Goal: Task Accomplishment & Management: Use online tool/utility

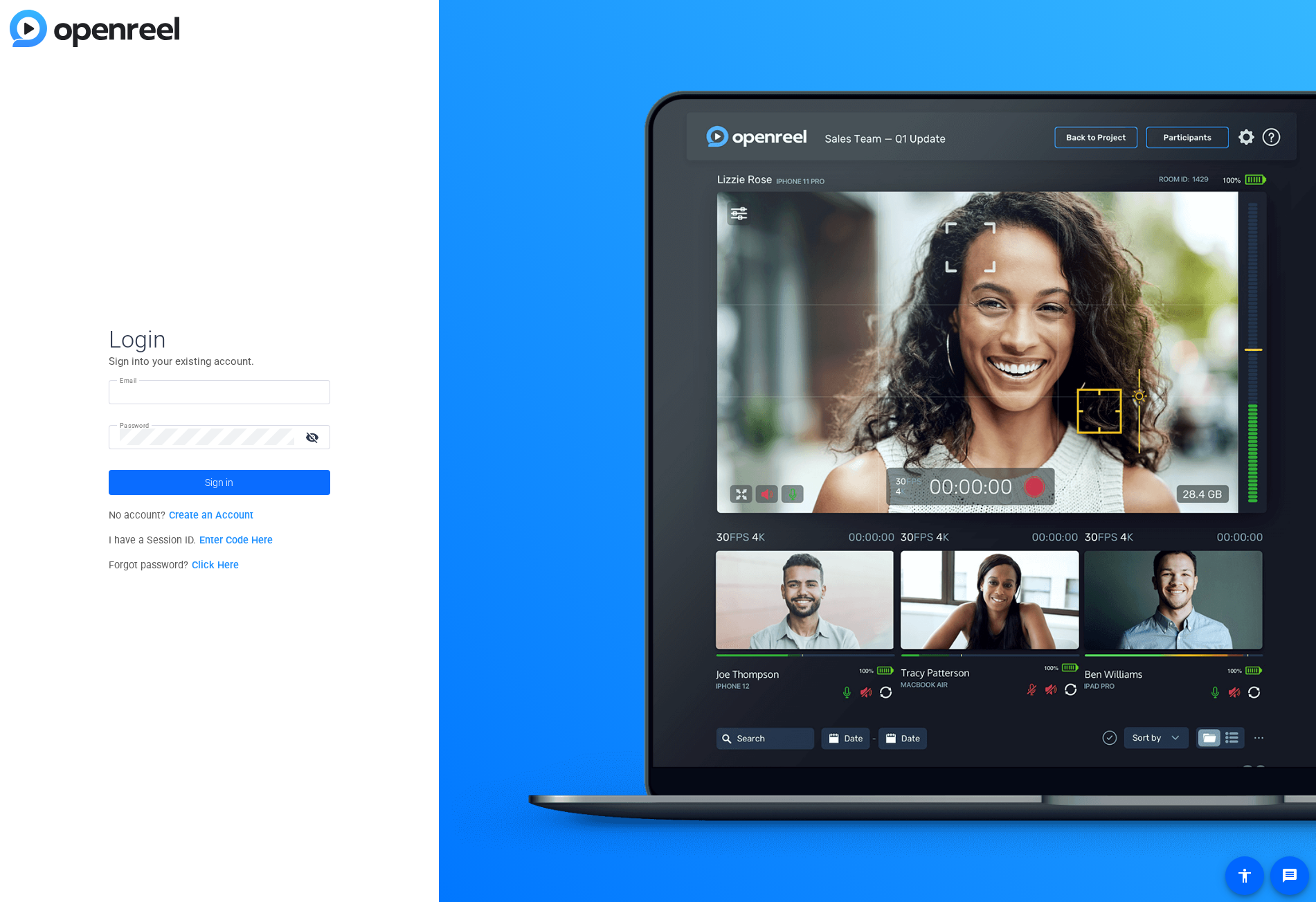
type input "[EMAIL_ADDRESS][PERSON_NAME][DOMAIN_NAME]"
click at [261, 475] on span at bounding box center [220, 482] width 222 height 34
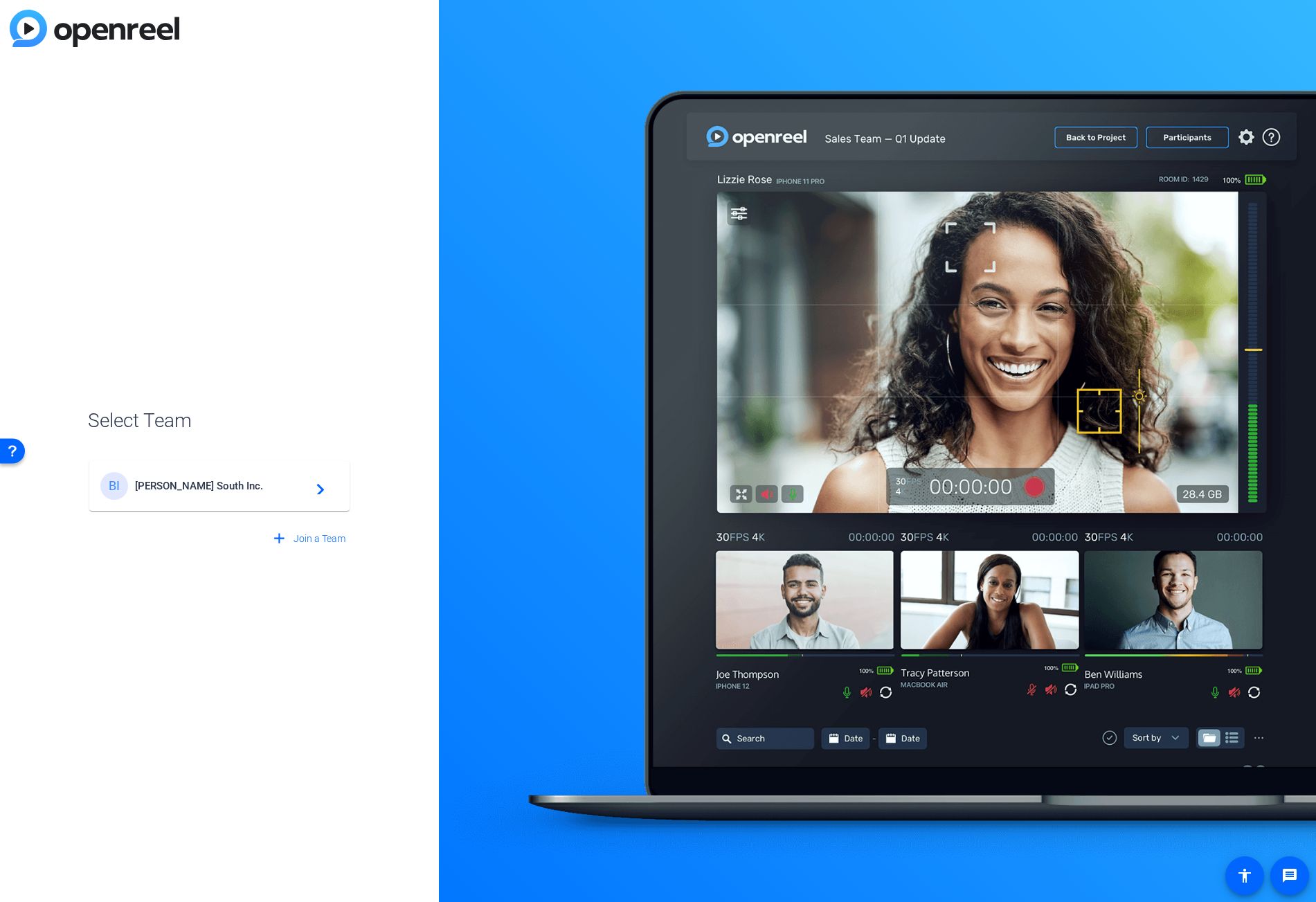
click at [202, 514] on div "add Join a Team" at bounding box center [220, 531] width 263 height 39
click at [205, 494] on div "BI [PERSON_NAME] South Inc. navigate_next" at bounding box center [220, 486] width 238 height 27
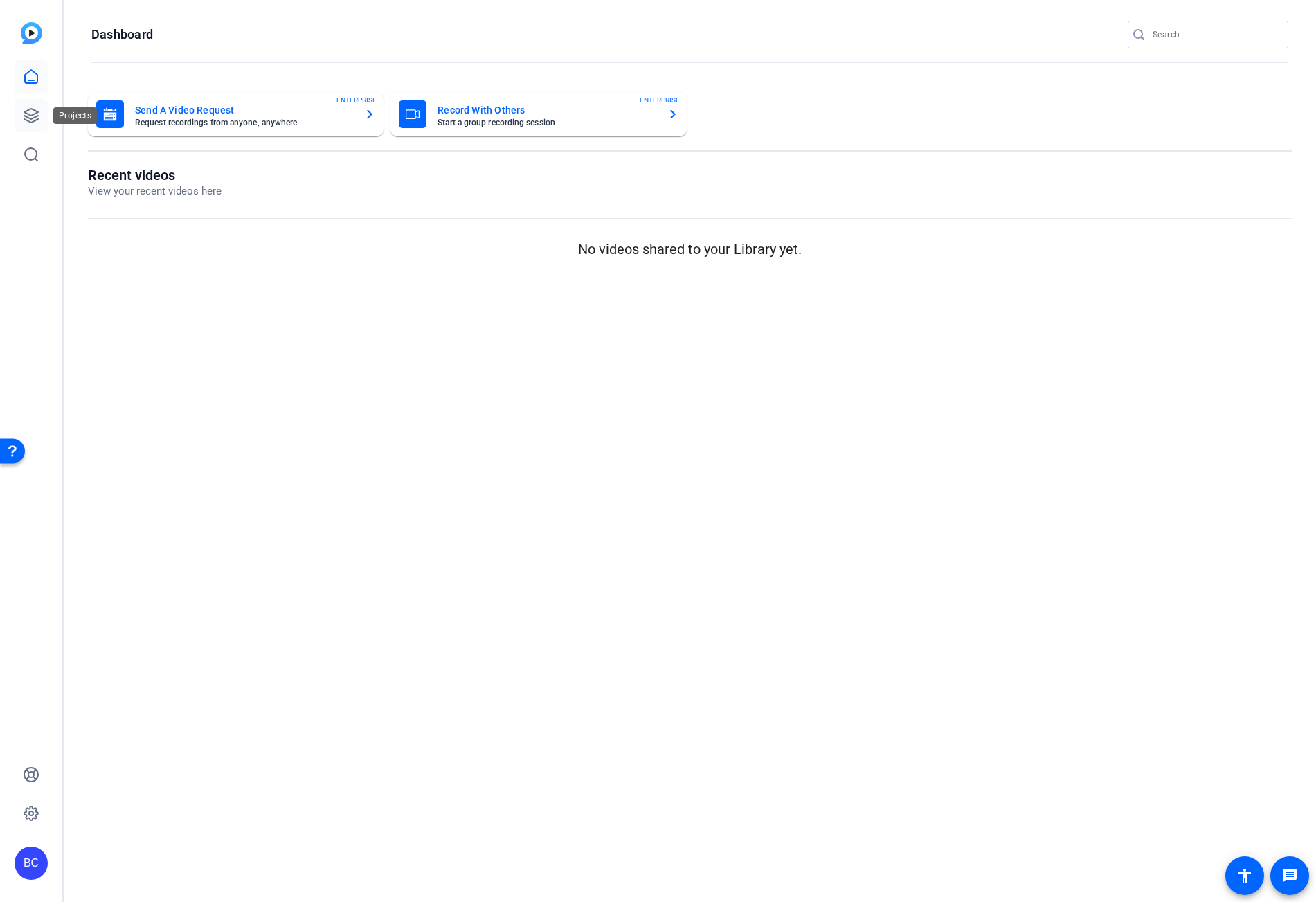
click at [28, 106] on link at bounding box center [31, 115] width 34 height 34
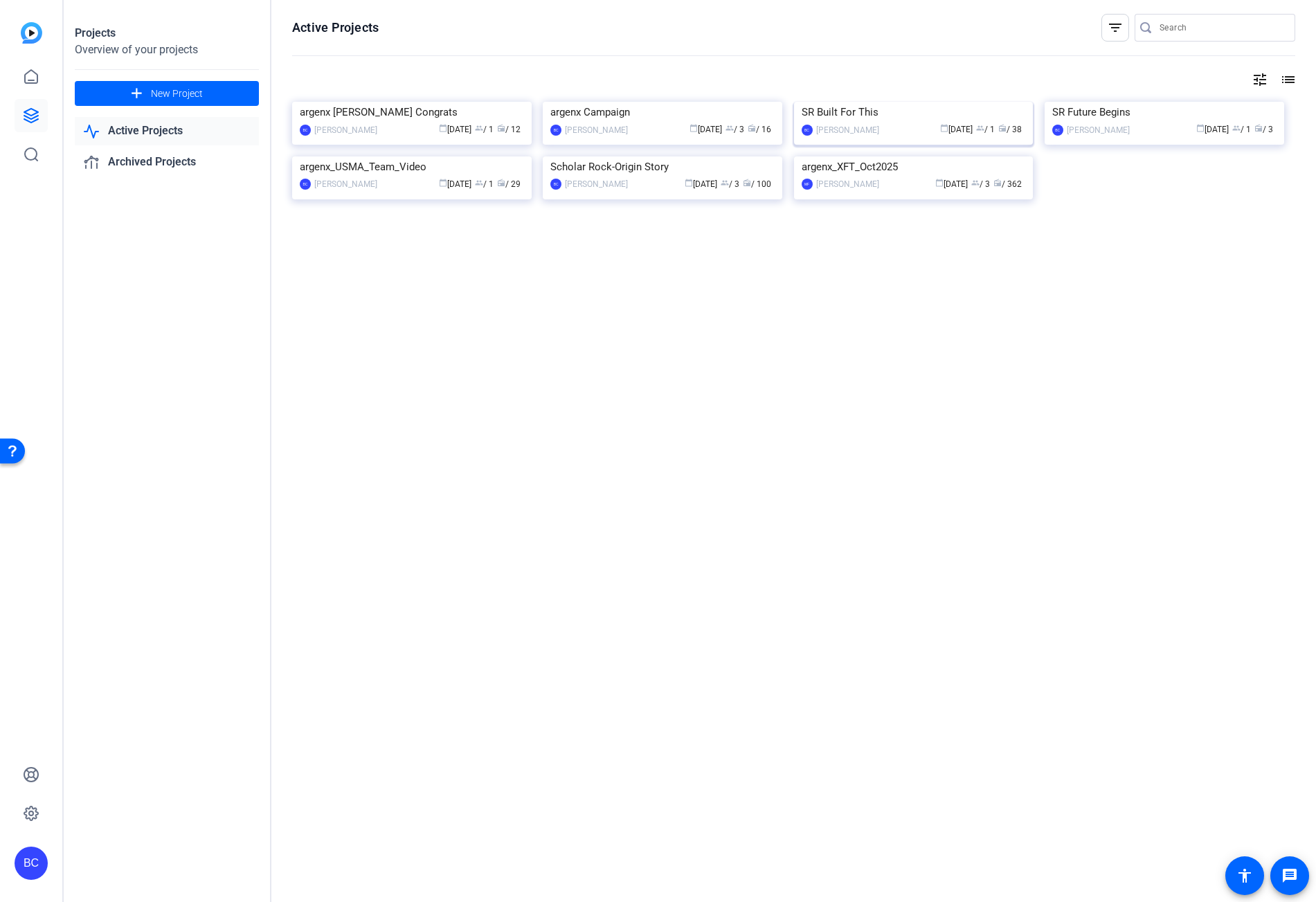
click at [1000, 102] on img at bounding box center [915, 102] width 240 height 0
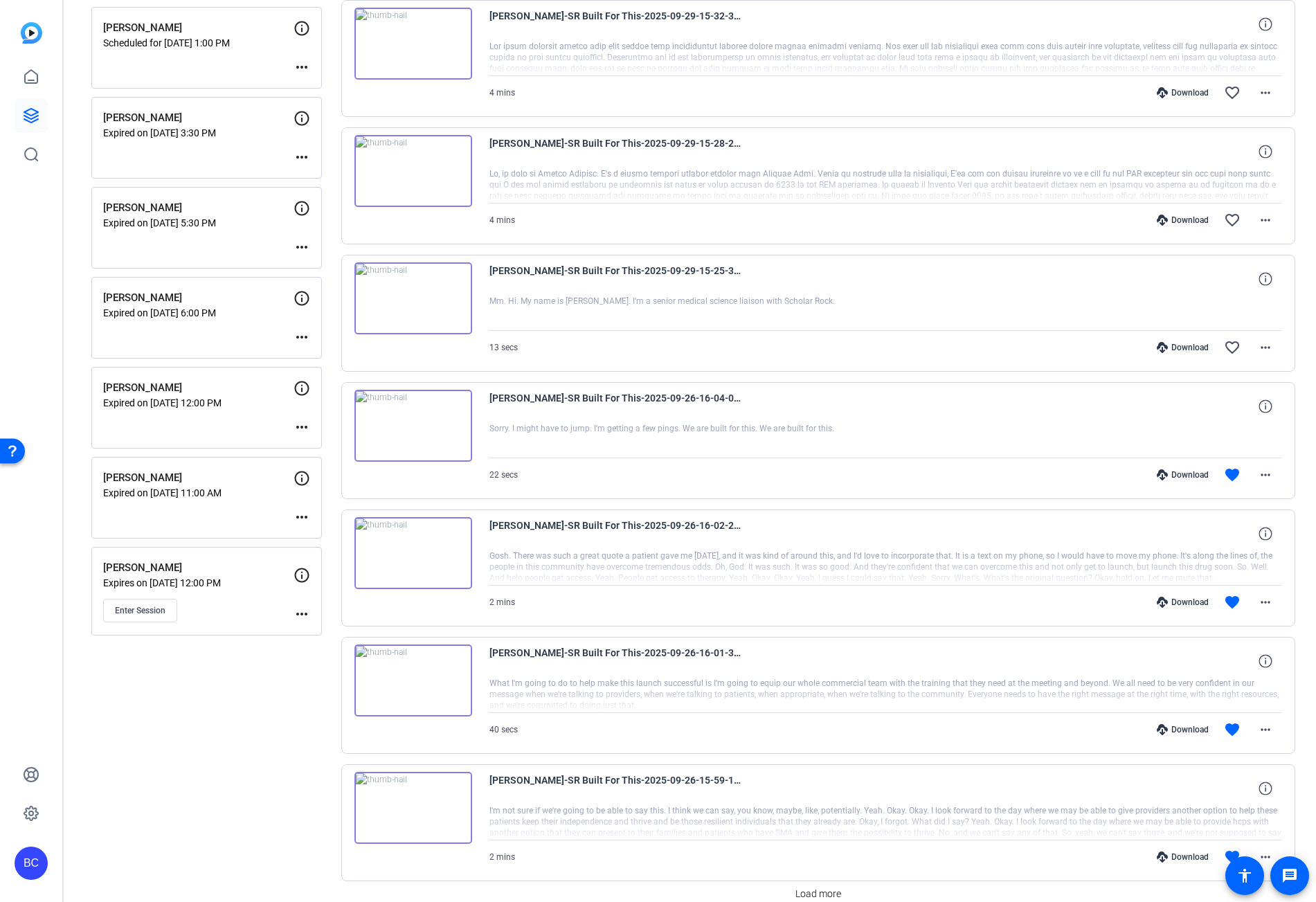
scroll to position [629, 0]
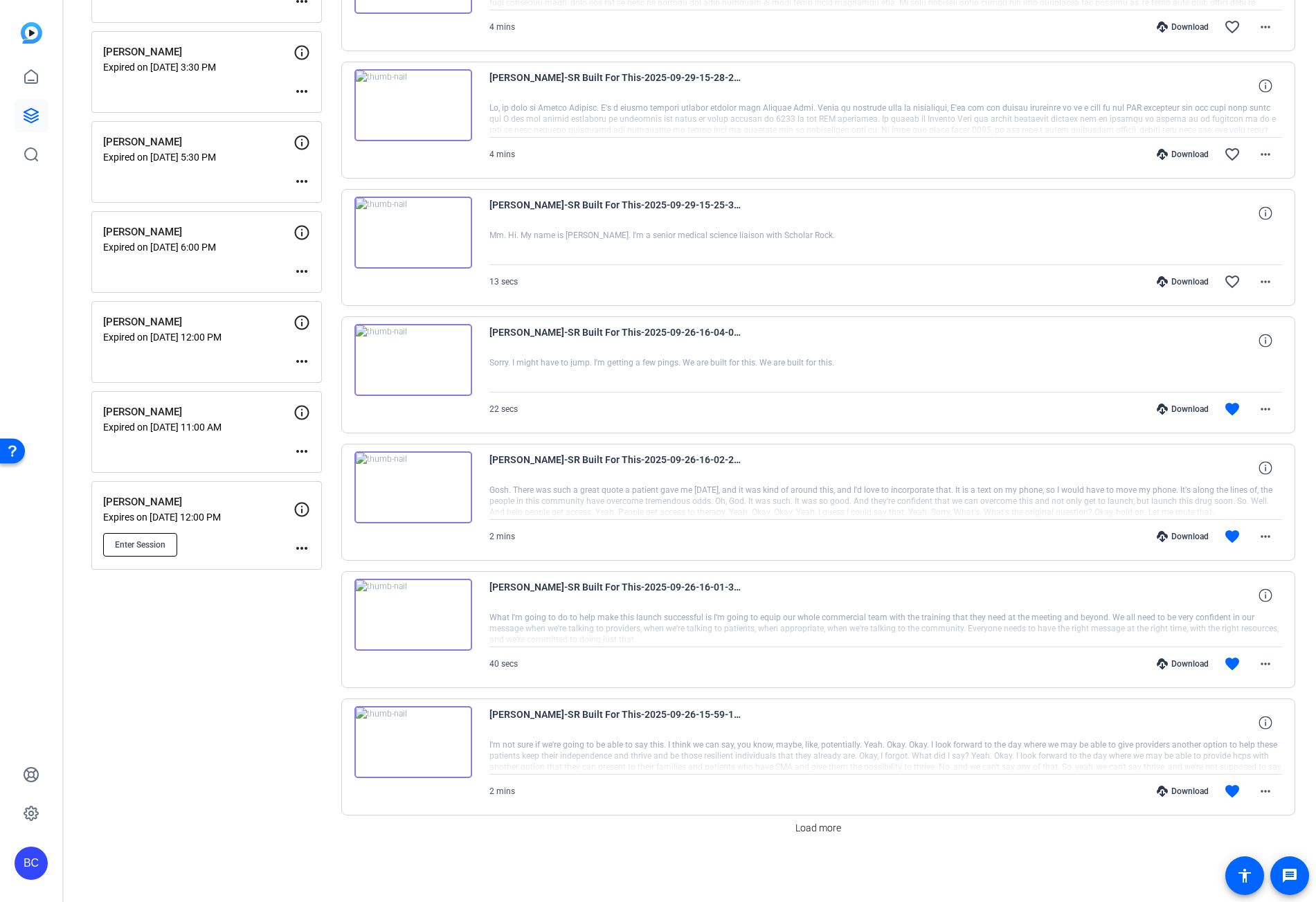
click at [150, 540] on span "Enter Session" at bounding box center [141, 545] width 51 height 11
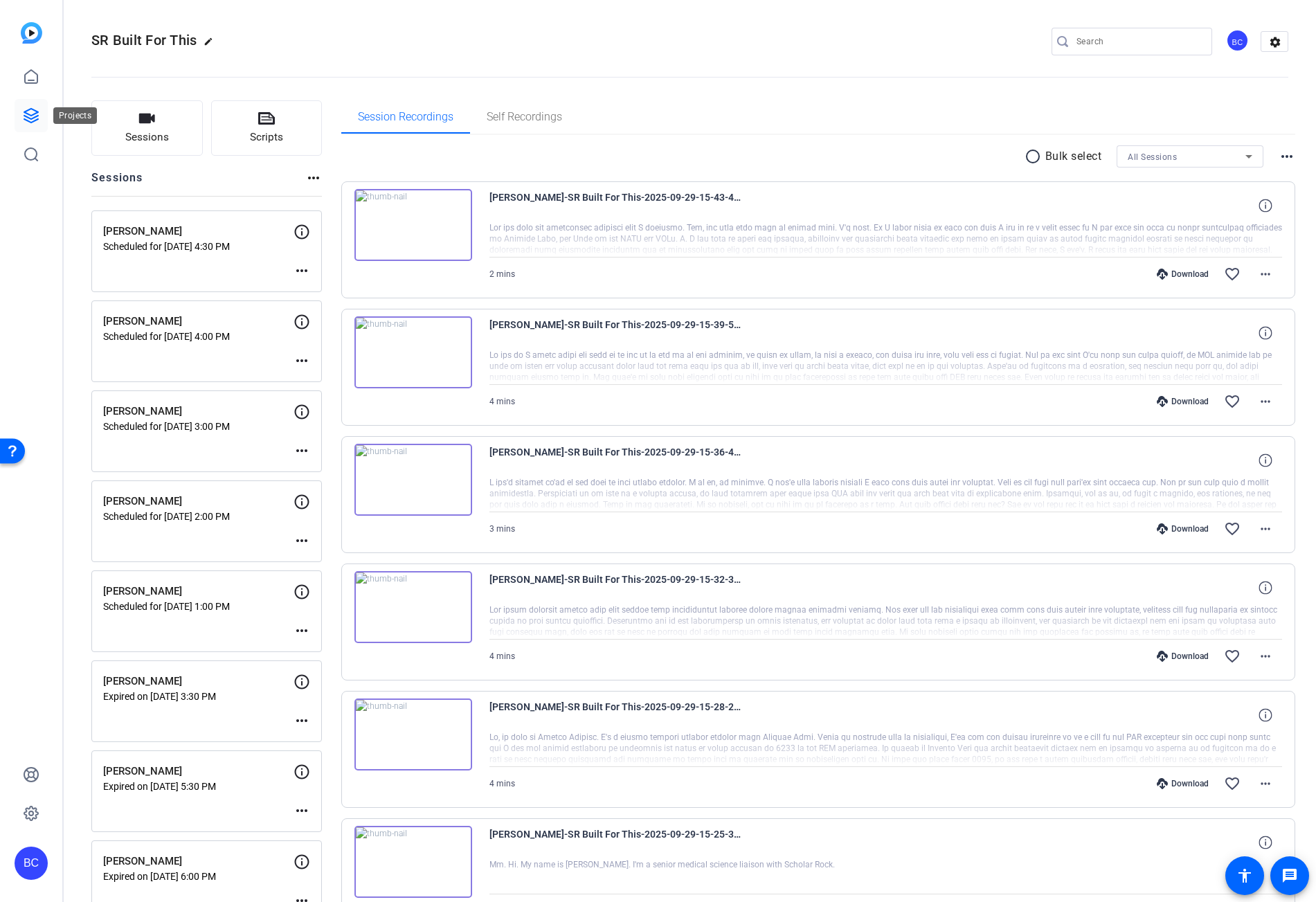
click at [34, 118] on icon at bounding box center [31, 115] width 16 height 16
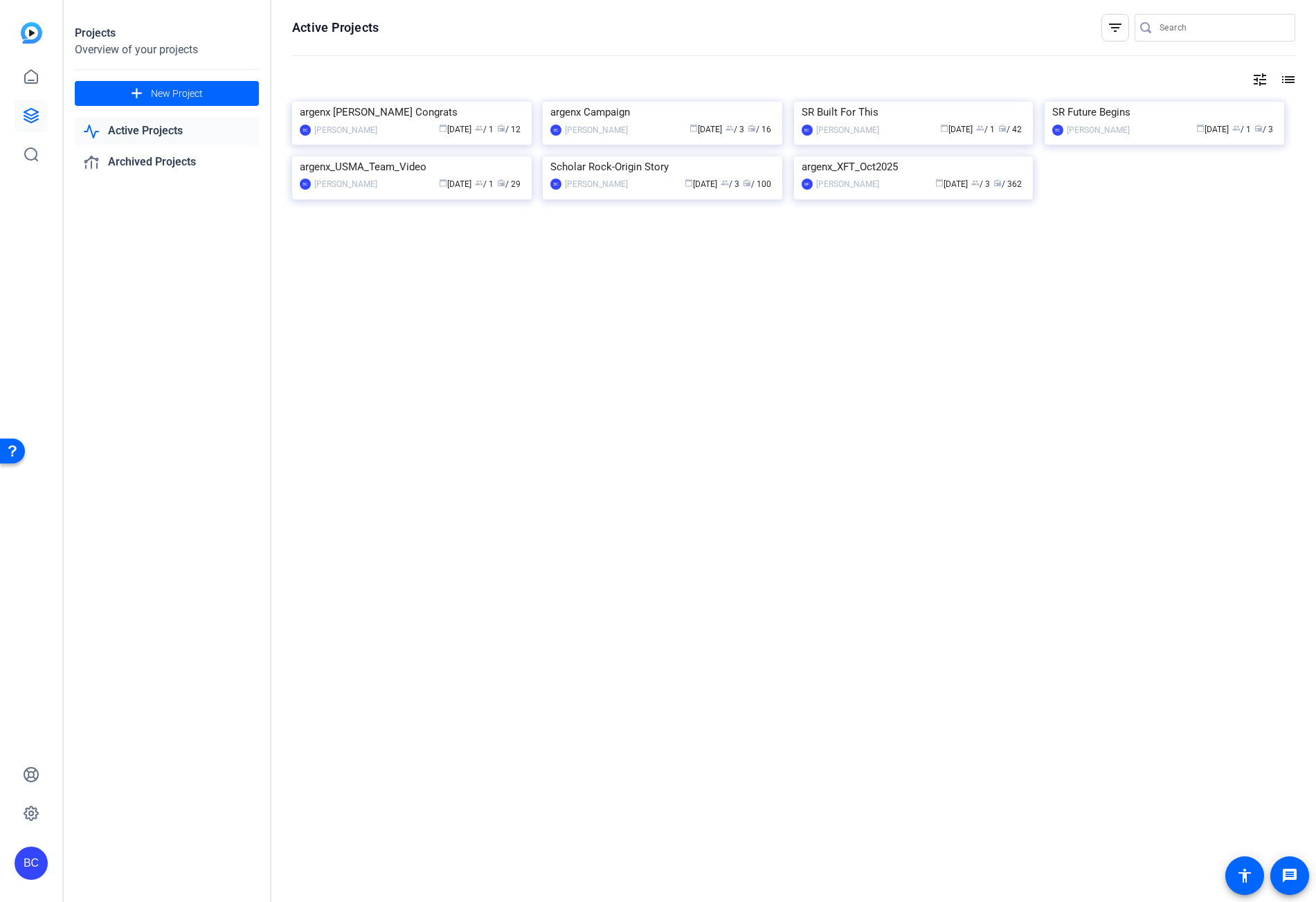
click at [392, 102] on img at bounding box center [412, 102] width 240 height 0
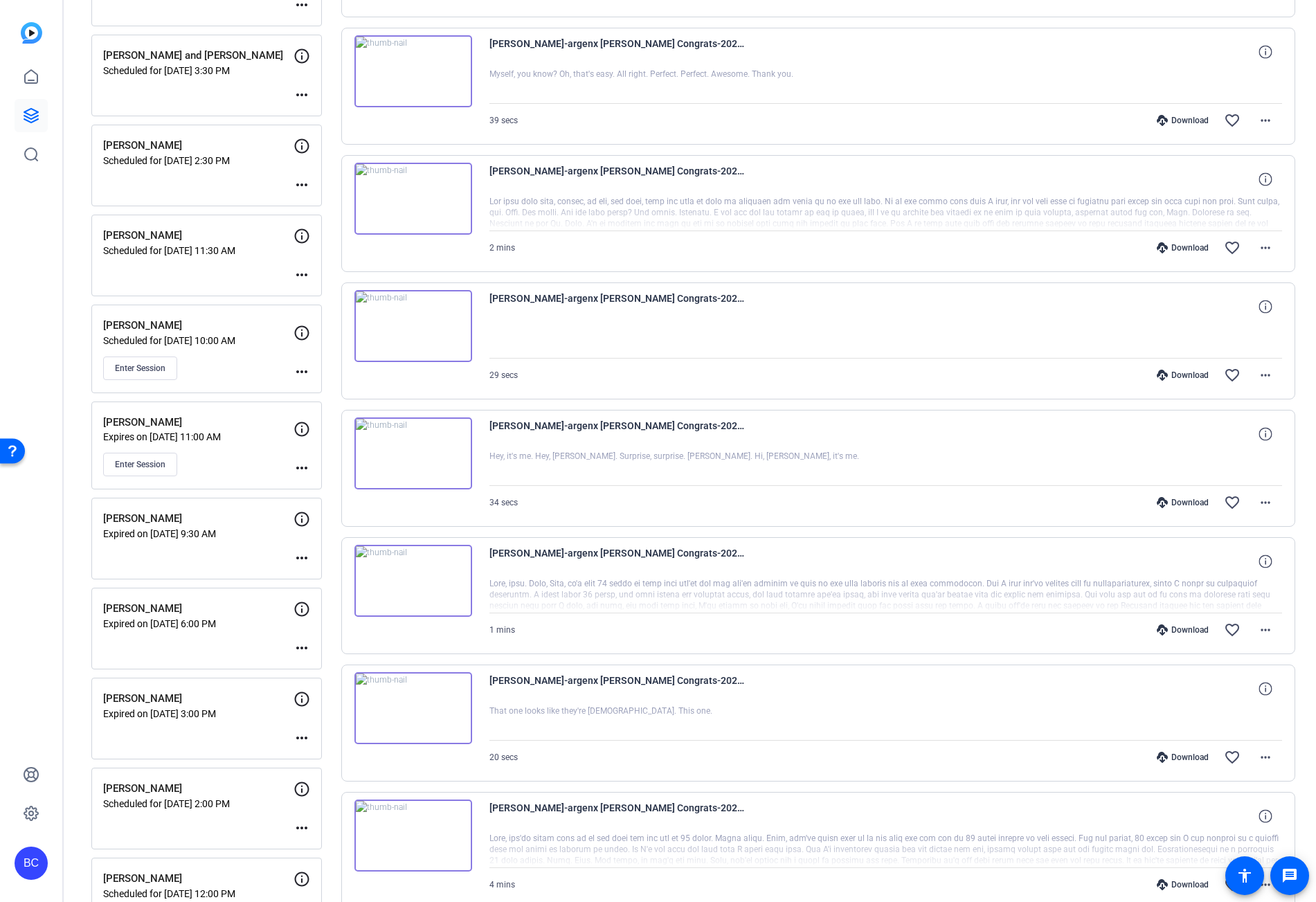
scroll to position [534, 0]
click at [303, 373] on mat-icon "more_horiz" at bounding box center [302, 374] width 16 height 16
click at [309, 386] on span "Edit Session" at bounding box center [335, 394] width 63 height 16
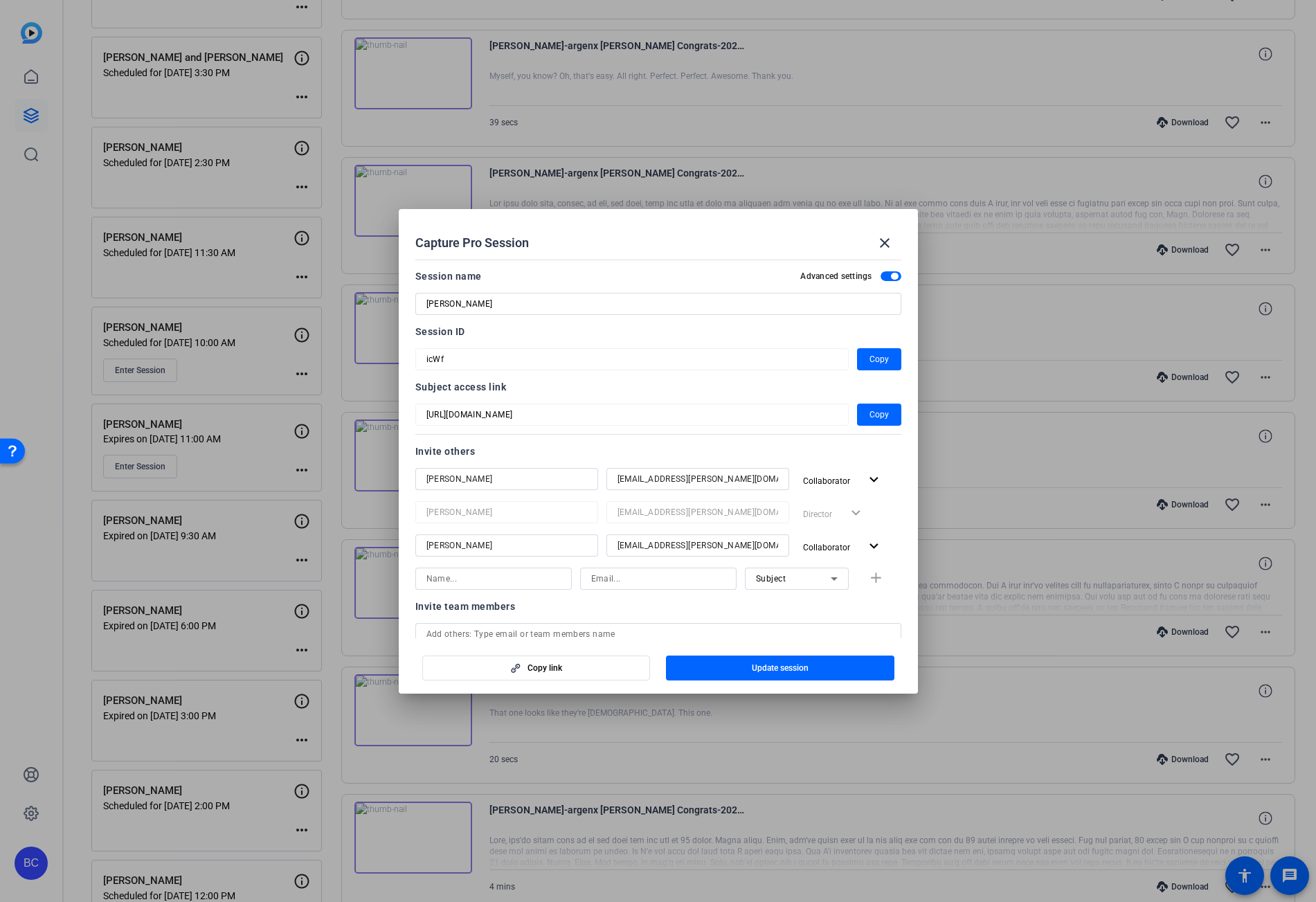
click at [488, 578] on input at bounding box center [494, 579] width 134 height 16
type input "[PERSON_NAME]"
type input "[EMAIL_ADDRESS][PERSON_NAME][DOMAIN_NAME]"
click at [868, 574] on mat-icon "add" at bounding box center [876, 579] width 17 height 17
click at [813, 669] on span "button" at bounding box center [780, 668] width 229 height 34
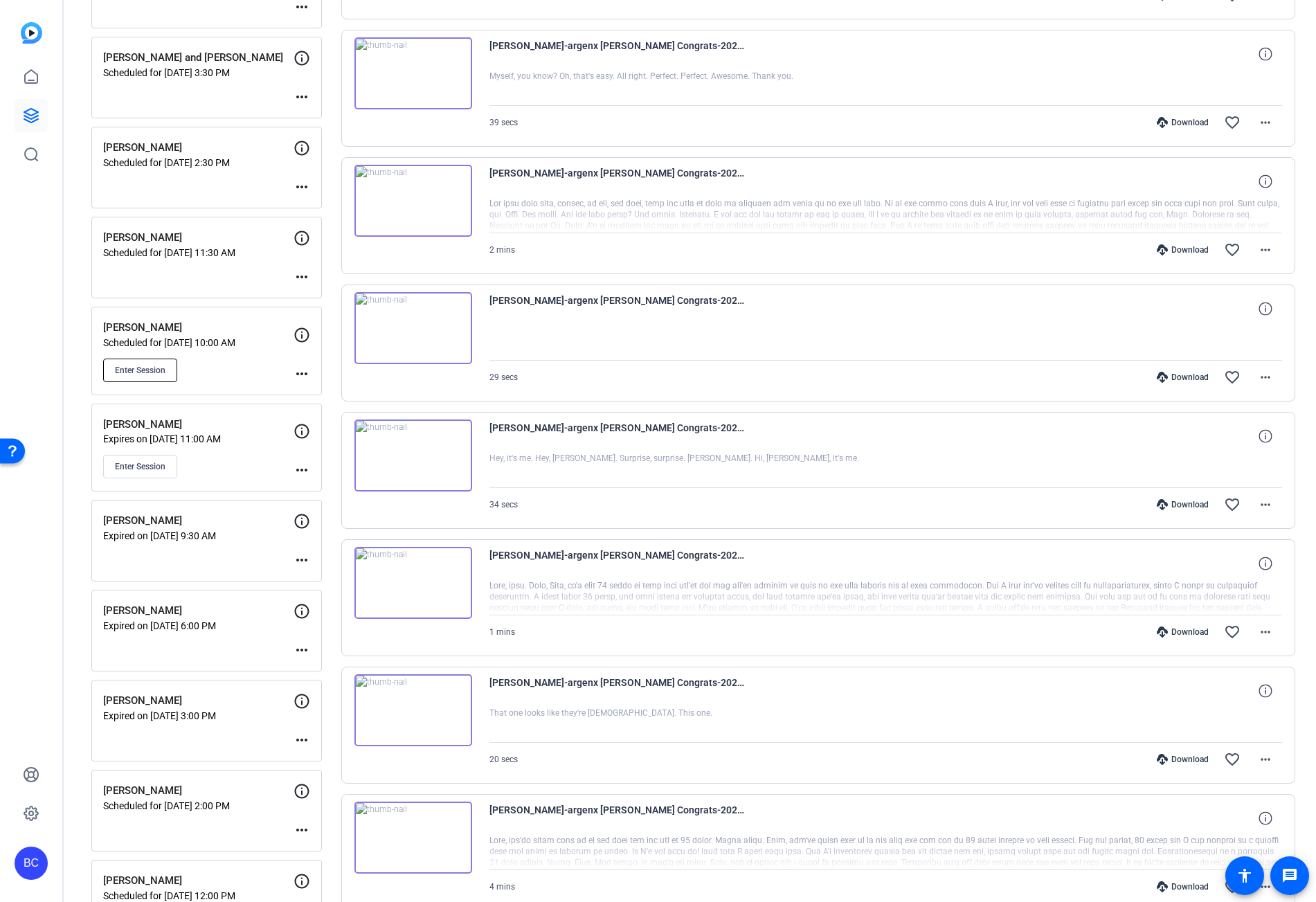
click at [164, 368] on span "Enter Session" at bounding box center [141, 371] width 51 height 11
click at [34, 861] on div "BC" at bounding box center [31, 863] width 34 height 34
click at [191, 847] on mat-icon "logout" at bounding box center [183, 844] width 16 height 16
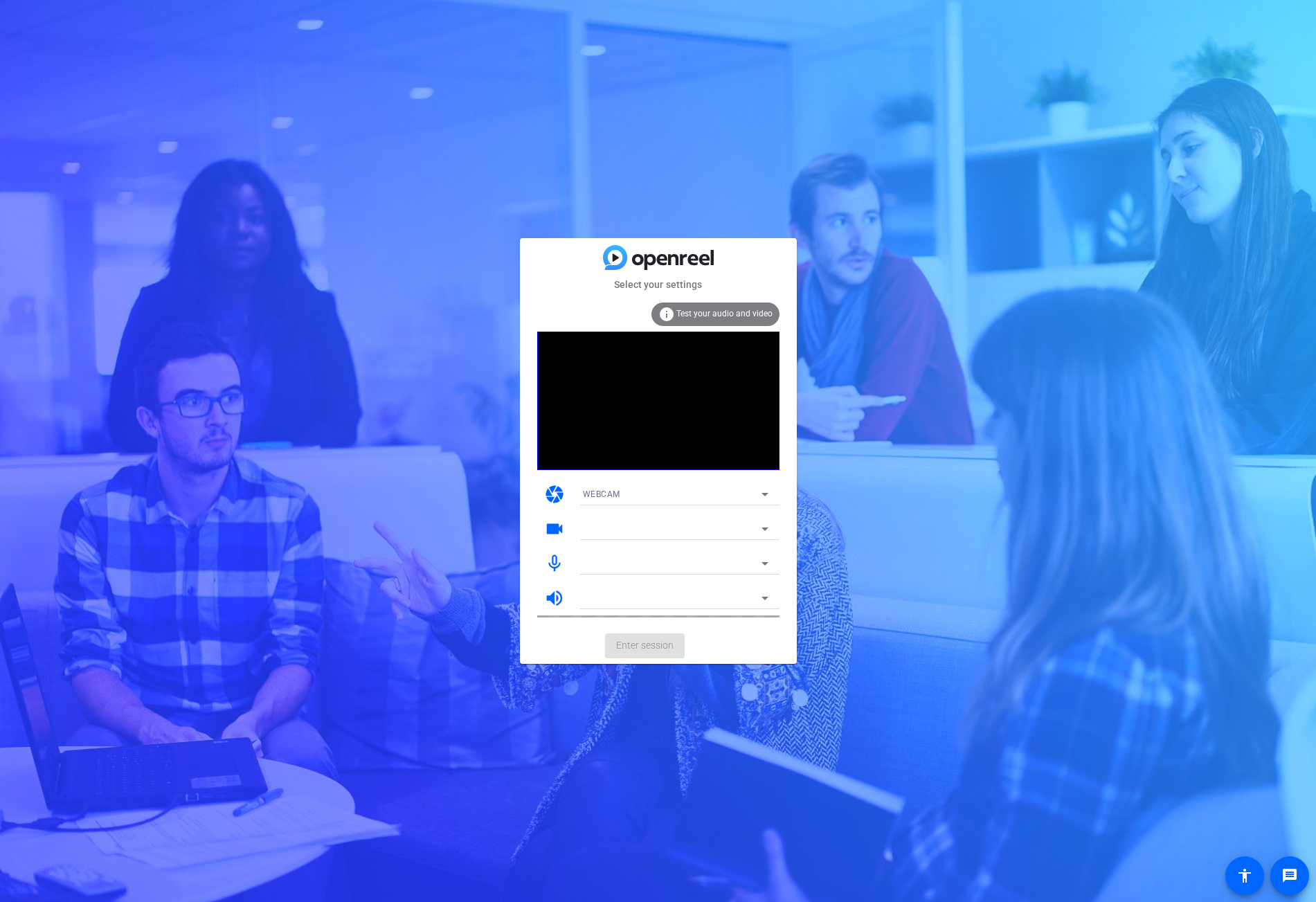
click at [648, 649] on mat-card-actions "Enter session" at bounding box center [658, 647] width 277 height 36
click at [648, 649] on span "Enter session" at bounding box center [645, 646] width 57 height 15
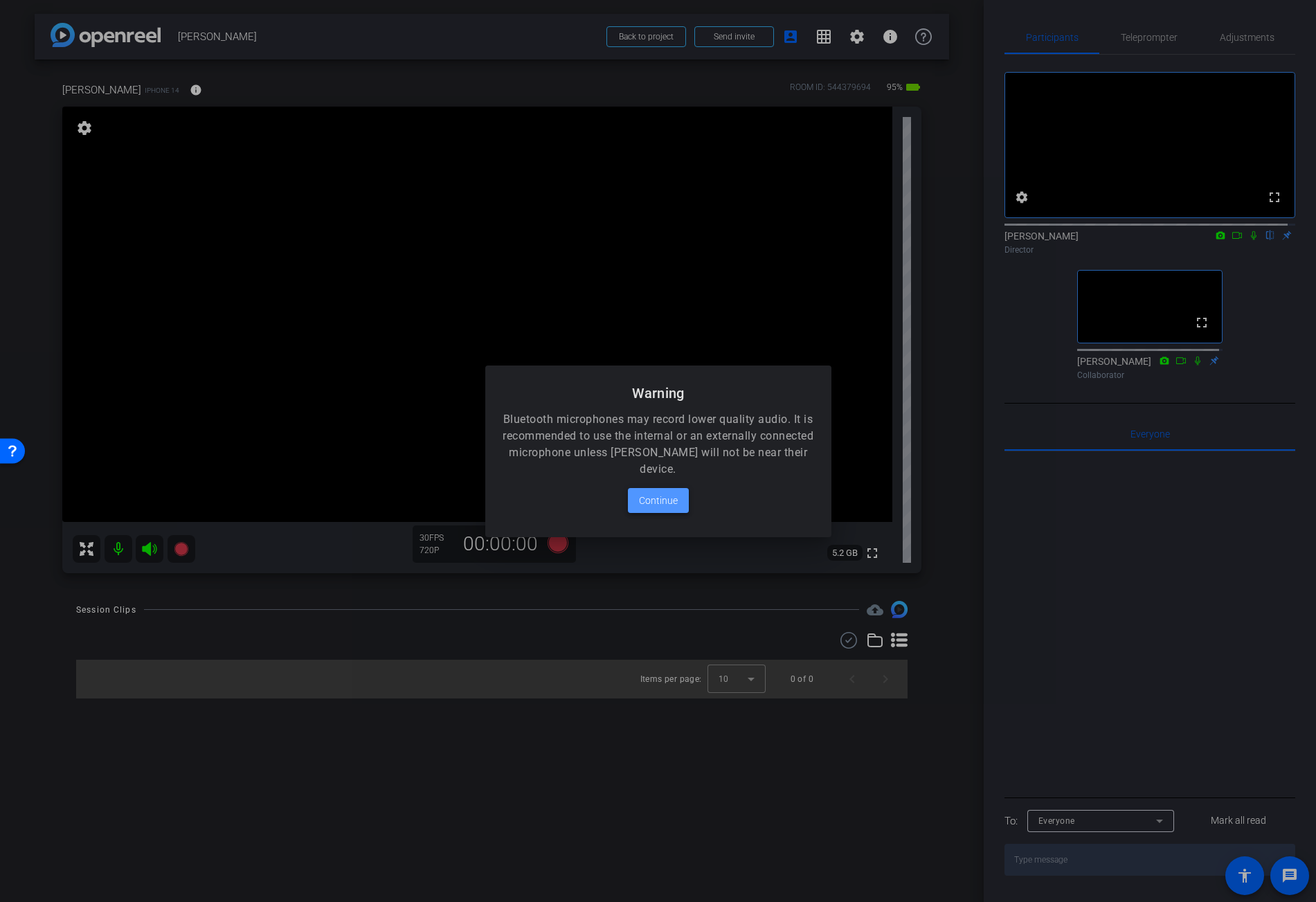
click at [666, 495] on span "Continue" at bounding box center [658, 501] width 39 height 16
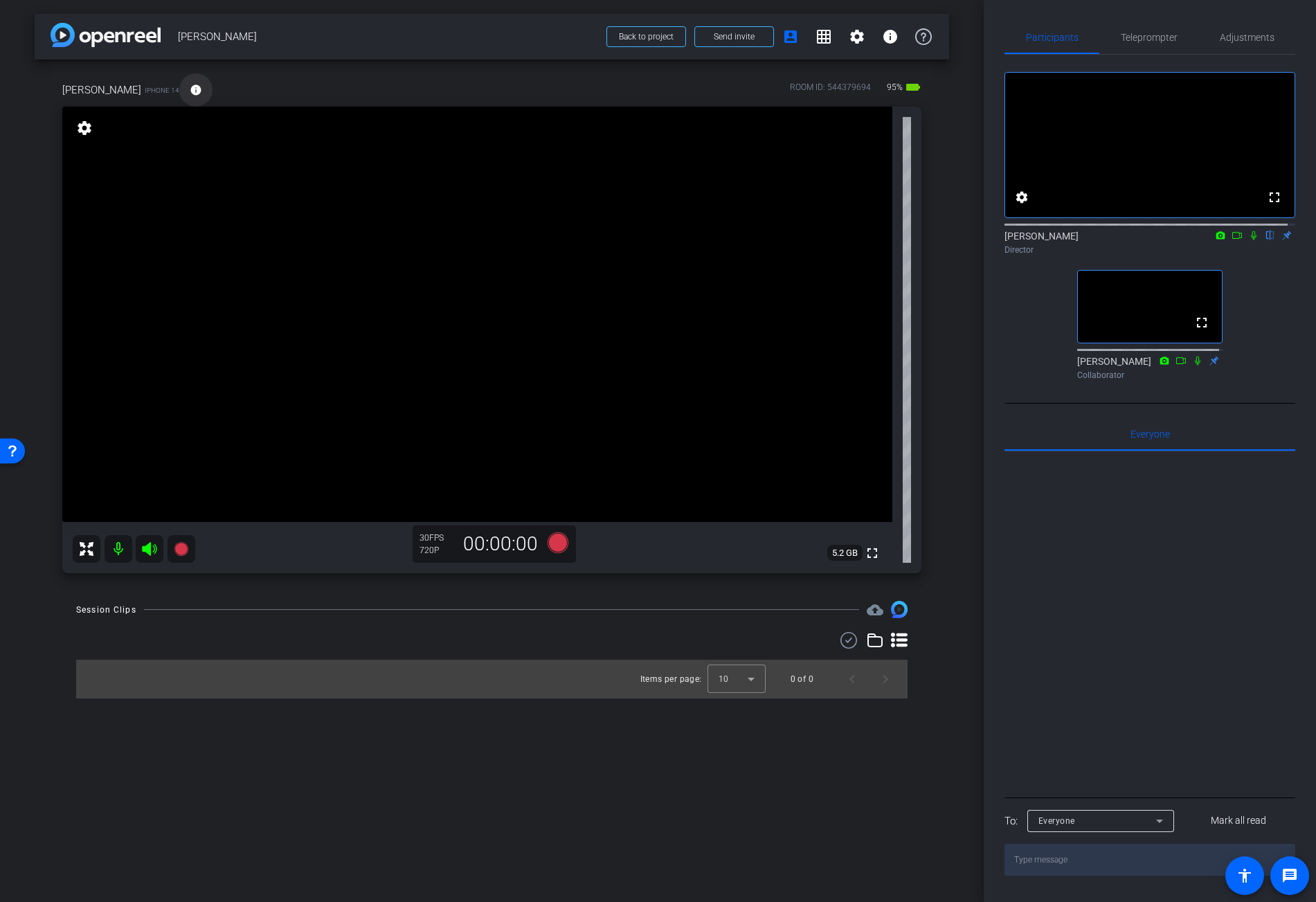
click at [190, 86] on mat-icon "info" at bounding box center [196, 90] width 13 height 13
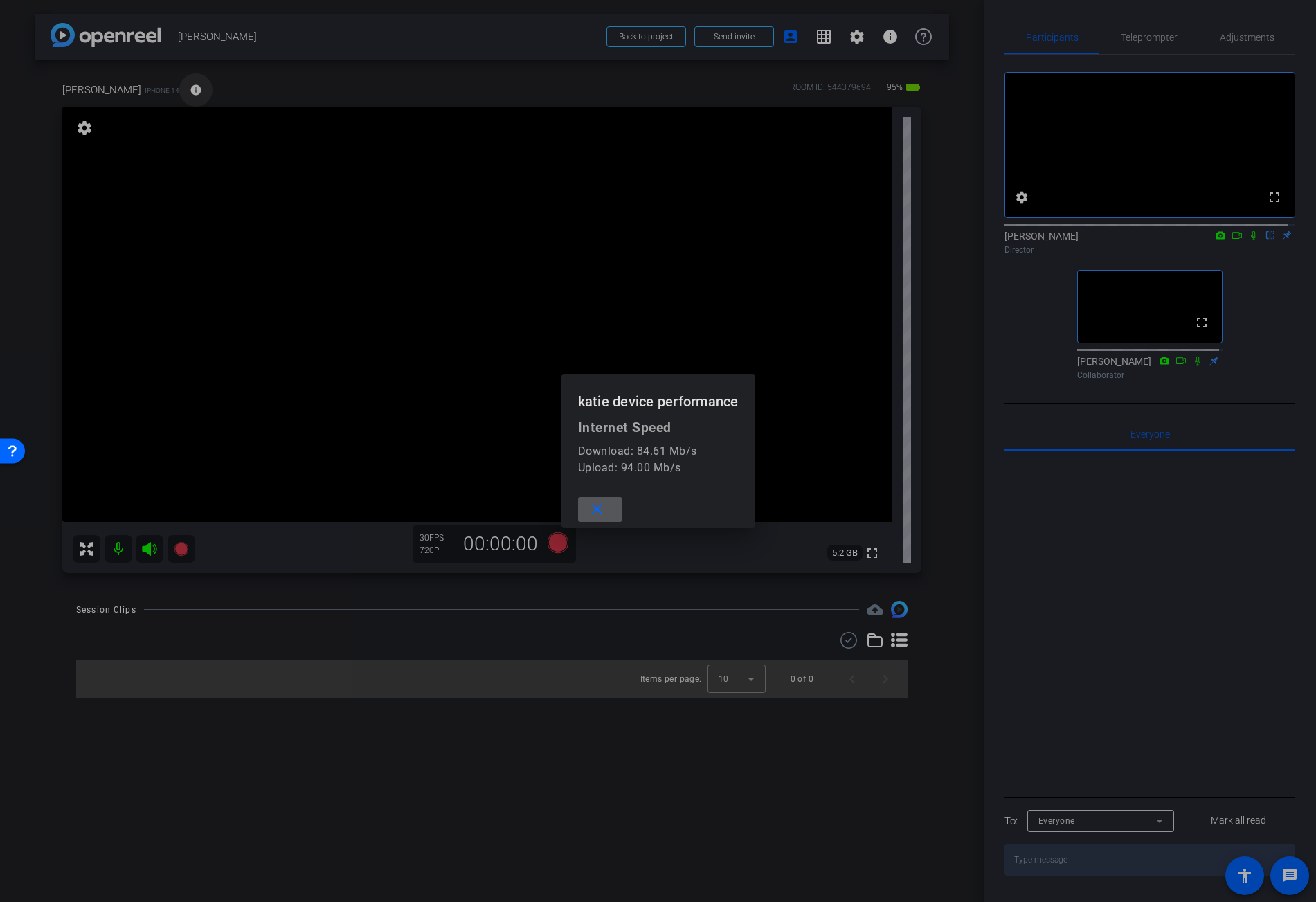
click at [137, 86] on div at bounding box center [658, 451] width 1316 height 902
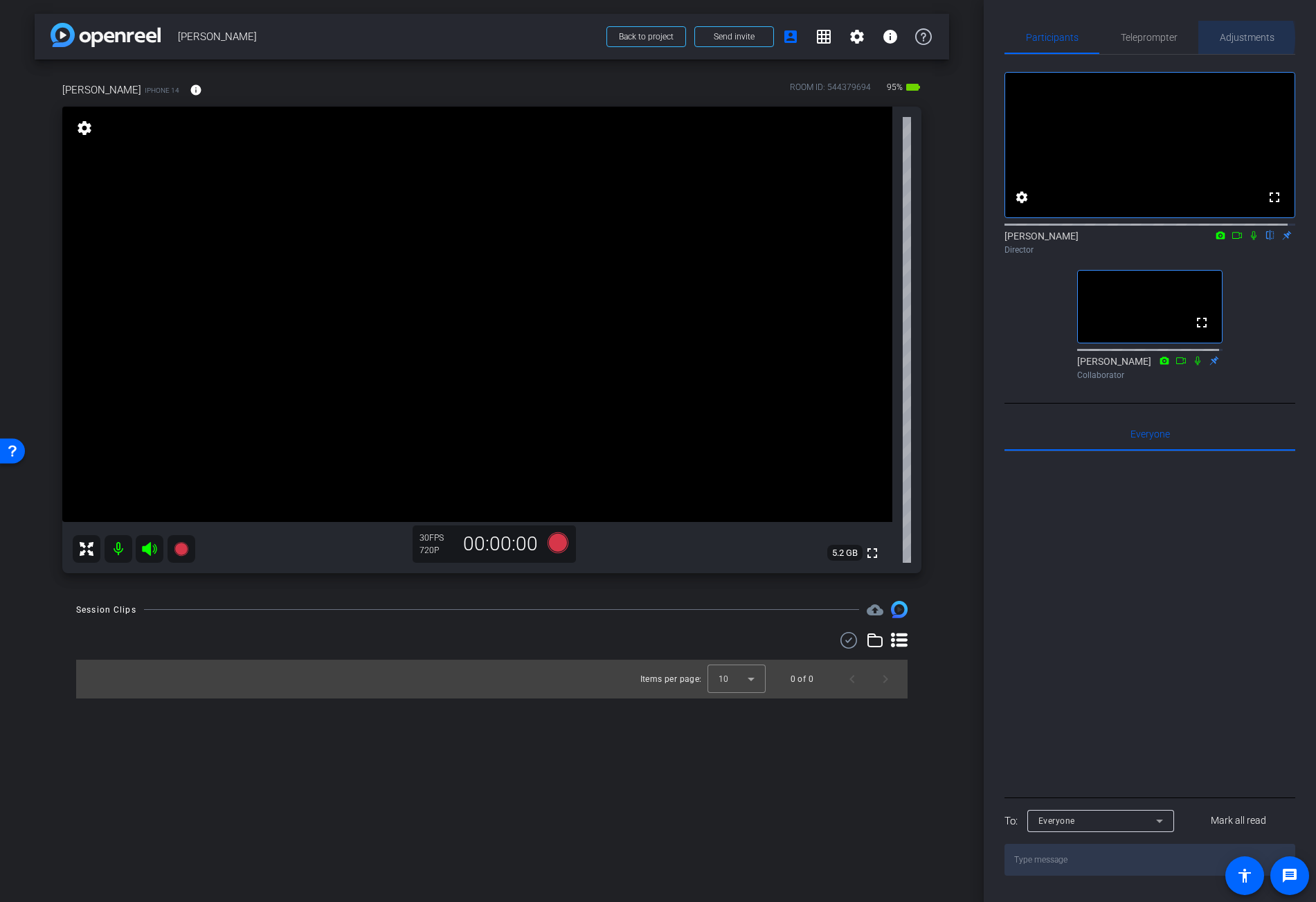
click at [1221, 38] on span "Adjustments" at bounding box center [1247, 37] width 54 height 10
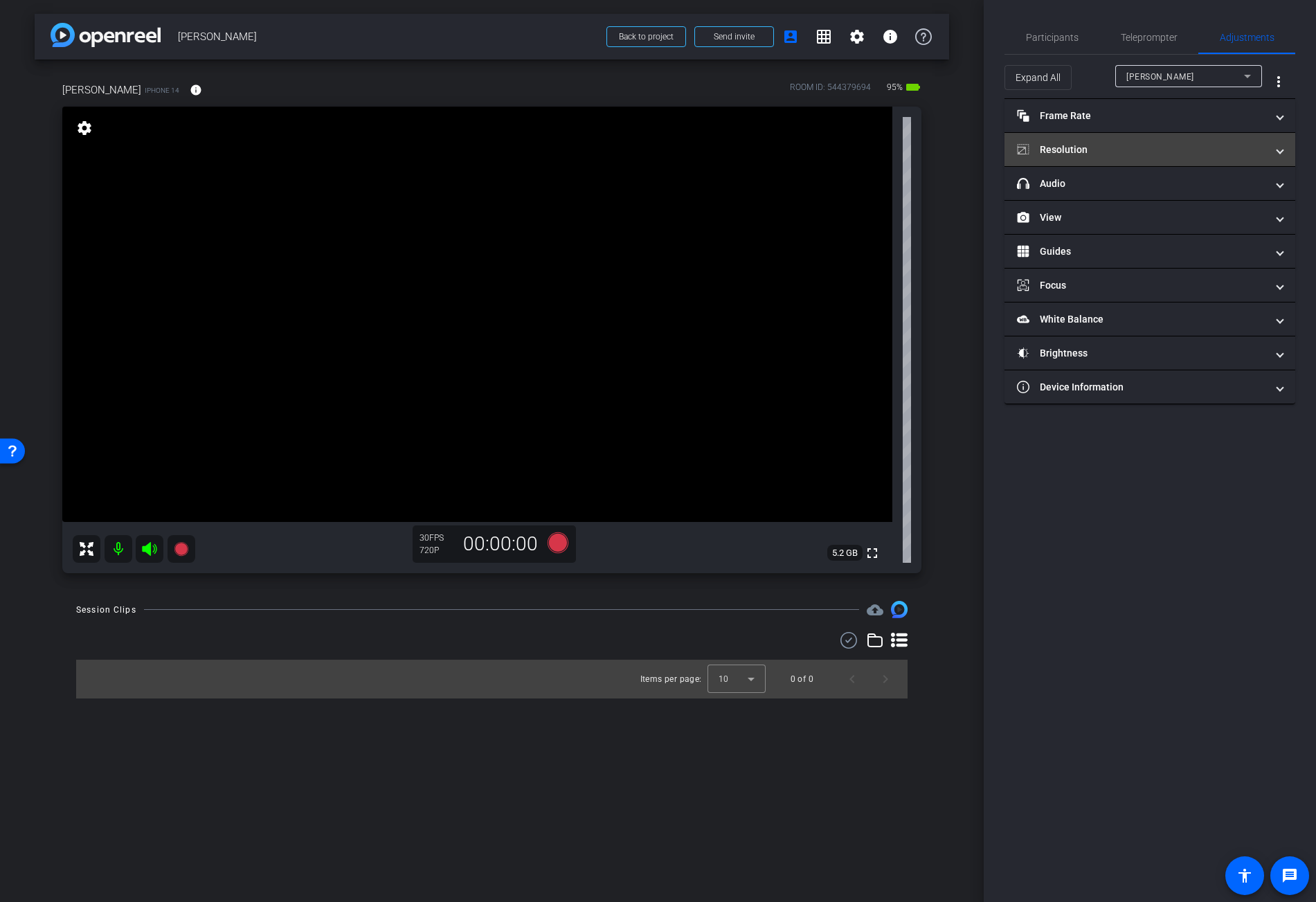
click at [1074, 148] on mat-panel-title "Resolution" at bounding box center [1142, 150] width 249 height 15
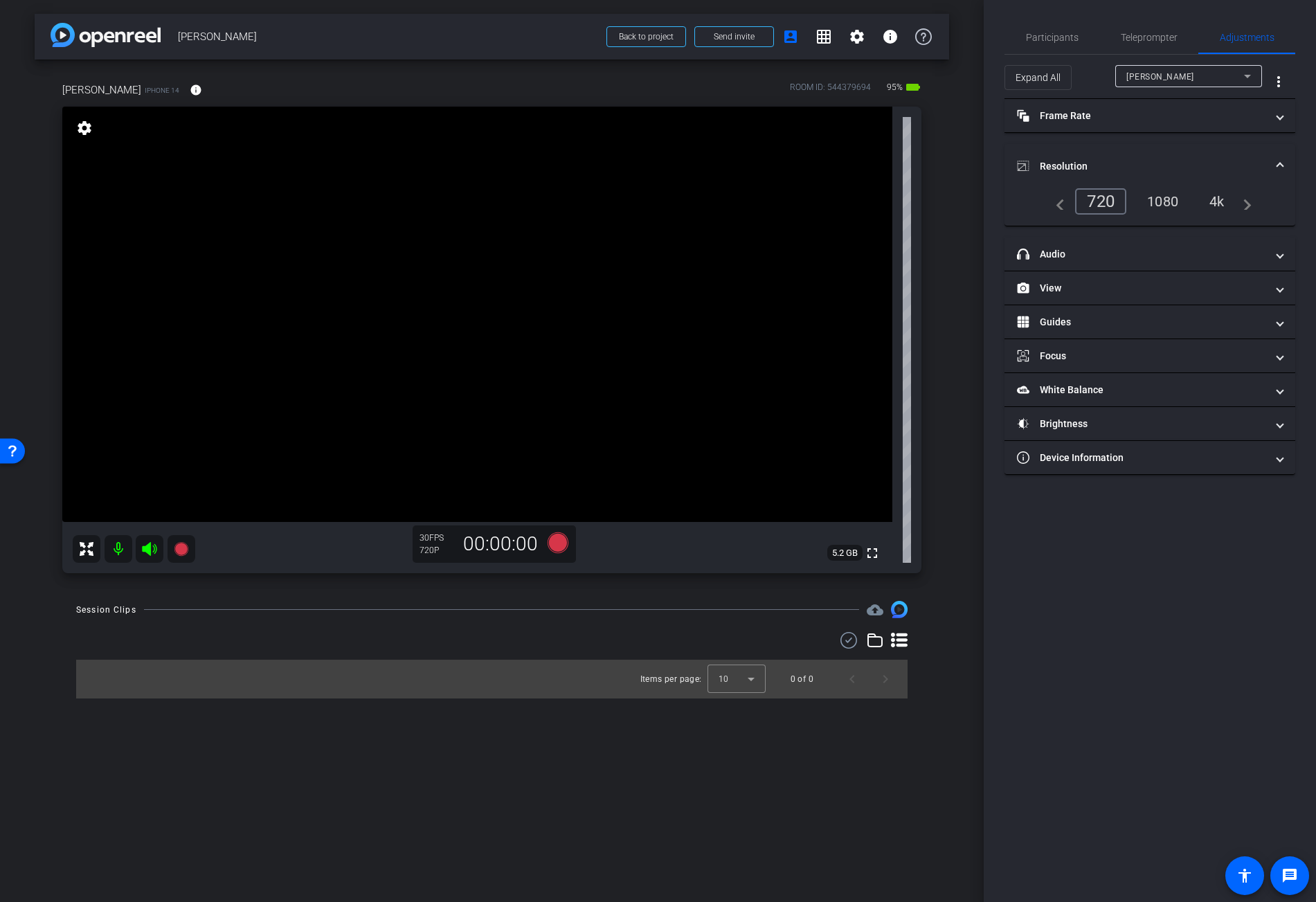
click at [1232, 200] on div "4k" at bounding box center [1218, 202] width 36 height 24
click at [1074, 117] on mat-panel-title "Frame Rate Frame Rate" at bounding box center [1142, 116] width 249 height 15
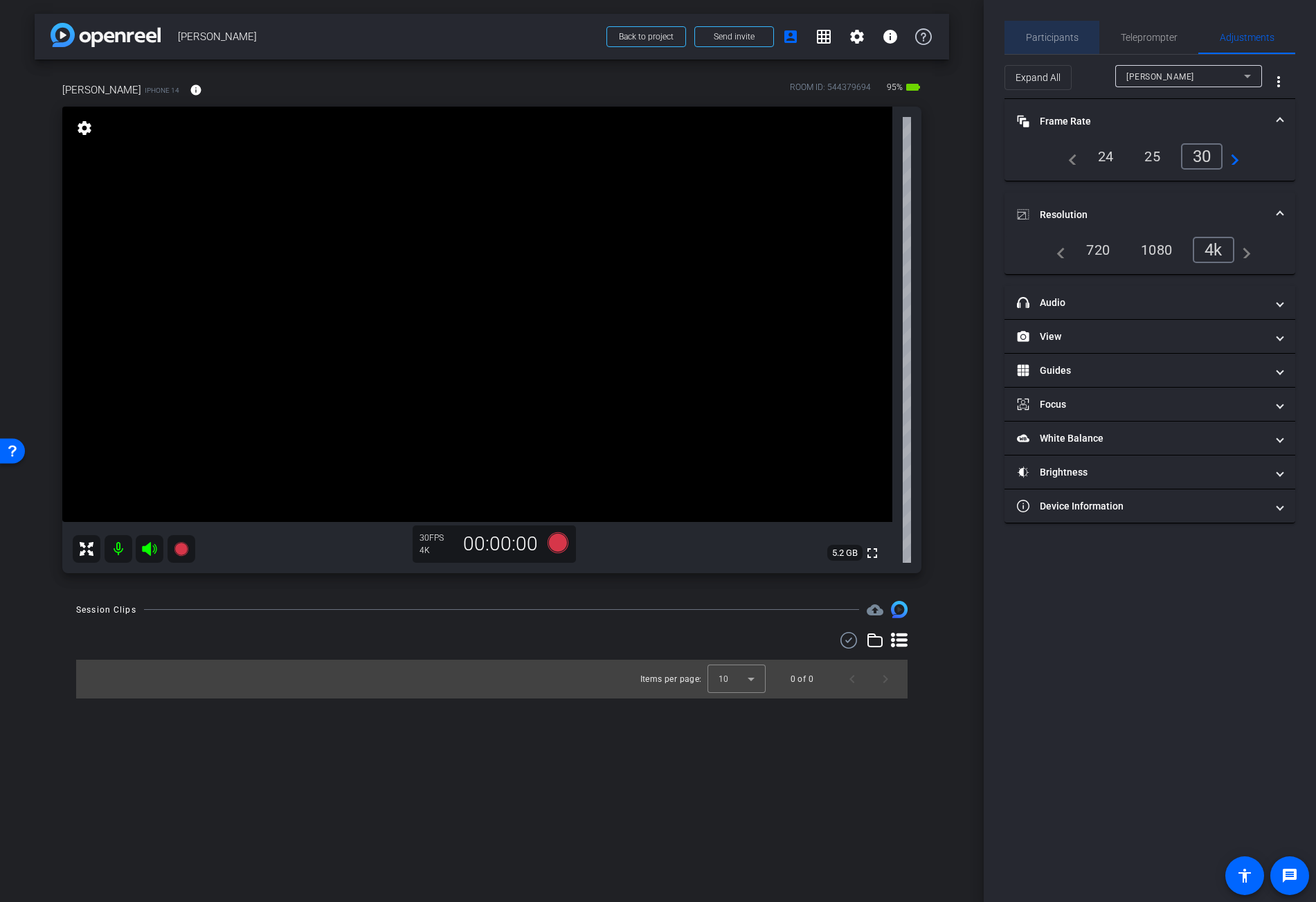
click at [1065, 43] on span "Participants" at bounding box center [1053, 37] width 53 height 34
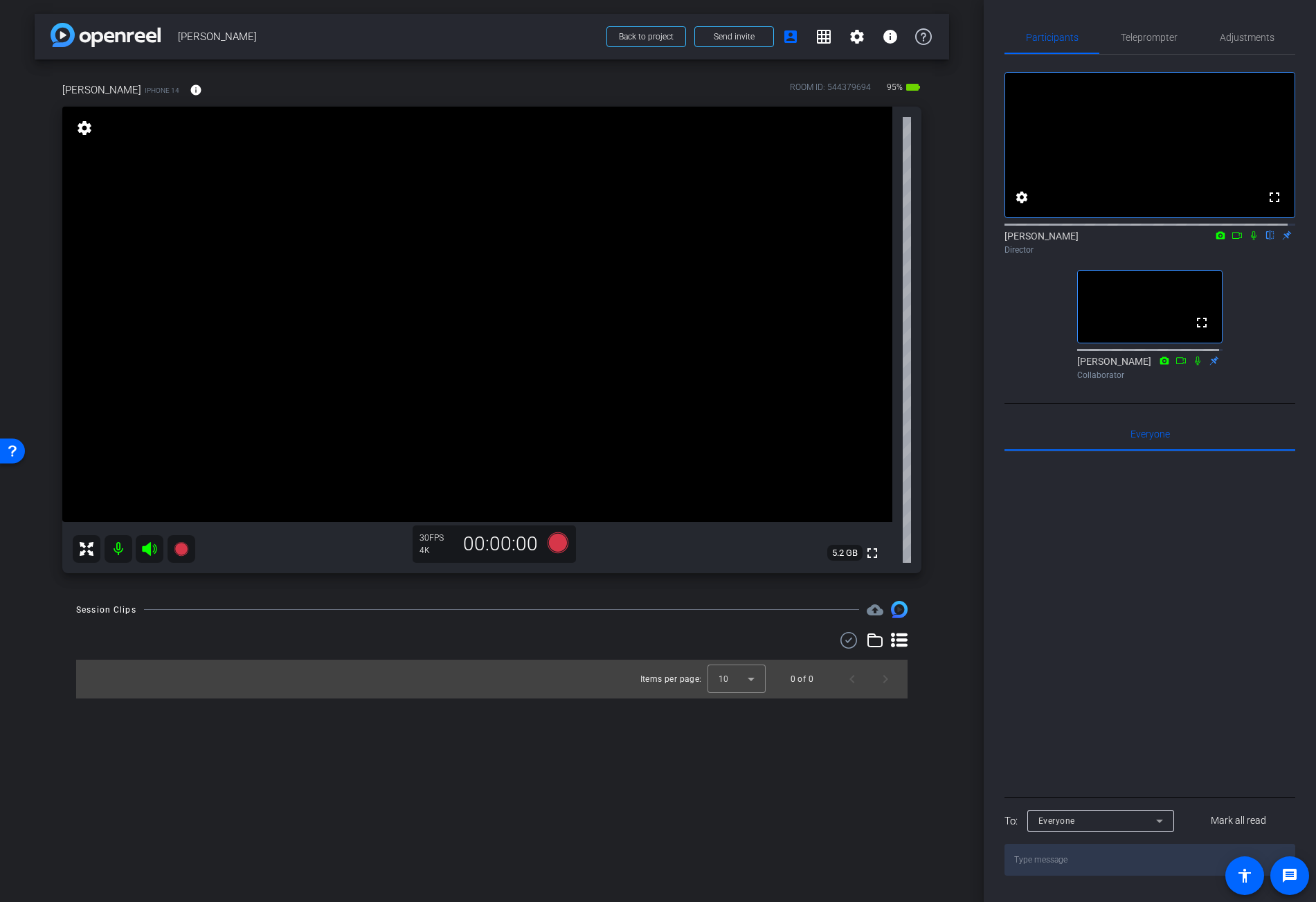
click at [390, 228] on video at bounding box center [478, 313] width 830 height 415
click at [1264, 39] on span "Adjustments" at bounding box center [1247, 37] width 54 height 10
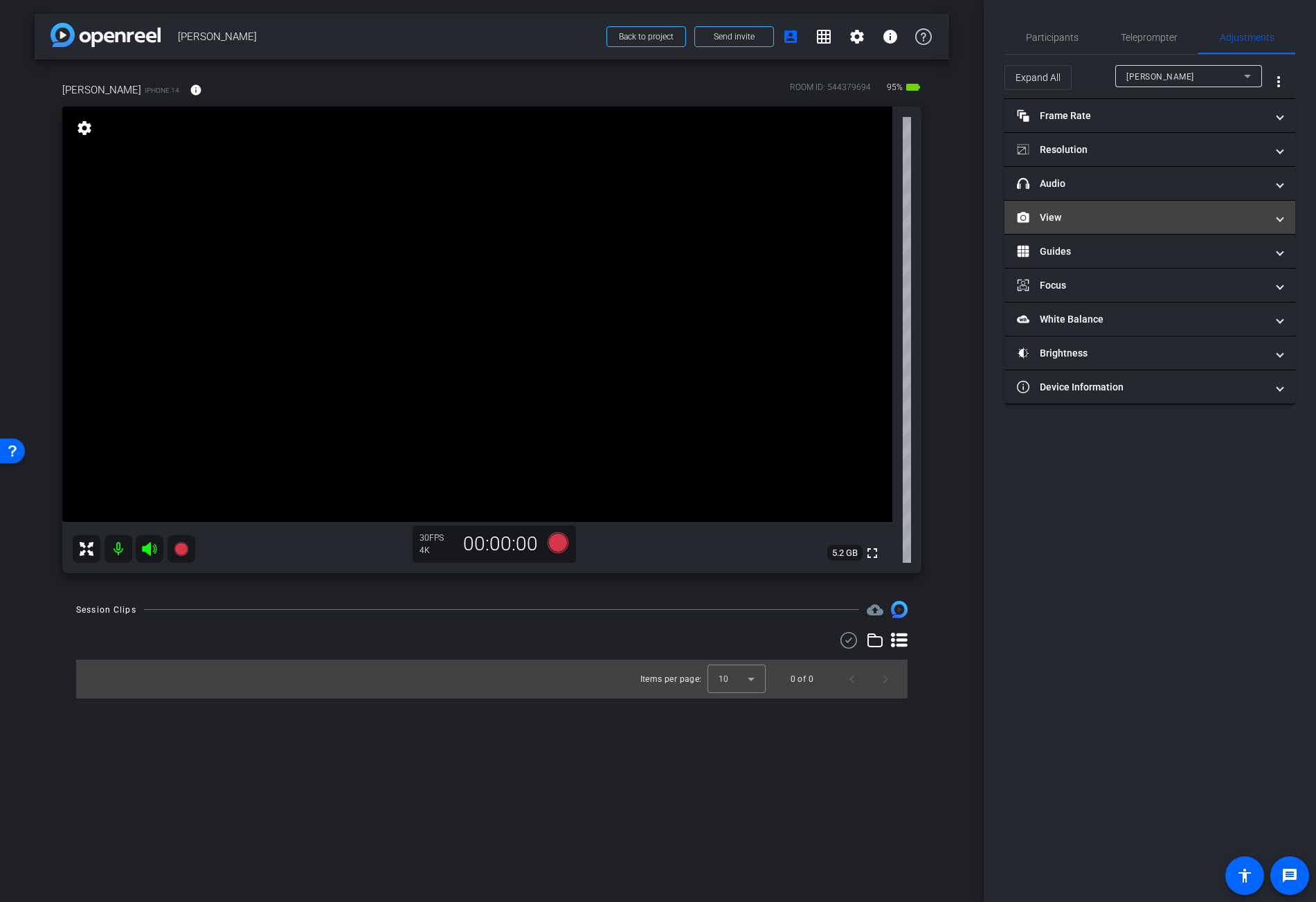
click at [1062, 212] on mat-panel-title "View" at bounding box center [1142, 218] width 249 height 15
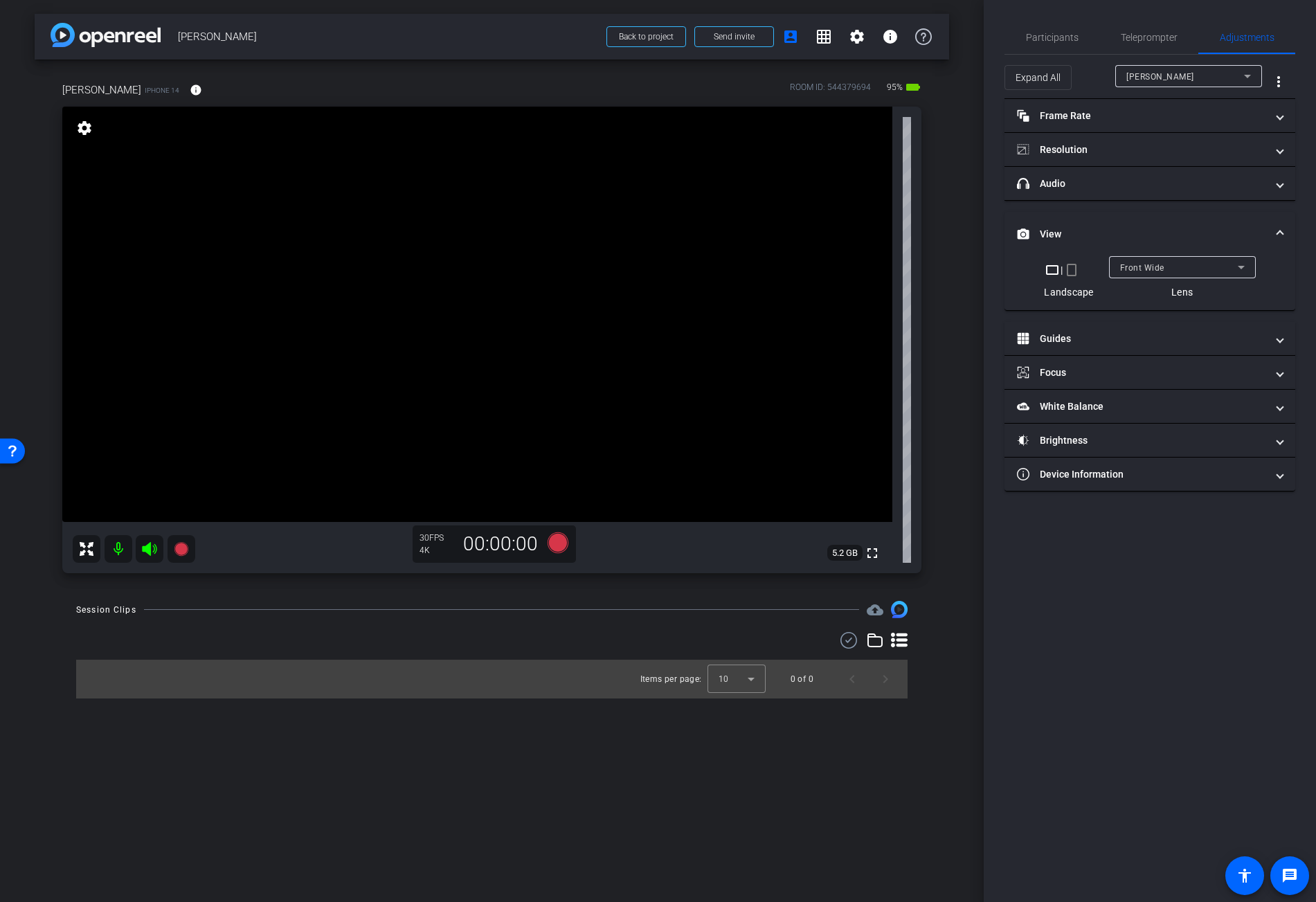
click at [1131, 262] on div "Front Wide" at bounding box center [1180, 267] width 118 height 17
click at [1173, 293] on mat-option "Back Wide" at bounding box center [1182, 295] width 147 height 22
click at [1067, 35] on span "Participants" at bounding box center [1053, 37] width 53 height 10
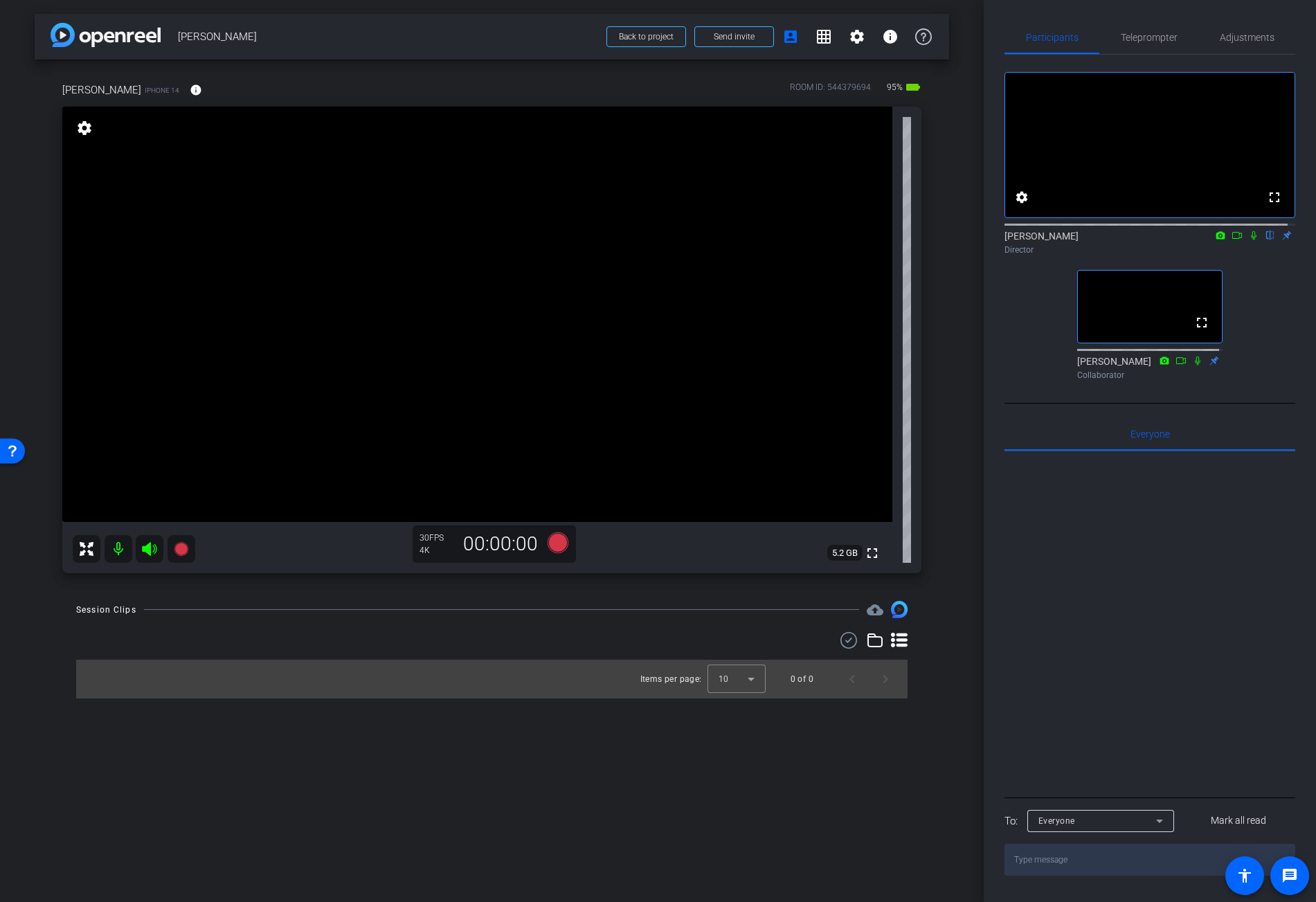
click at [450, 342] on video at bounding box center [478, 313] width 830 height 415
click at [1249, 241] on icon at bounding box center [1254, 235] width 11 height 10
click at [1234, 241] on icon at bounding box center [1237, 235] width 11 height 10
click at [1267, 241] on icon at bounding box center [1271, 236] width 7 height 9
click at [470, 392] on video at bounding box center [478, 313] width 830 height 415
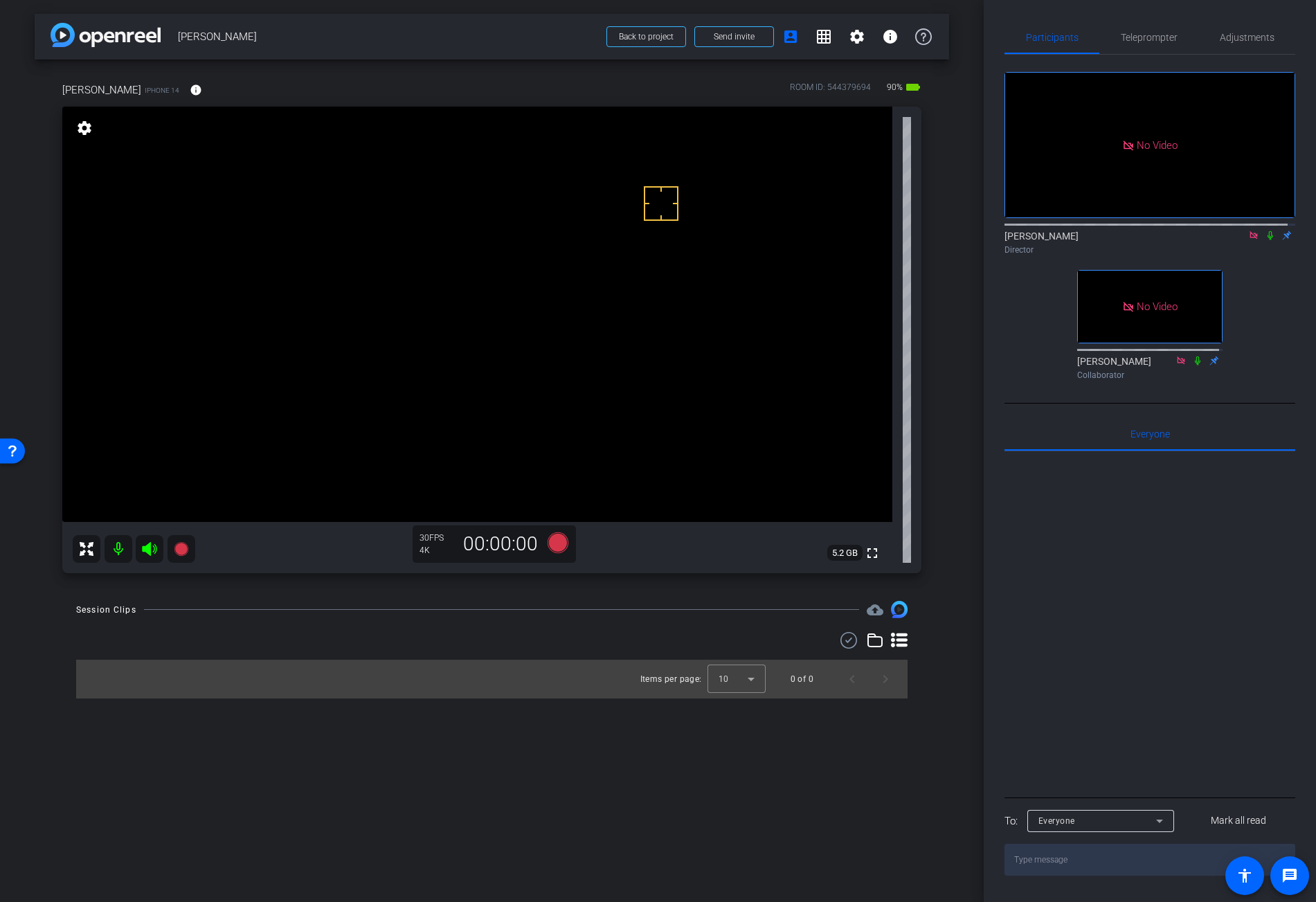
click at [1268, 241] on icon at bounding box center [1271, 236] width 5 height 9
click at [568, 550] on icon at bounding box center [558, 542] width 34 height 25
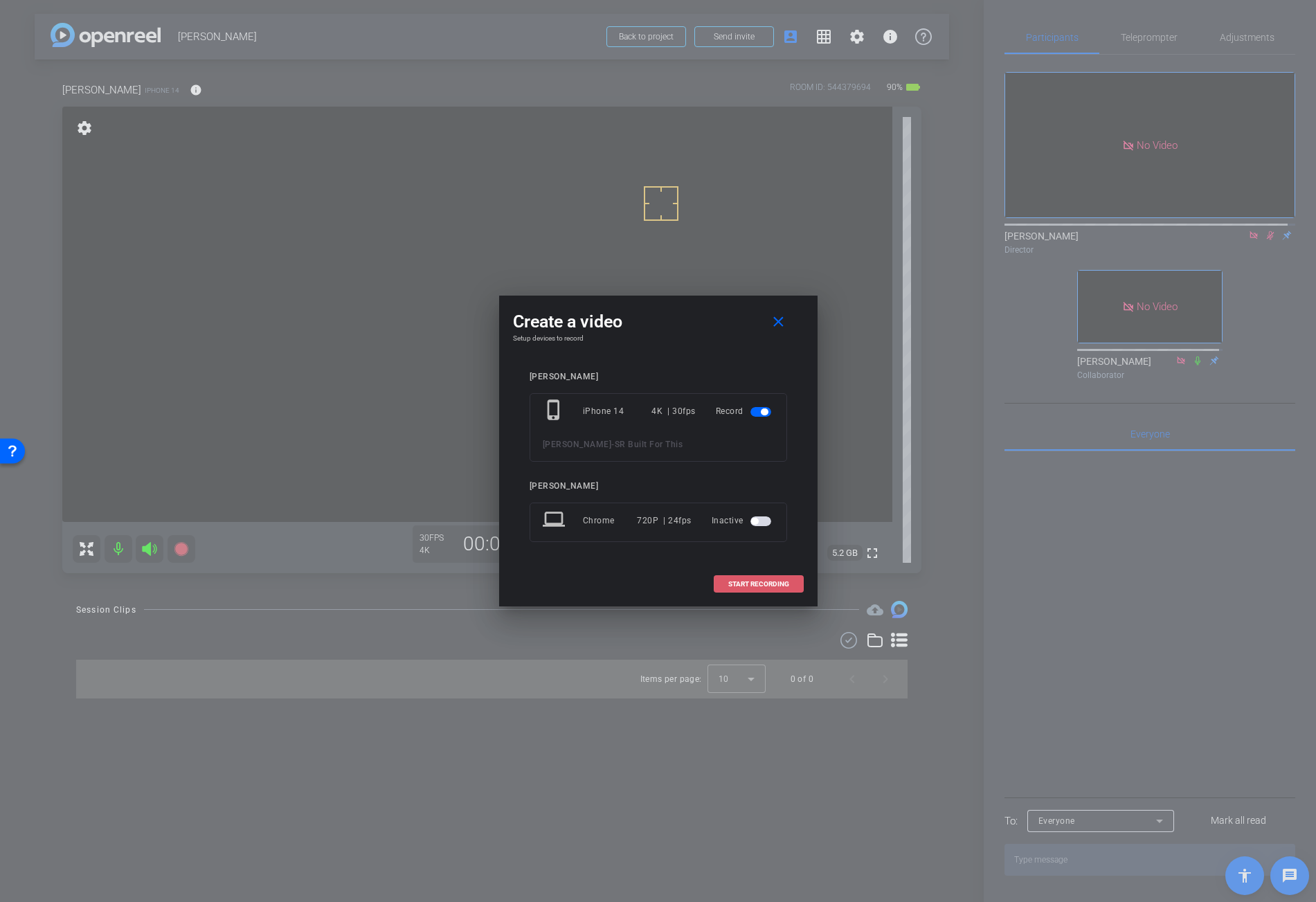
click at [755, 588] on span "START RECORDING" at bounding box center [758, 585] width 61 height 7
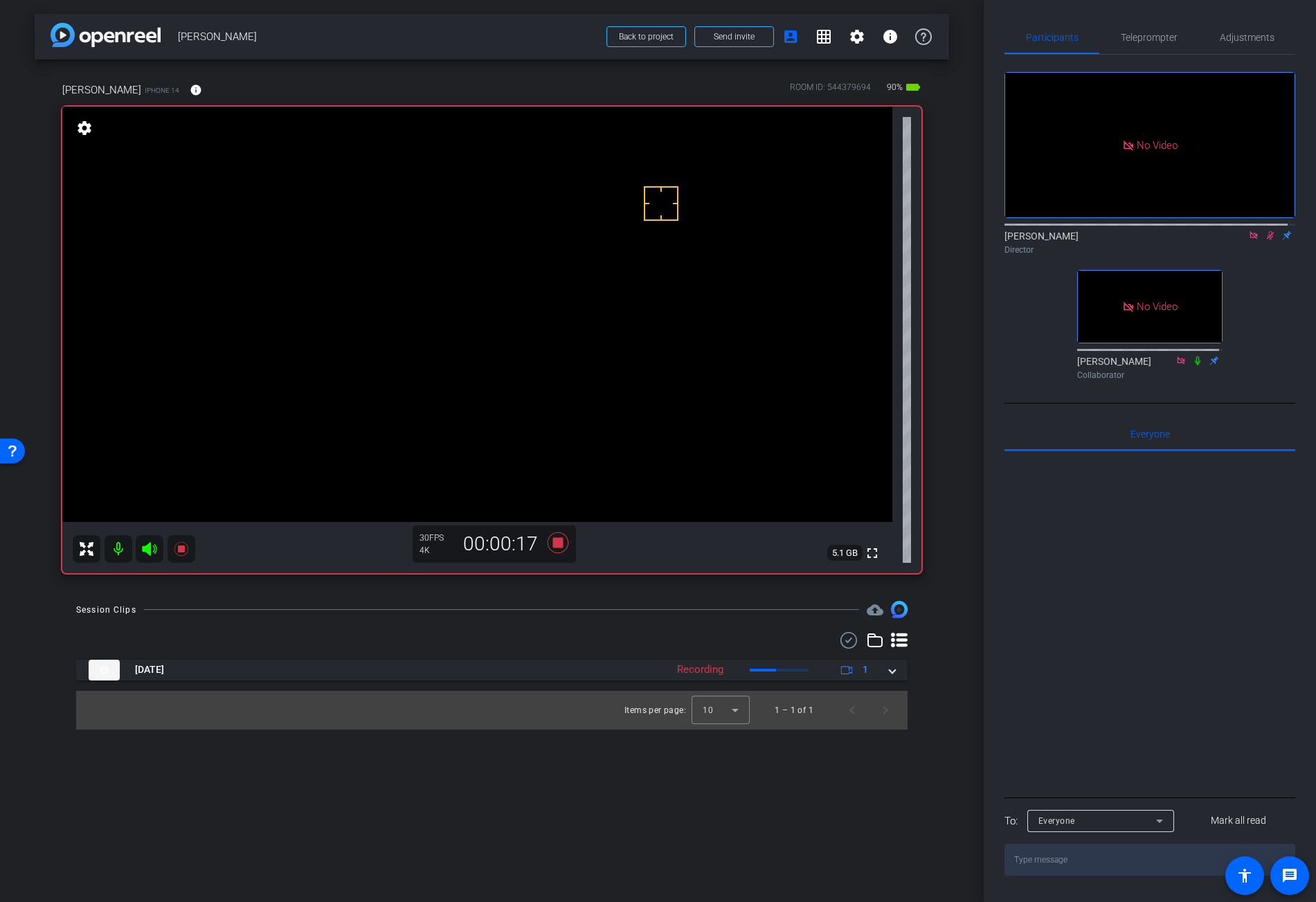
click at [467, 374] on video at bounding box center [478, 313] width 830 height 415
click at [556, 540] on icon at bounding box center [557, 542] width 21 height 21
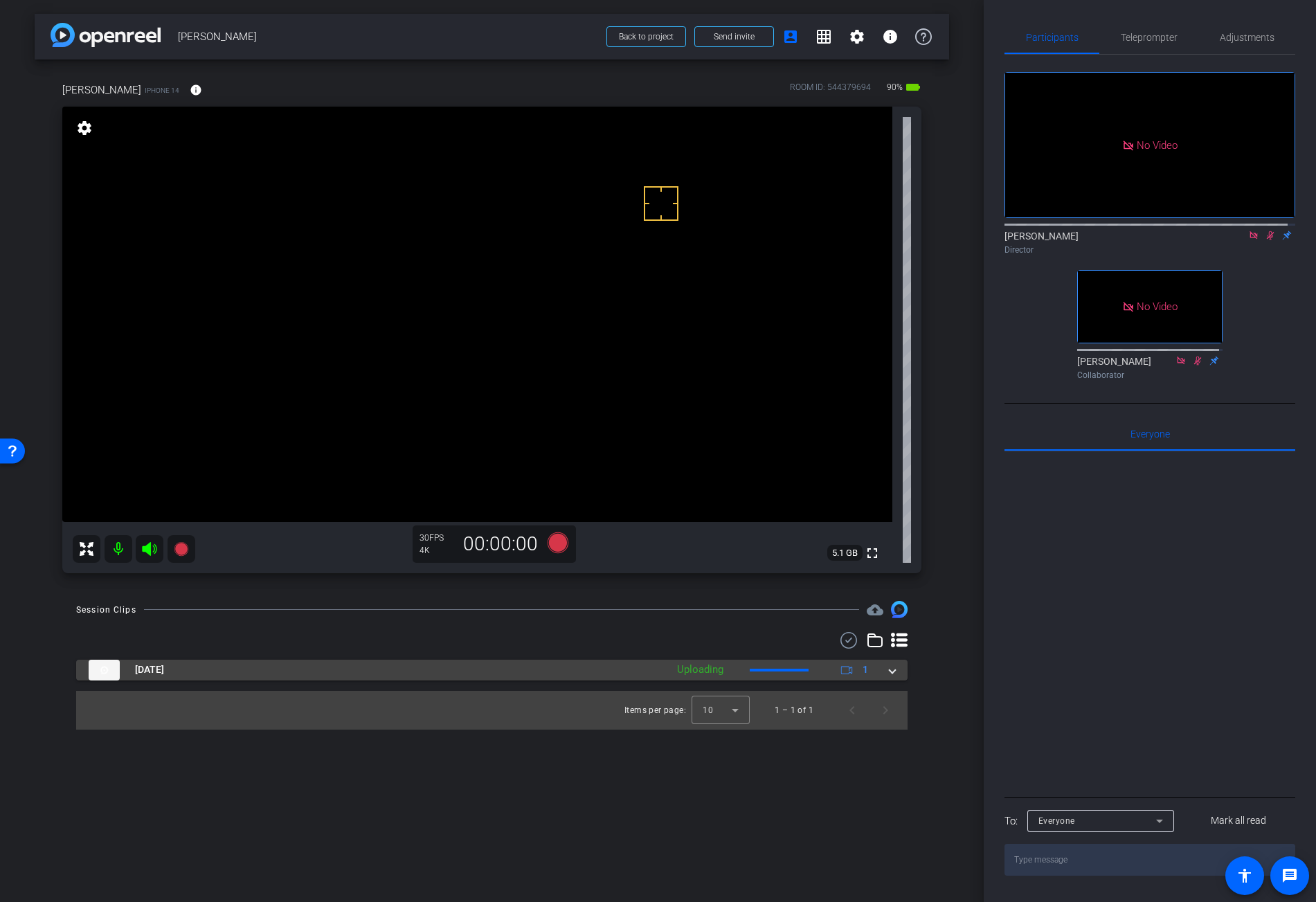
click at [887, 669] on div "Sep 30, 2025 Uploading 1" at bounding box center [490, 670] width 801 height 21
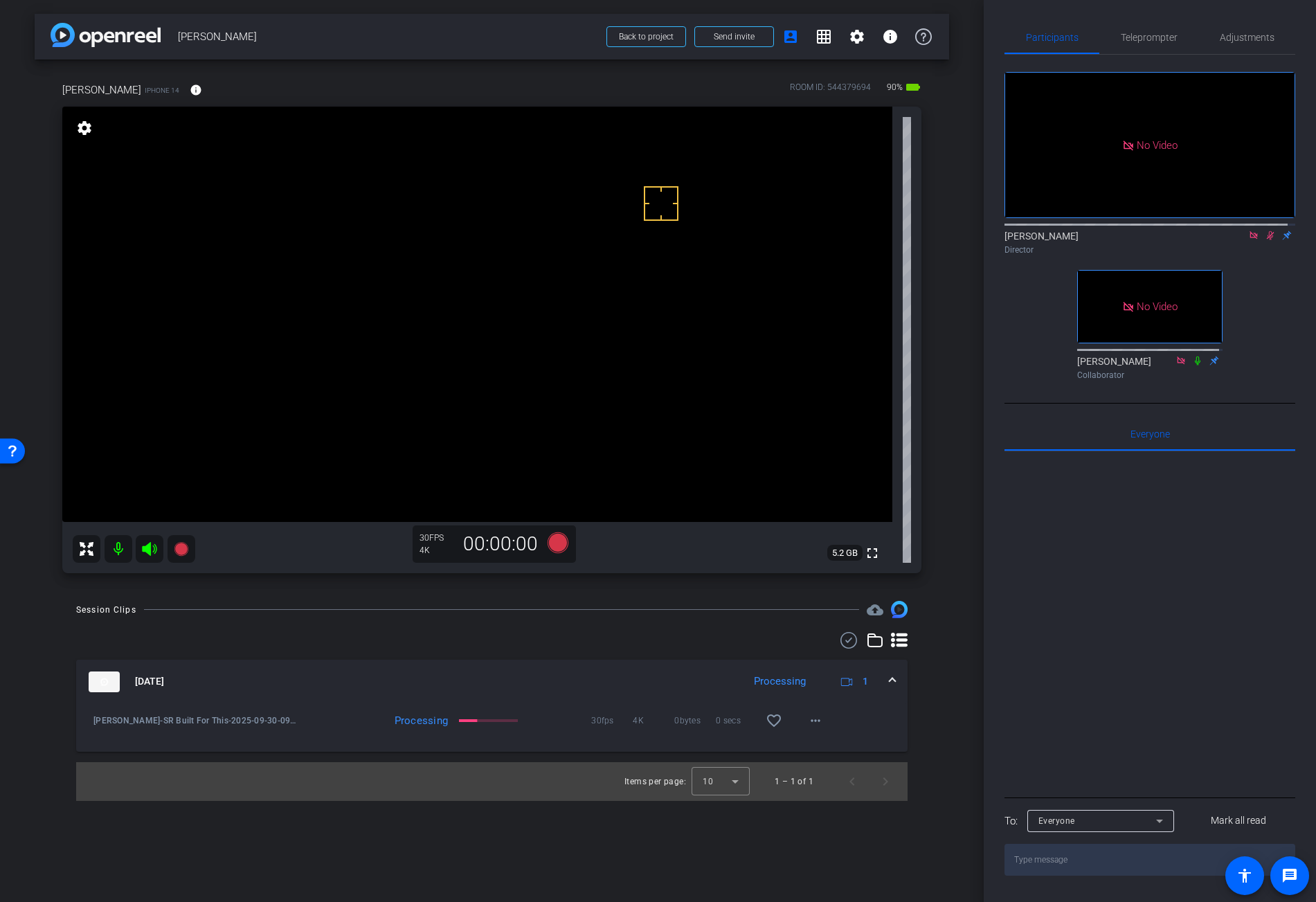
click at [459, 366] on video at bounding box center [478, 313] width 830 height 415
click at [817, 728] on mat-icon "more_horiz" at bounding box center [816, 721] width 16 height 16
click at [865, 751] on span "Download Original" at bounding box center [860, 749] width 101 height 16
click at [846, 641] on use at bounding box center [849, 640] width 16 height 16
click at [1265, 241] on icon at bounding box center [1271, 235] width 11 height 10
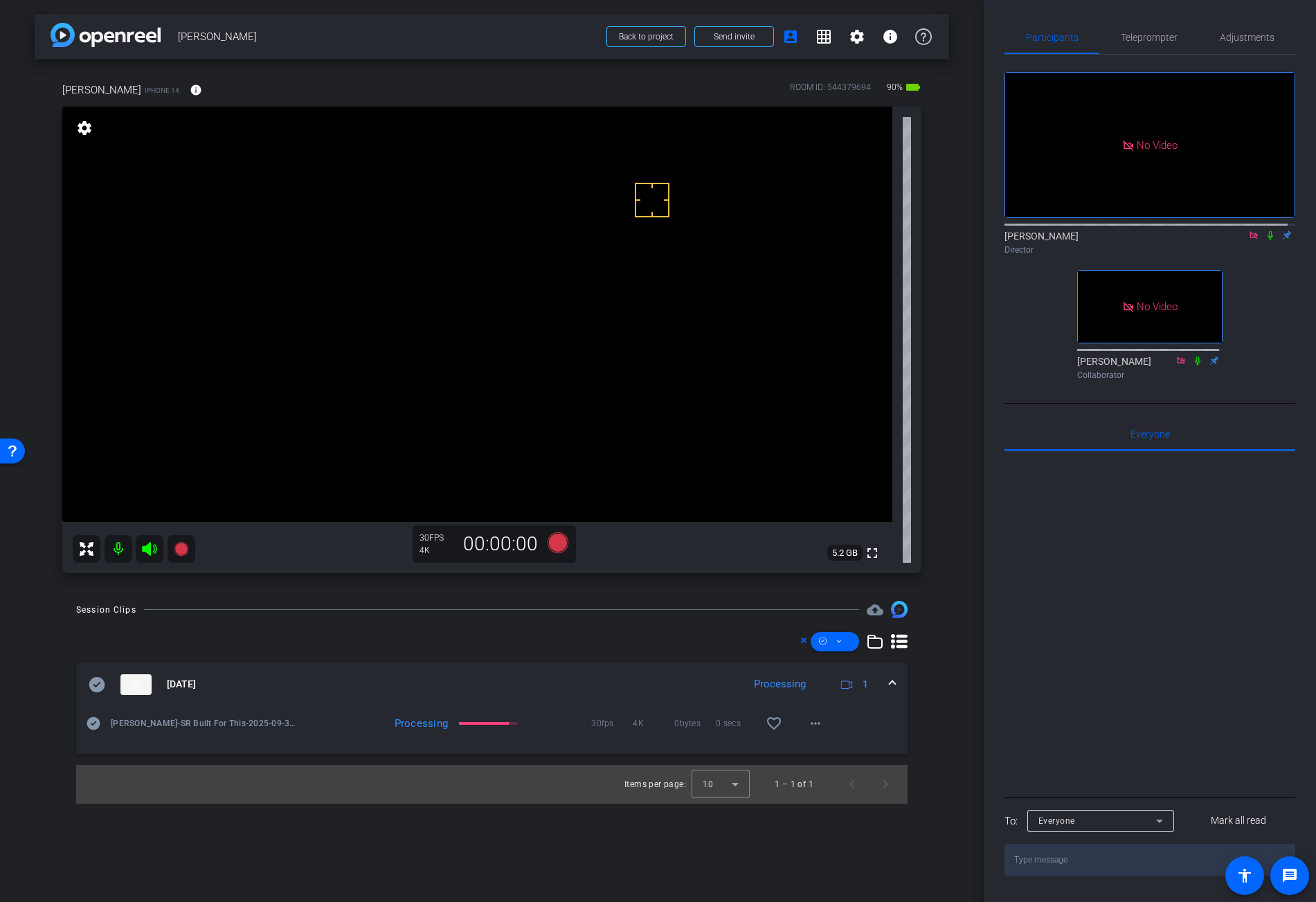
click at [1265, 241] on icon at bounding box center [1271, 235] width 11 height 10
click at [563, 546] on icon at bounding box center [557, 542] width 21 height 21
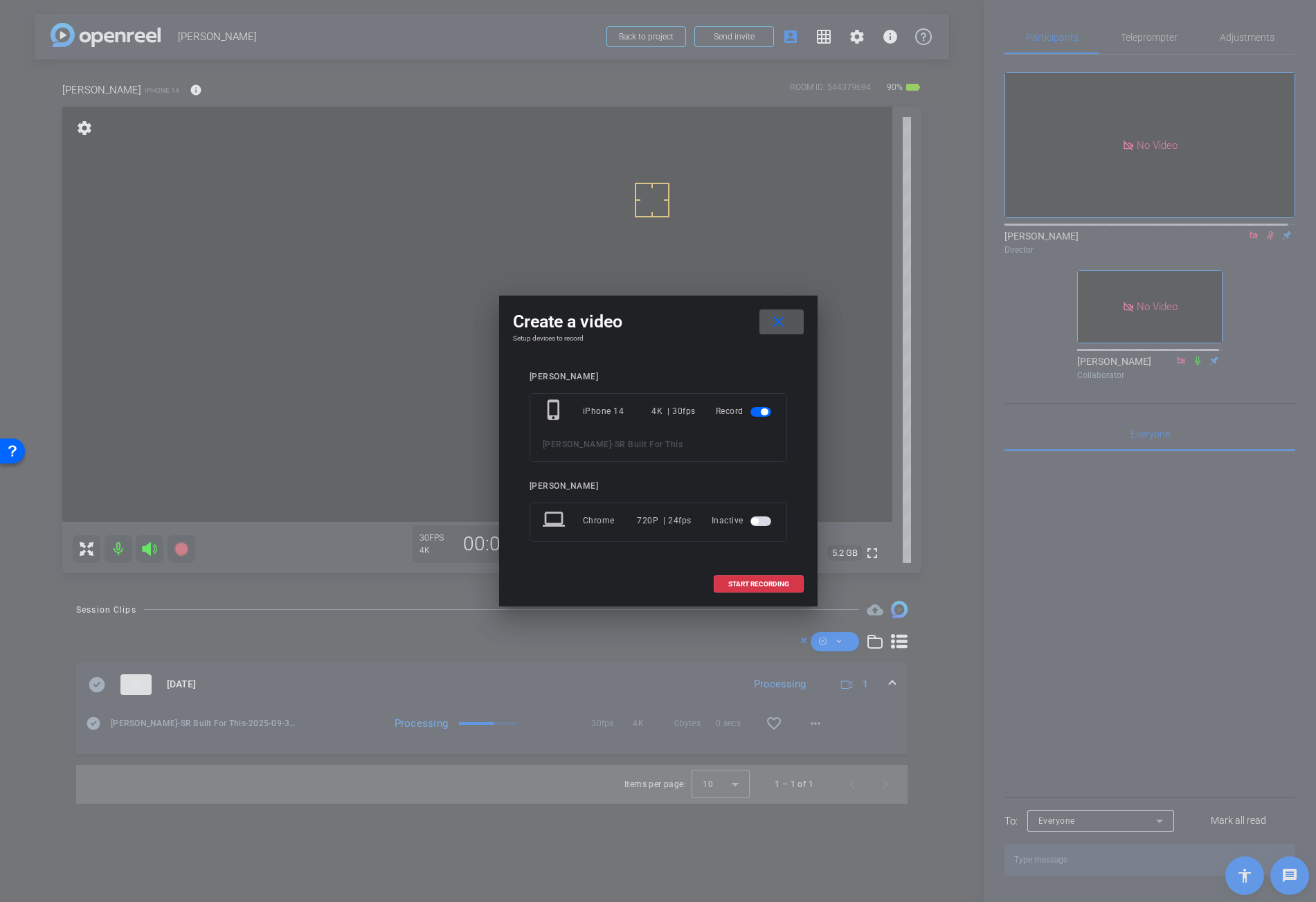
click at [777, 328] on mat-icon "close" at bounding box center [778, 322] width 17 height 17
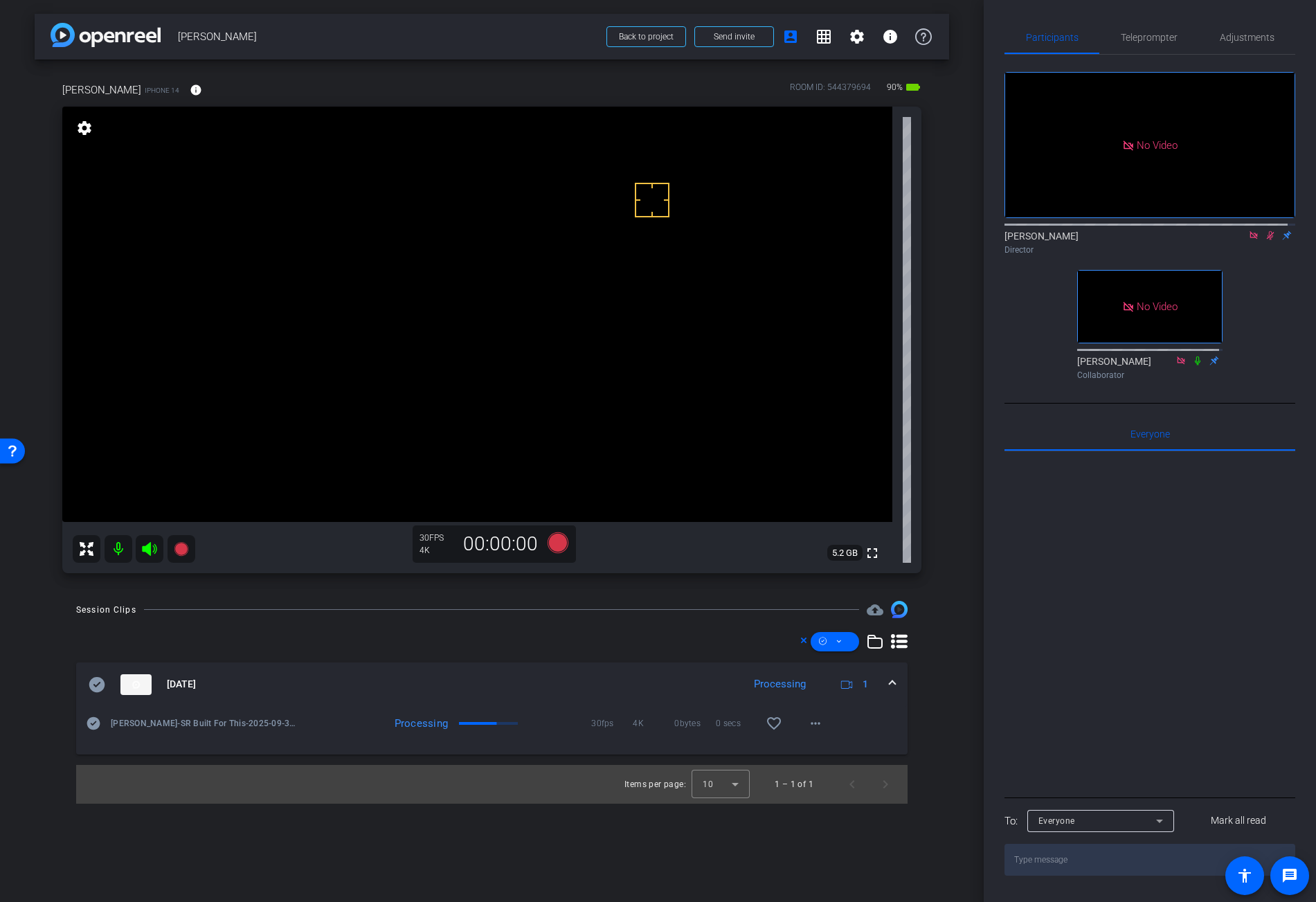
click at [1267, 241] on icon at bounding box center [1271, 236] width 7 height 9
click at [1265, 241] on icon at bounding box center [1271, 235] width 11 height 10
click at [559, 547] on icon at bounding box center [557, 542] width 21 height 21
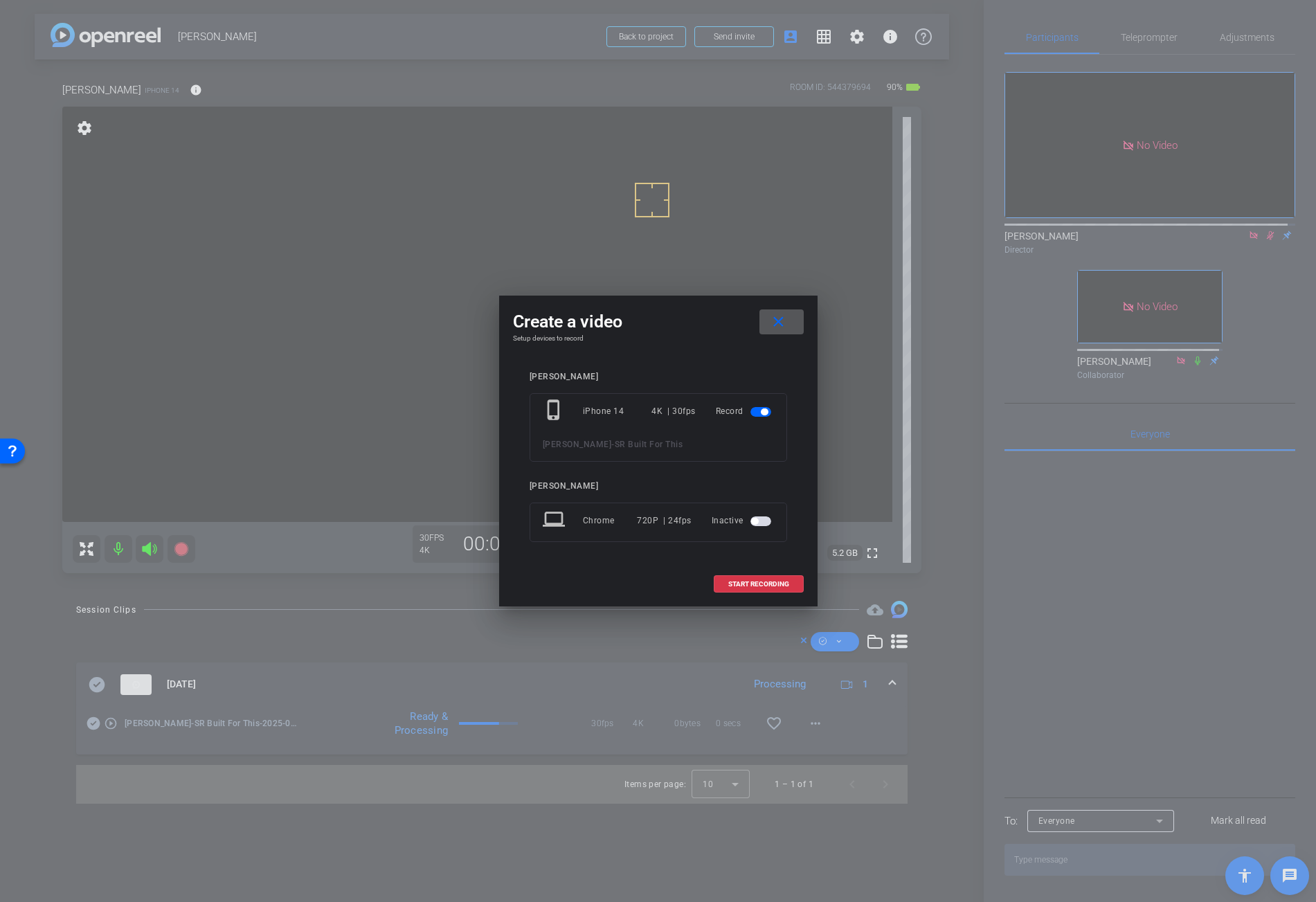
drag, startPoint x: 777, startPoint y: 322, endPoint x: 764, endPoint y: 453, distance: 131.6
click at [777, 322] on mat-icon "close" at bounding box center [778, 322] width 17 height 17
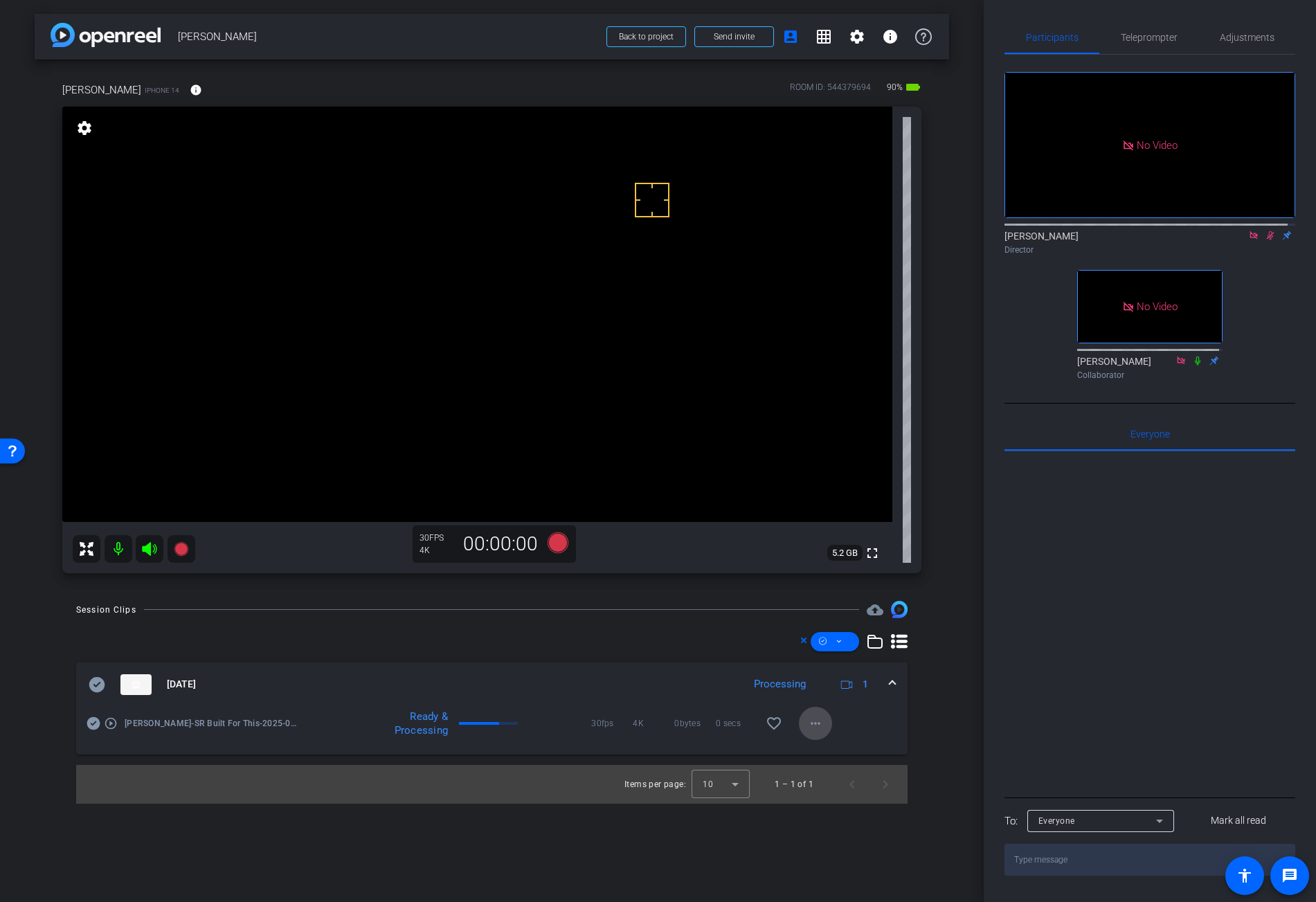
click at [820, 728] on mat-icon "more_horiz" at bounding box center [816, 724] width 16 height 16
click at [846, 751] on span "Download Original" at bounding box center [851, 752] width 83 height 16
click at [104, 681] on icon at bounding box center [97, 685] width 16 height 16
click at [462, 370] on video at bounding box center [478, 313] width 830 height 415
click at [553, 538] on icon at bounding box center [557, 542] width 21 height 21
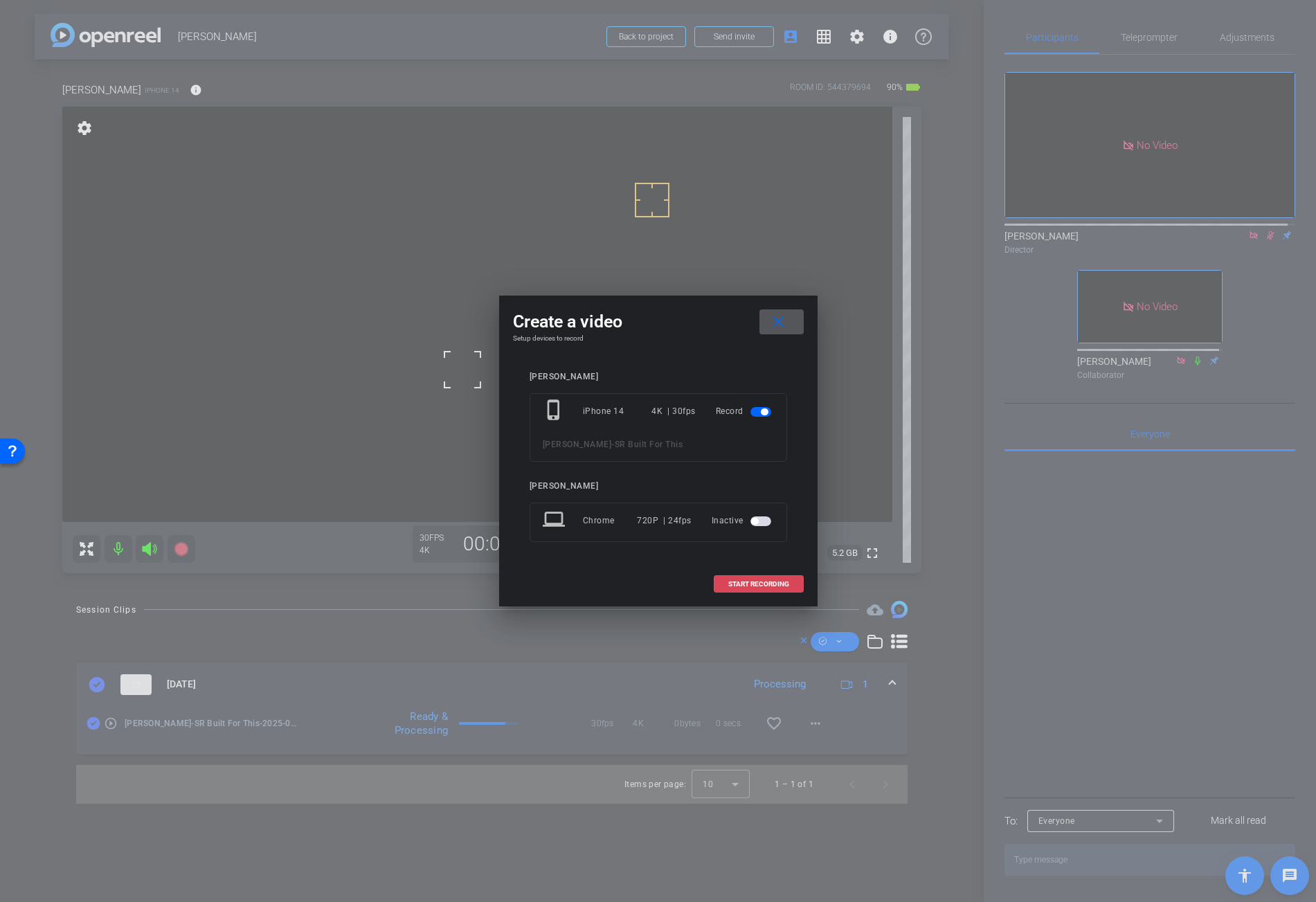
click at [739, 579] on span at bounding box center [759, 584] width 89 height 34
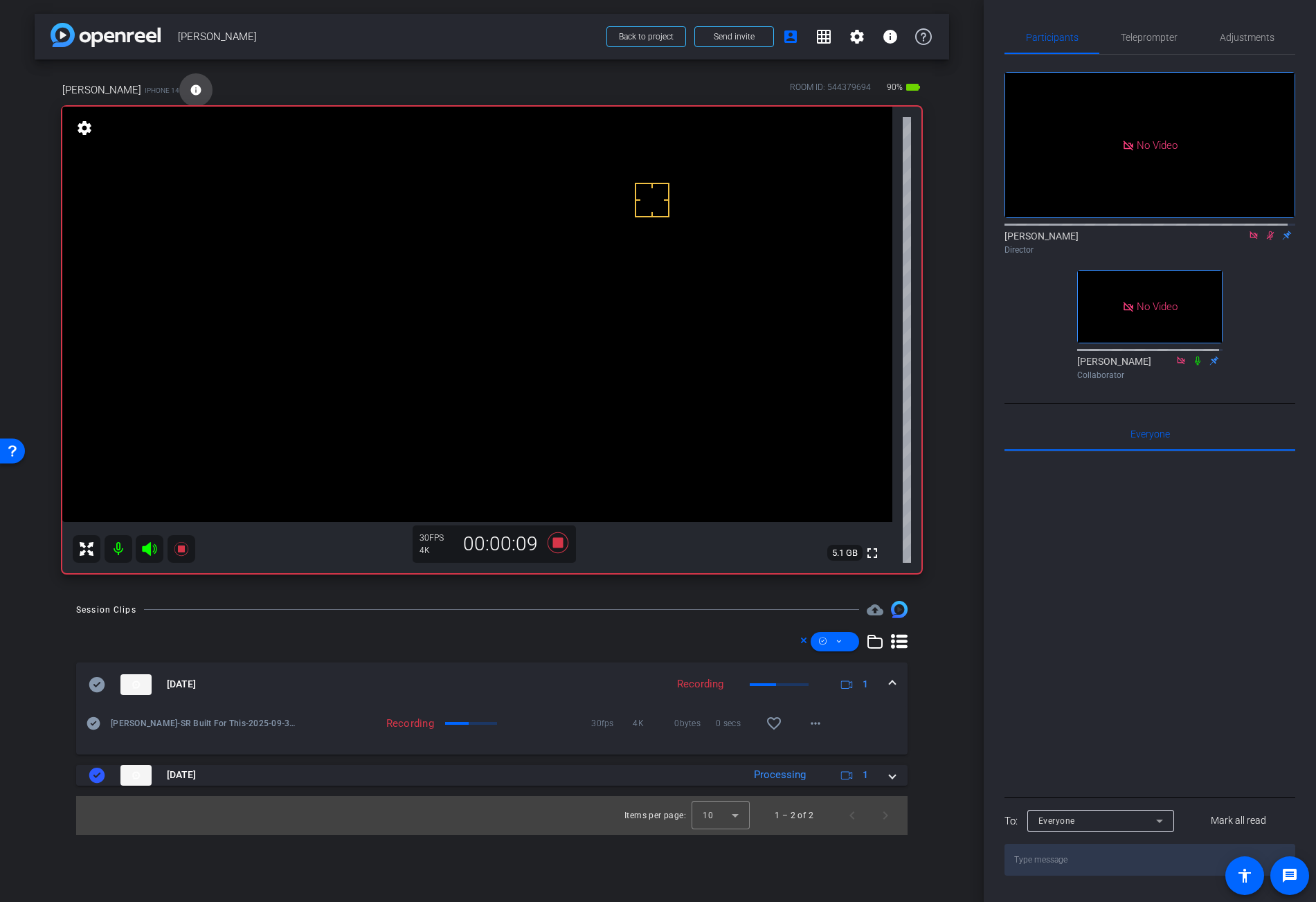
click at [179, 89] on span at bounding box center [195, 90] width 34 height 34
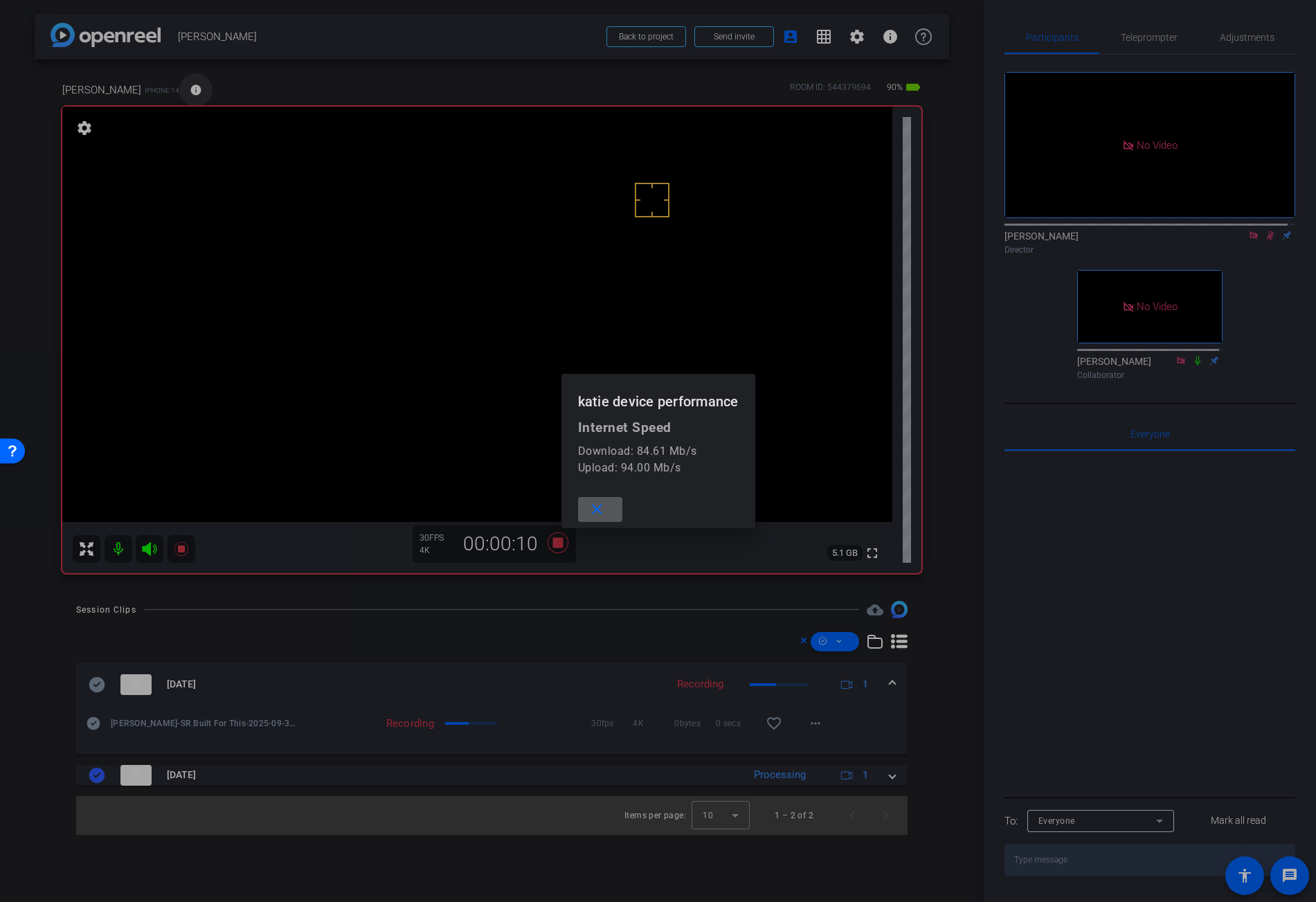
click at [145, 89] on div at bounding box center [658, 451] width 1316 height 902
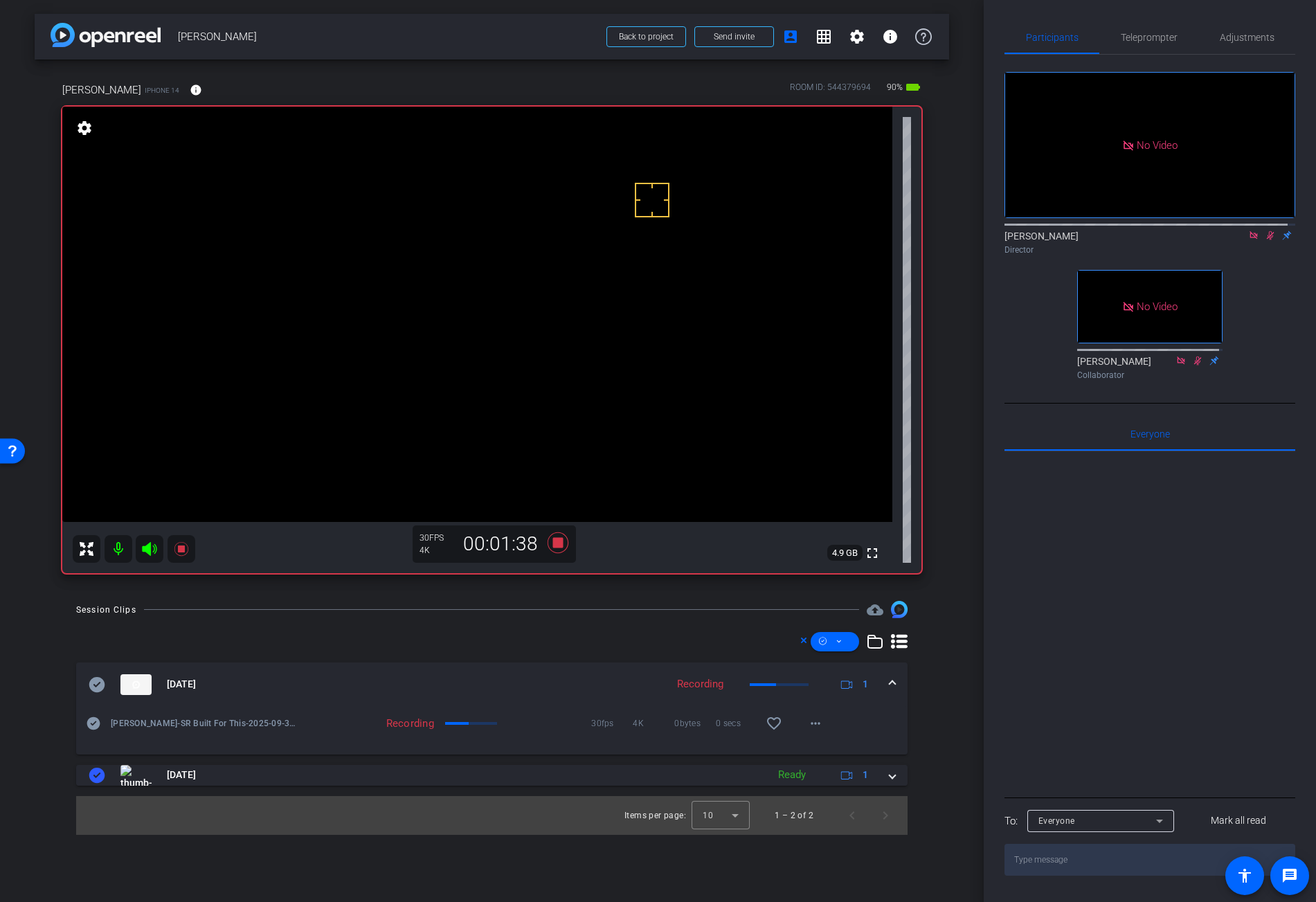
click at [491, 369] on video at bounding box center [478, 313] width 830 height 415
click at [485, 374] on video at bounding box center [478, 313] width 830 height 415
click at [497, 377] on video at bounding box center [478, 313] width 830 height 415
click at [557, 544] on icon at bounding box center [557, 542] width 21 height 21
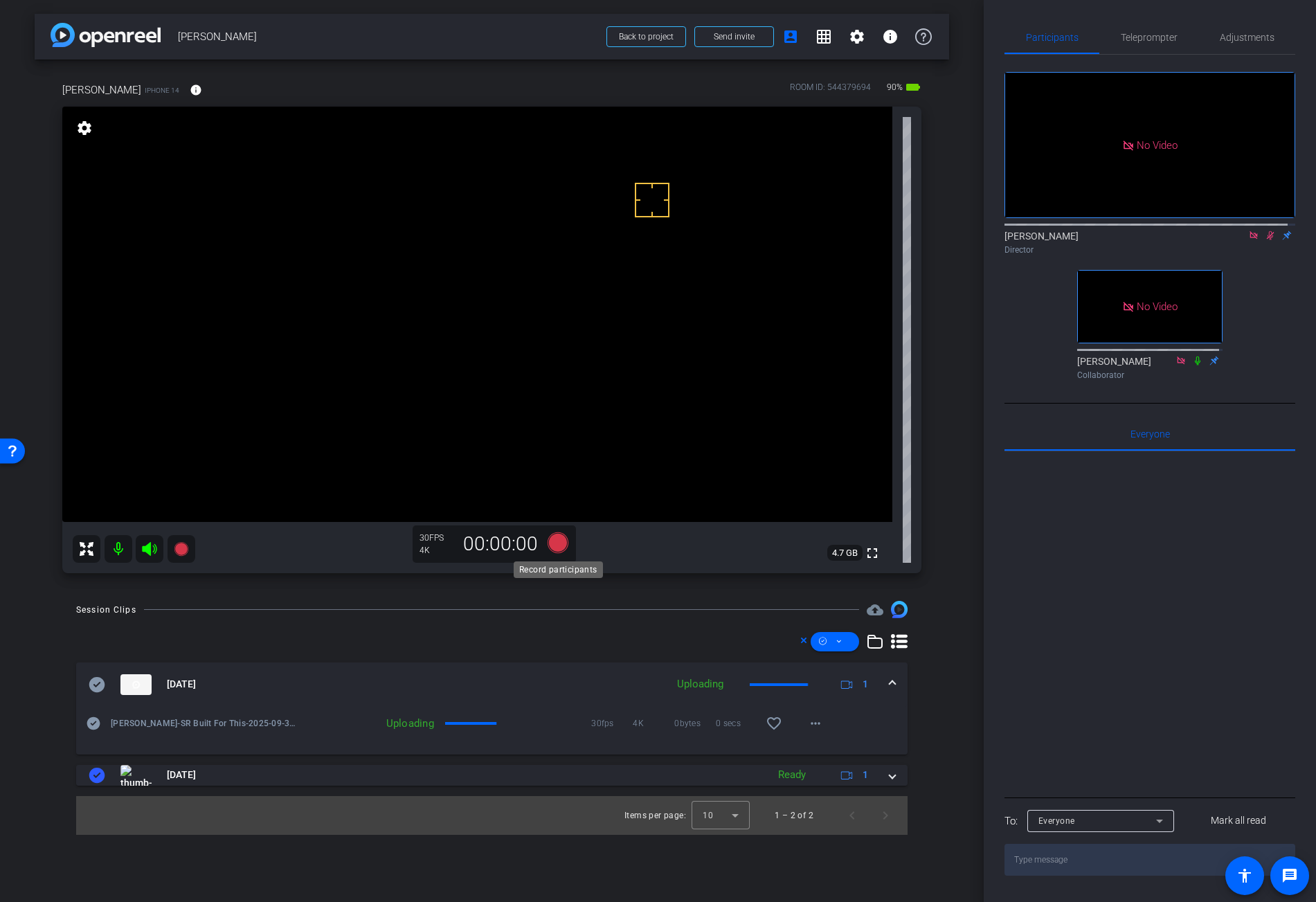
click at [557, 544] on icon at bounding box center [557, 542] width 21 height 21
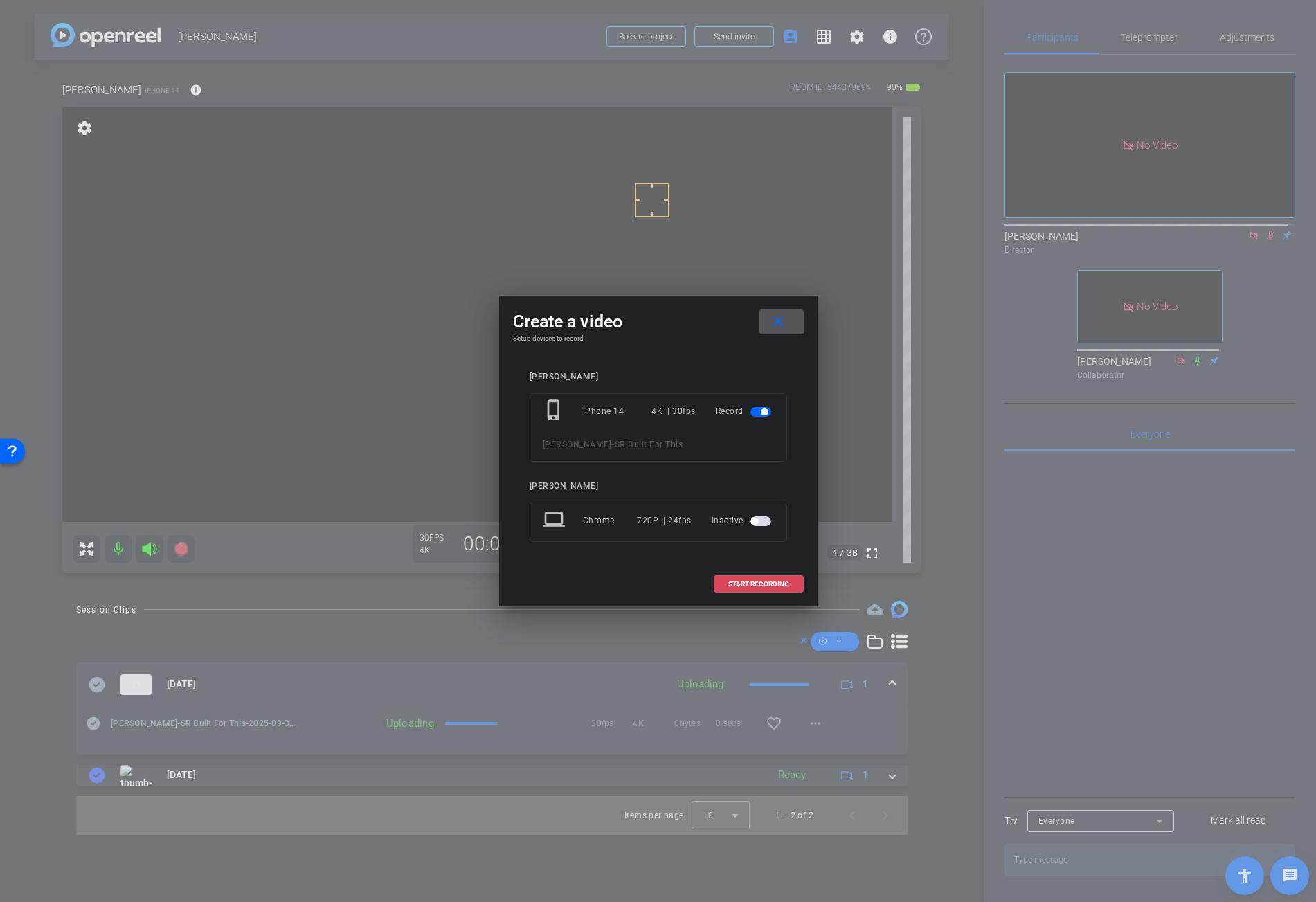
click at [755, 581] on span "START RECORDING" at bounding box center [758, 585] width 61 height 7
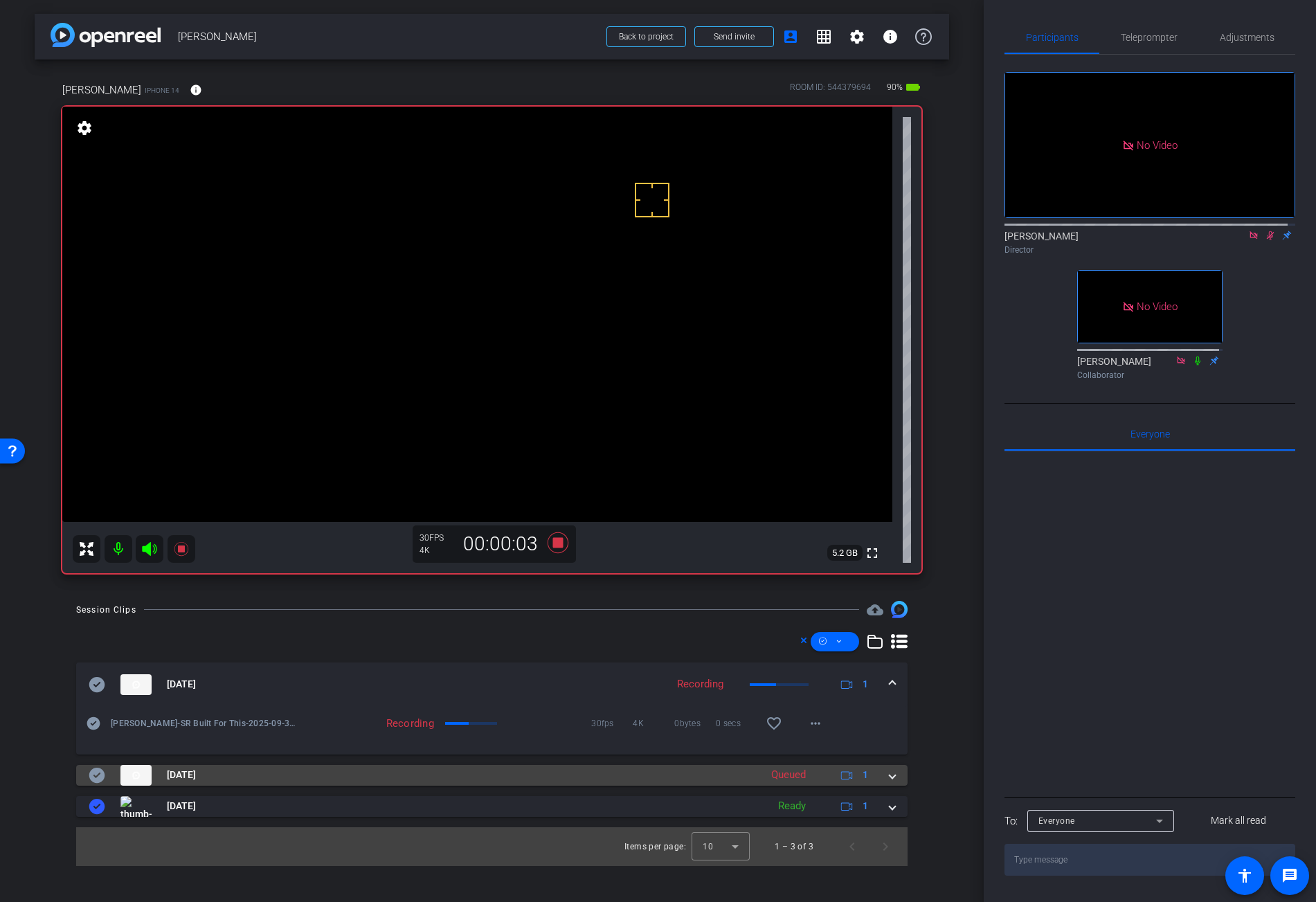
click at [894, 778] on span at bounding box center [893, 776] width 5 height 15
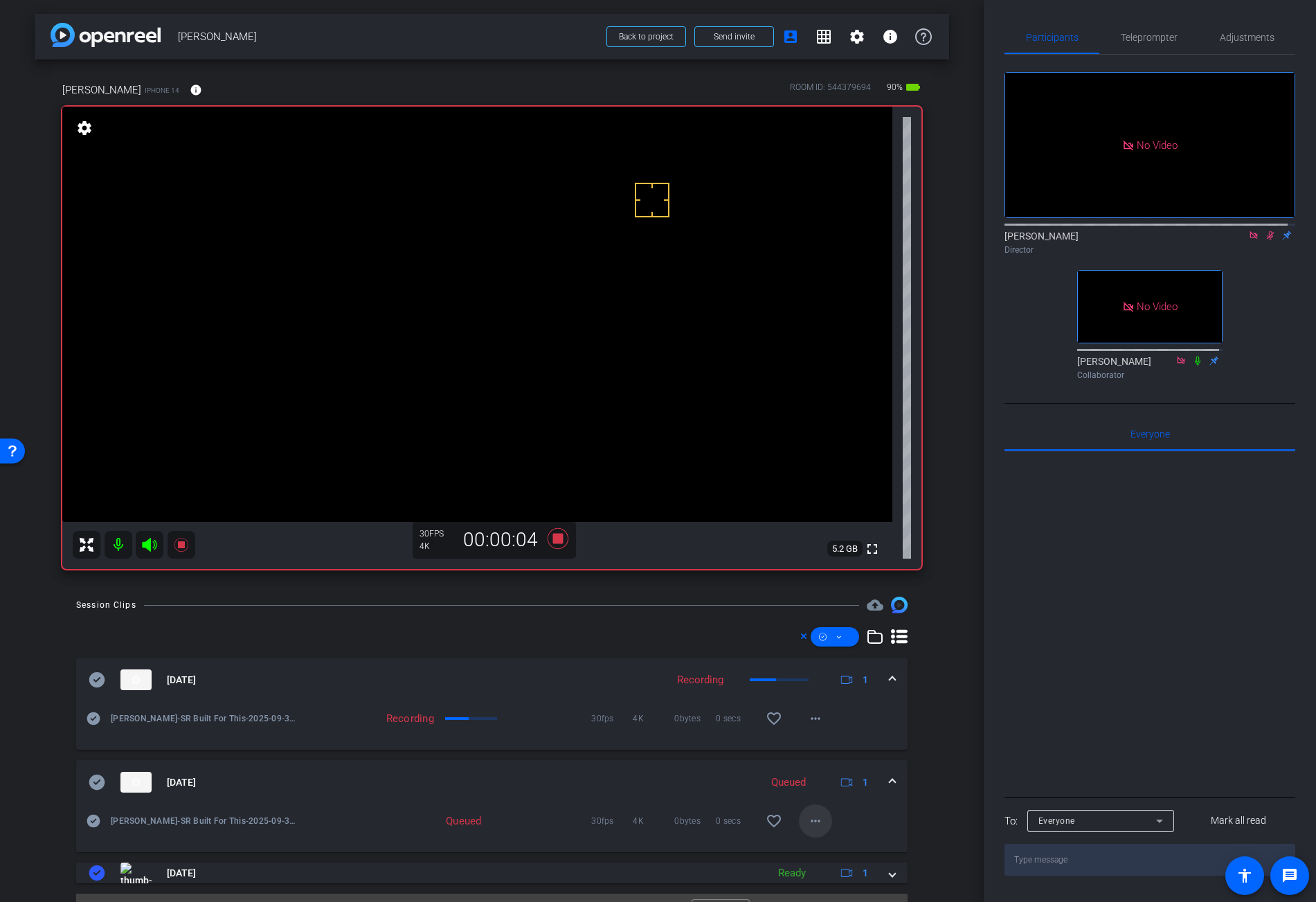
click at [814, 818] on mat-icon "more_horiz" at bounding box center [816, 821] width 16 height 16
click at [890, 819] on div at bounding box center [658, 451] width 1316 height 902
click at [890, 780] on span at bounding box center [893, 783] width 5 height 15
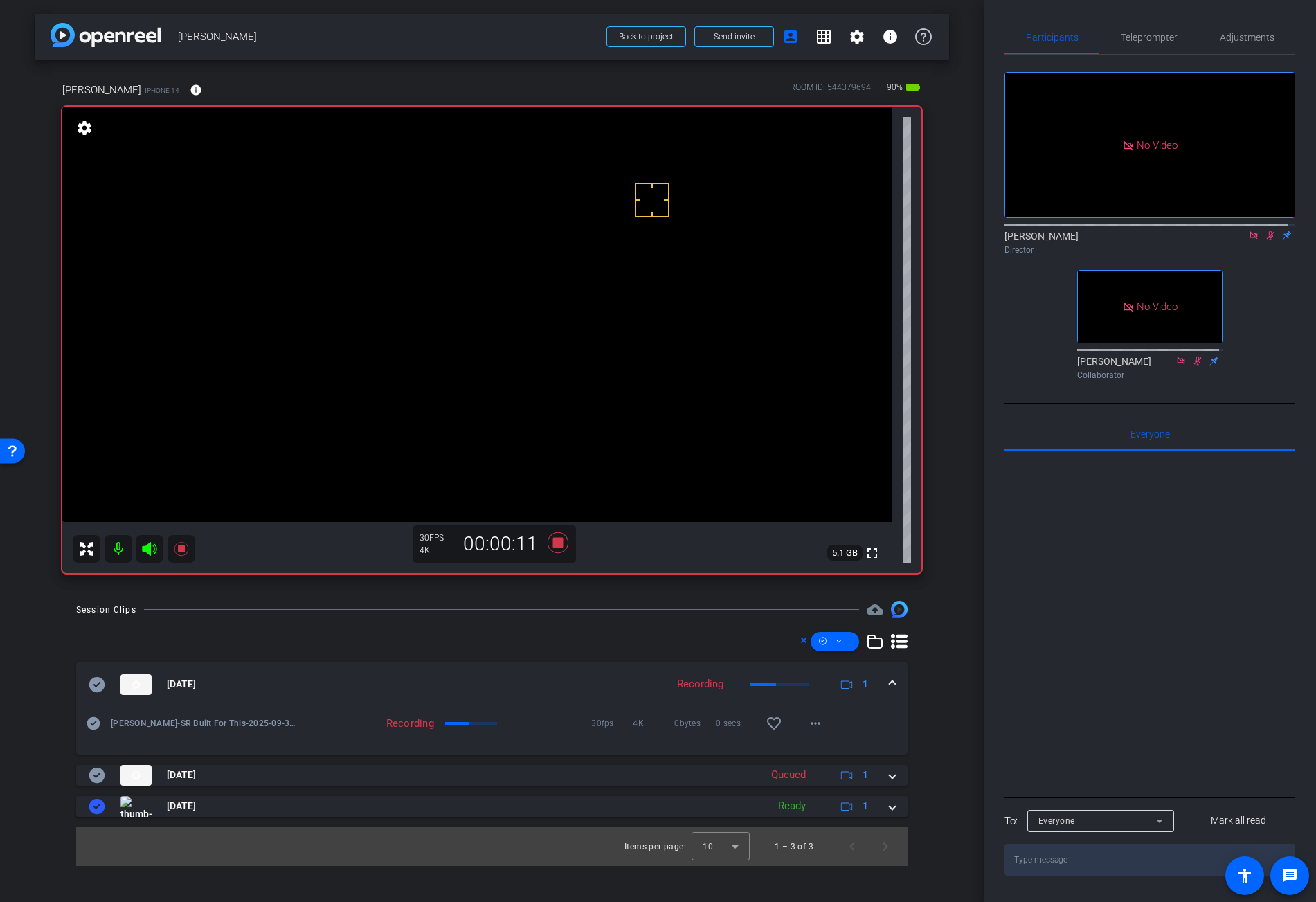
click at [489, 358] on video at bounding box center [478, 313] width 830 height 415
click at [894, 681] on span at bounding box center [893, 685] width 5 height 15
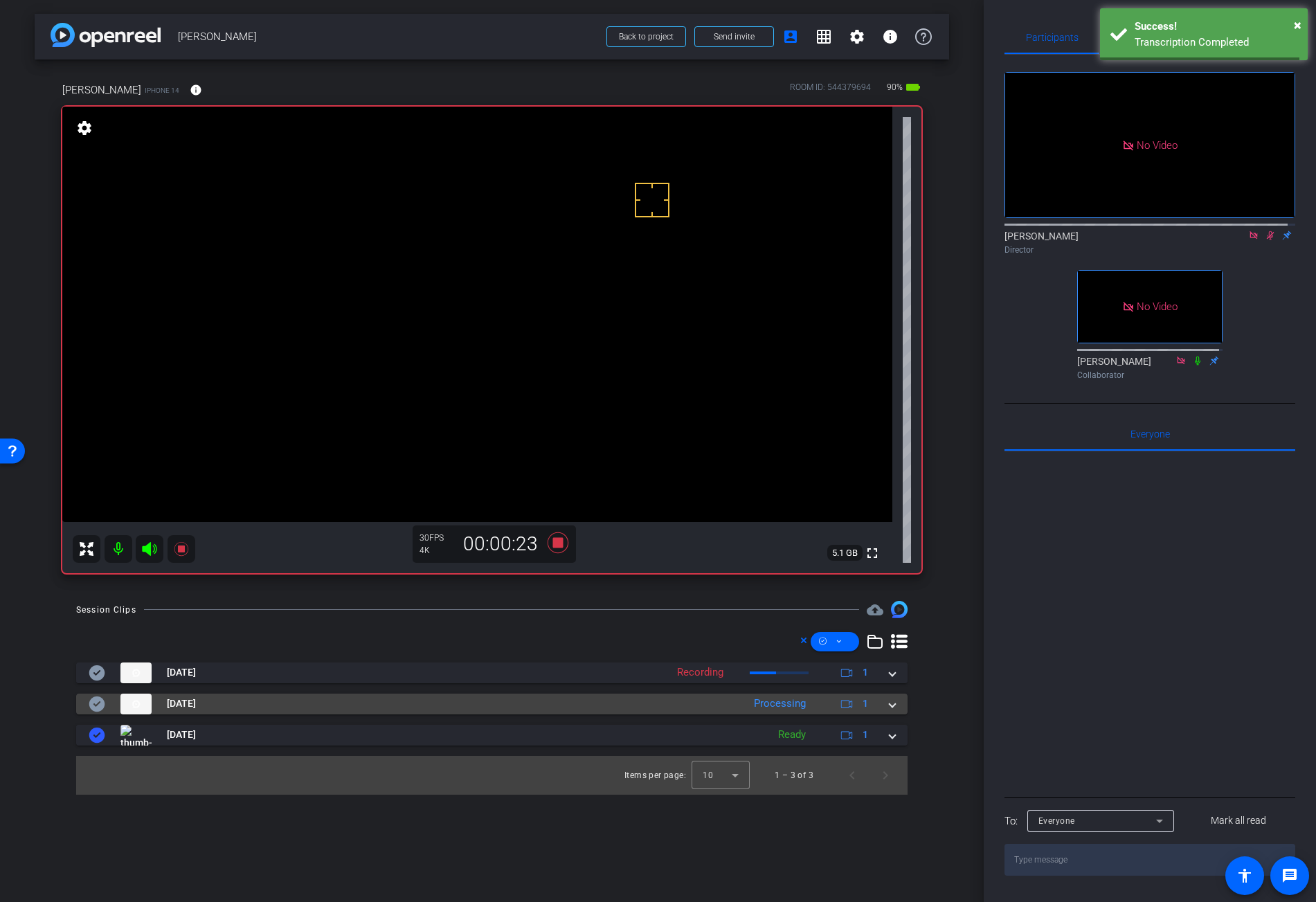
click at [895, 707] on span at bounding box center [893, 704] width 5 height 15
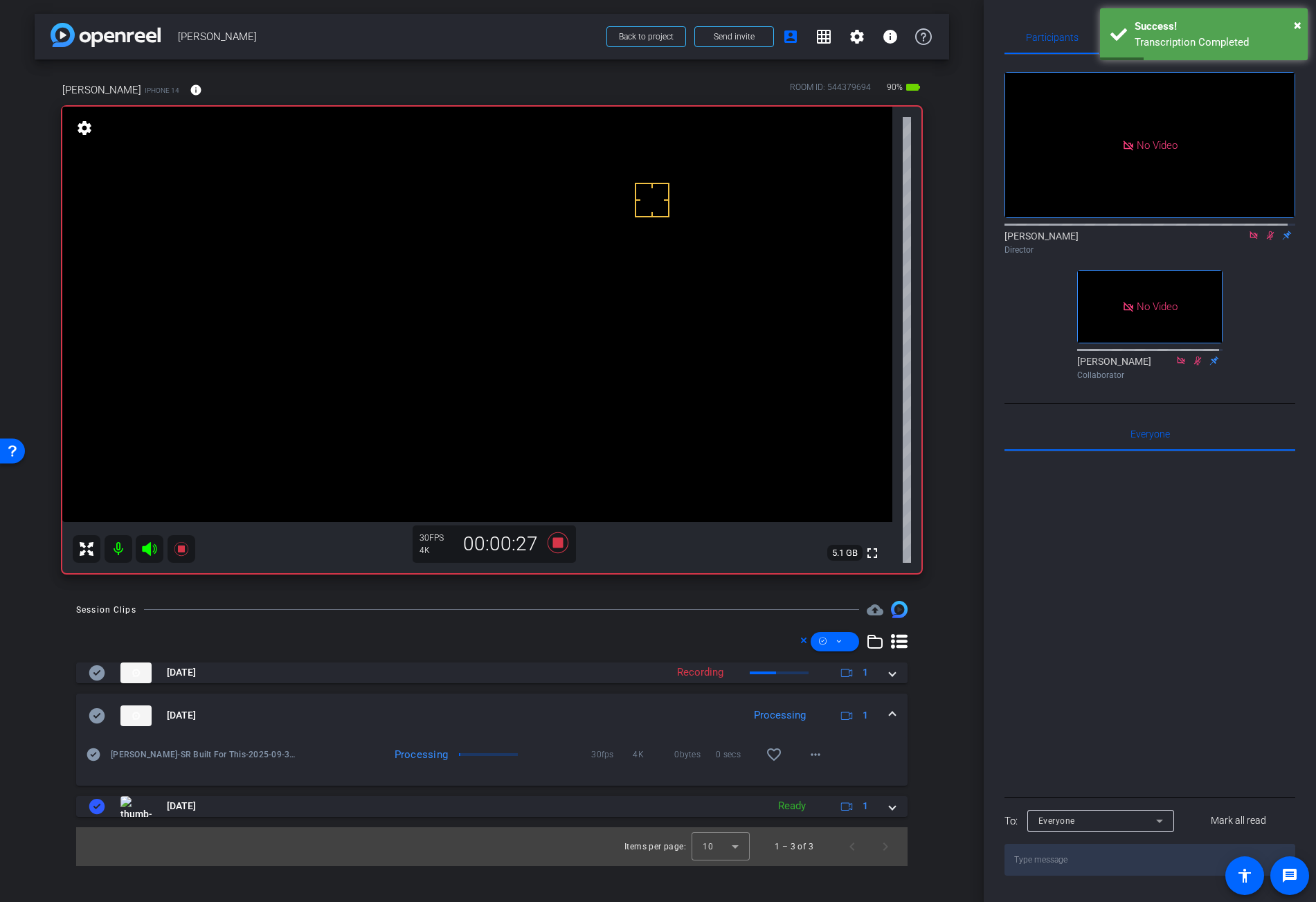
click at [494, 363] on video at bounding box center [478, 313] width 830 height 415
click at [503, 360] on video at bounding box center [478, 313] width 830 height 415
click at [485, 374] on video at bounding box center [478, 313] width 830 height 415
click at [511, 349] on video at bounding box center [478, 313] width 830 height 415
click at [503, 360] on video at bounding box center [478, 313] width 830 height 415
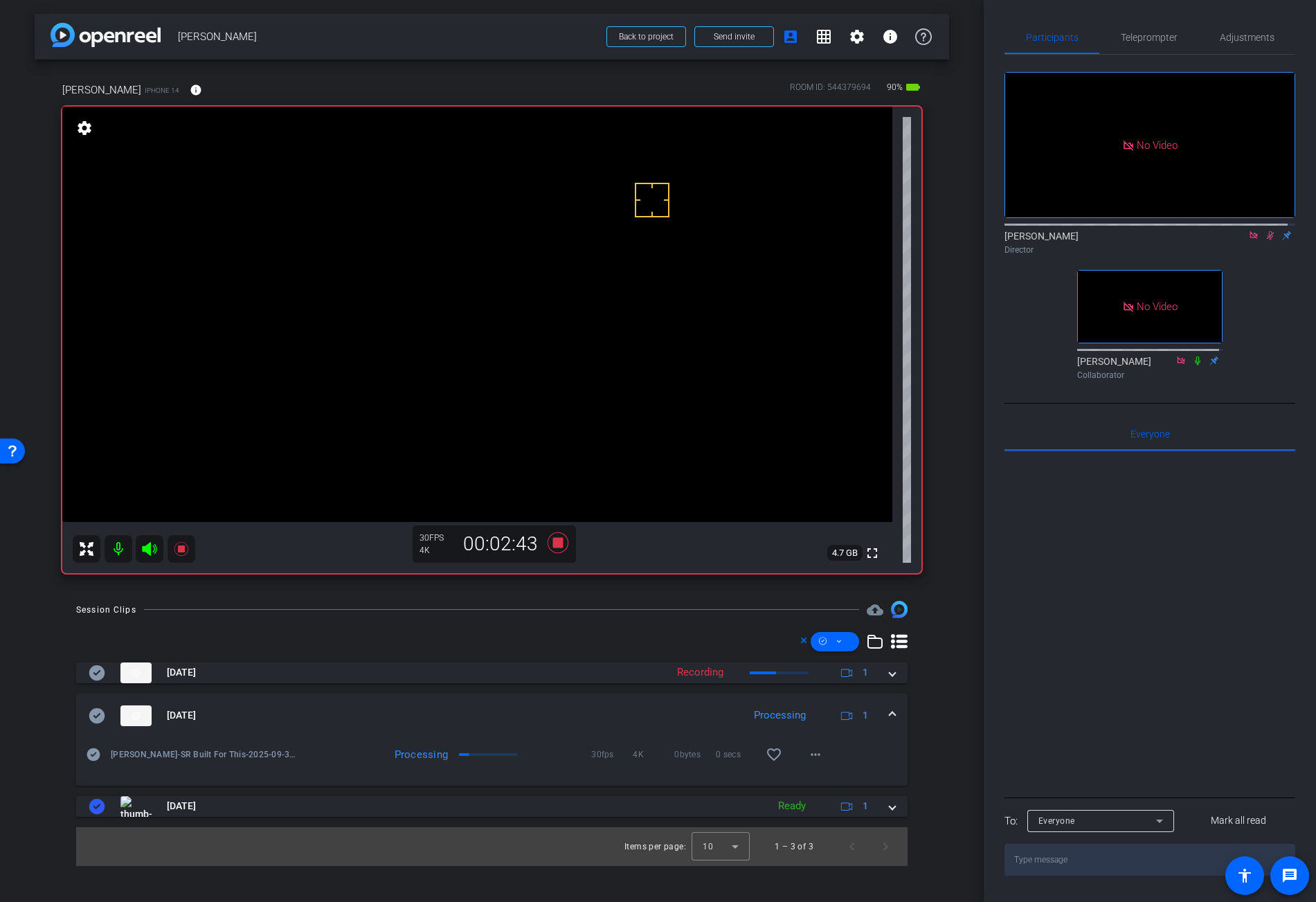
click at [456, 354] on video at bounding box center [478, 313] width 830 height 415
click at [558, 545] on icon at bounding box center [557, 542] width 21 height 21
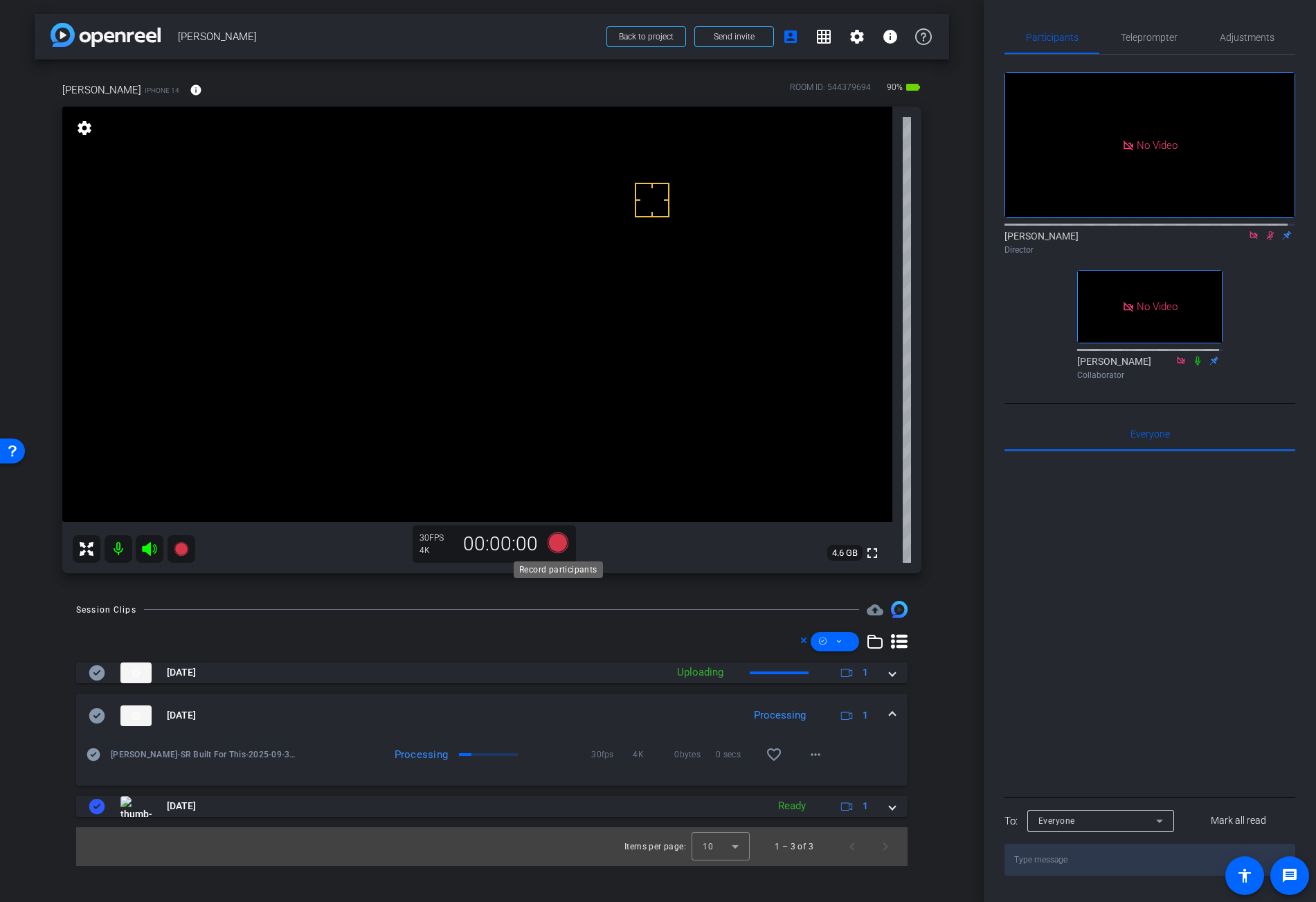
click at [558, 545] on icon at bounding box center [557, 542] width 21 height 21
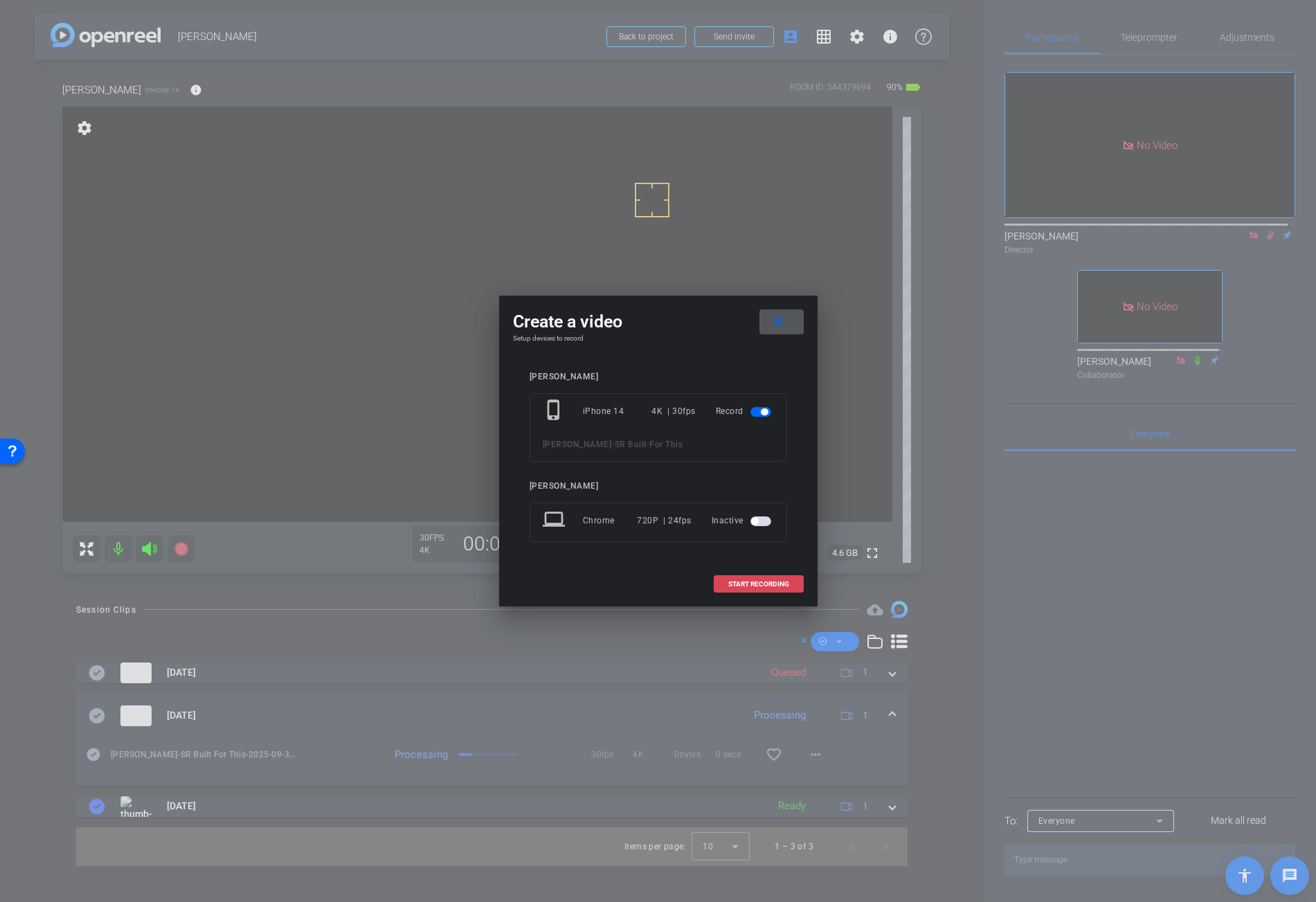
click at [745, 583] on span "START RECORDING" at bounding box center [758, 585] width 61 height 7
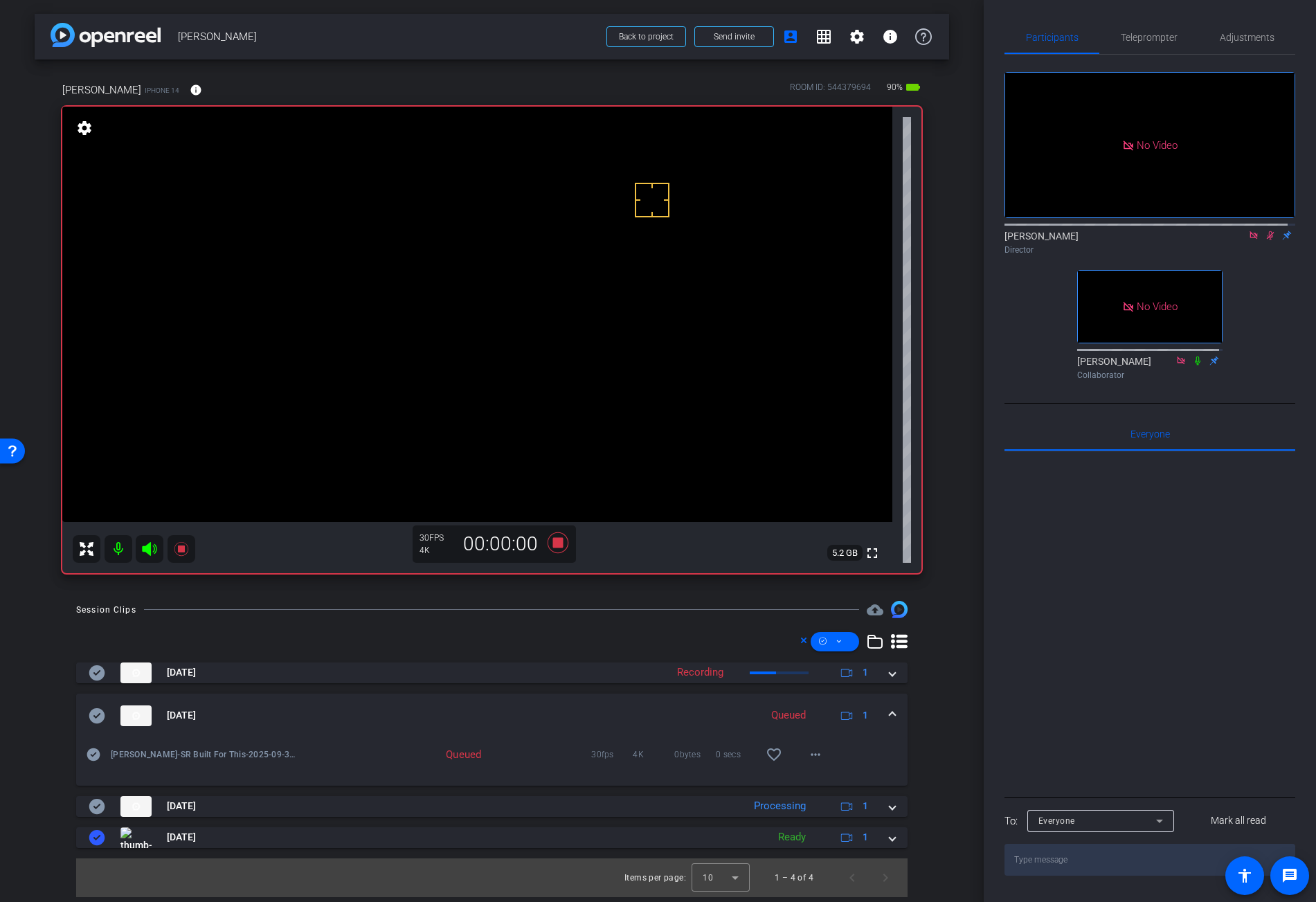
click at [455, 362] on video at bounding box center [478, 313] width 830 height 415
click at [895, 710] on mat-expansion-panel-header "Sep 30, 2025 Queued 1" at bounding box center [492, 716] width 832 height 45
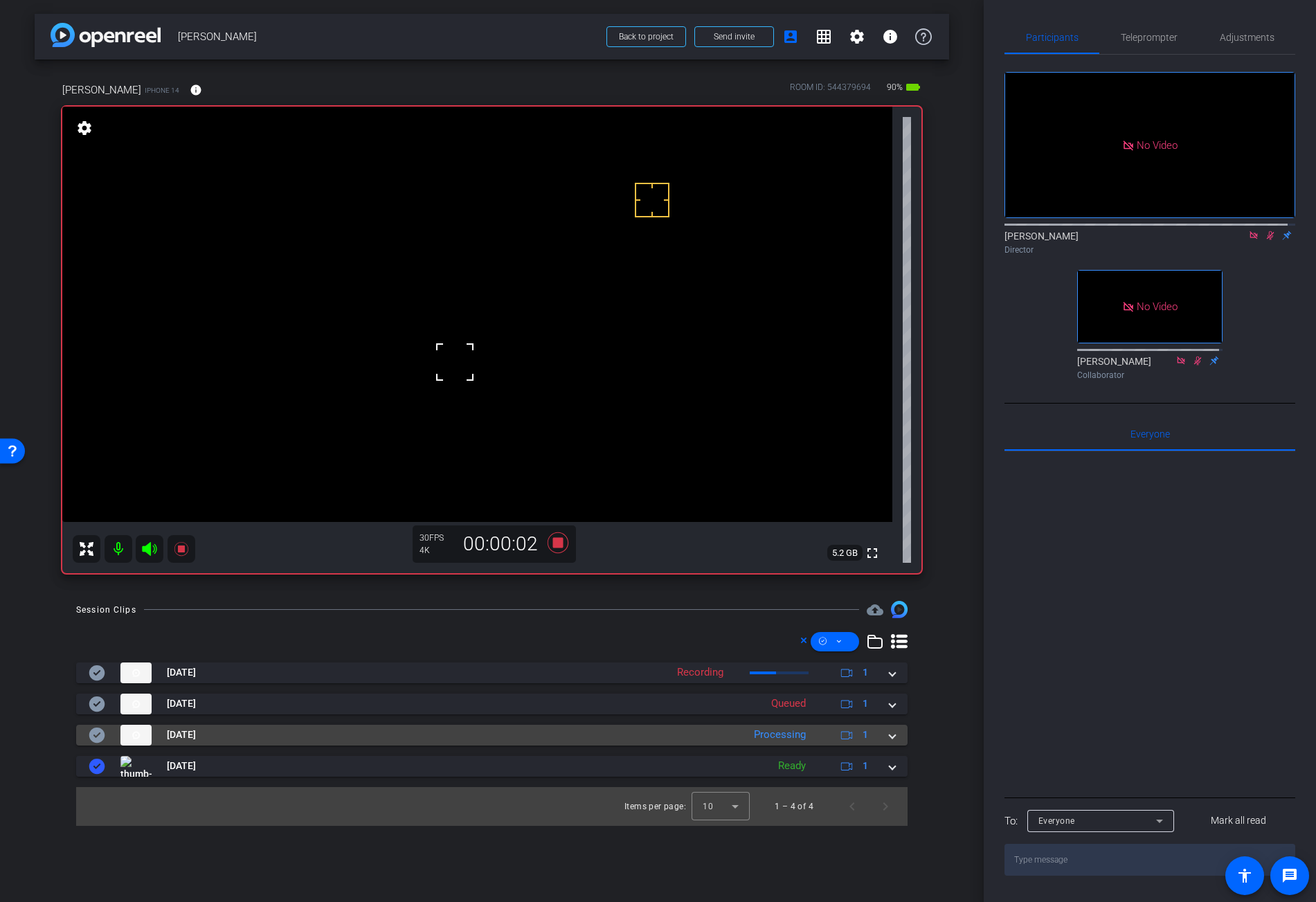
click at [891, 738] on span at bounding box center [893, 735] width 5 height 15
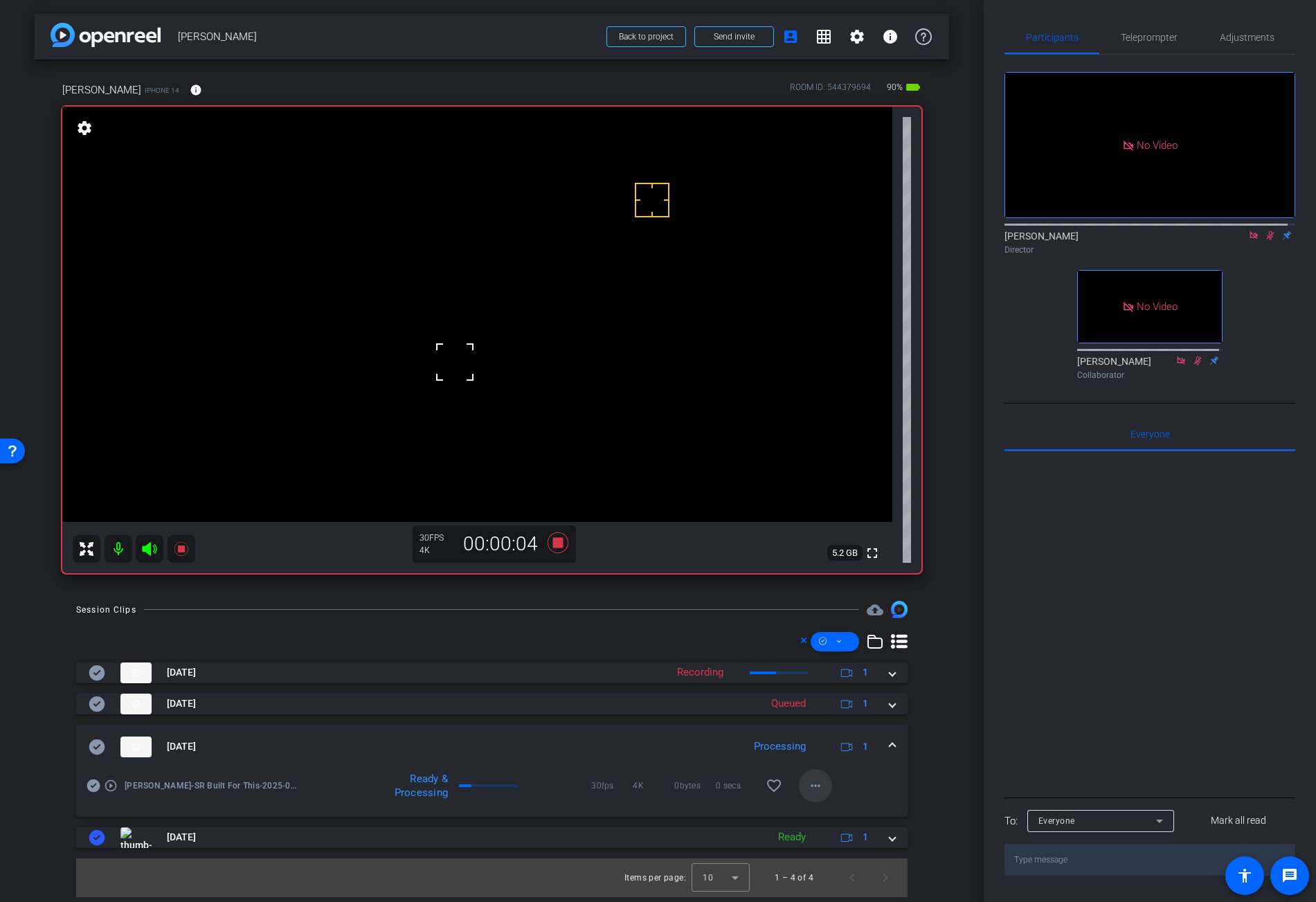
click at [806, 786] on span at bounding box center [816, 786] width 34 height 34
click at [846, 651] on span "Download Original" at bounding box center [851, 653] width 83 height 16
click at [96, 745] on icon at bounding box center [97, 747] width 16 height 15
click at [893, 745] on span at bounding box center [893, 747] width 5 height 15
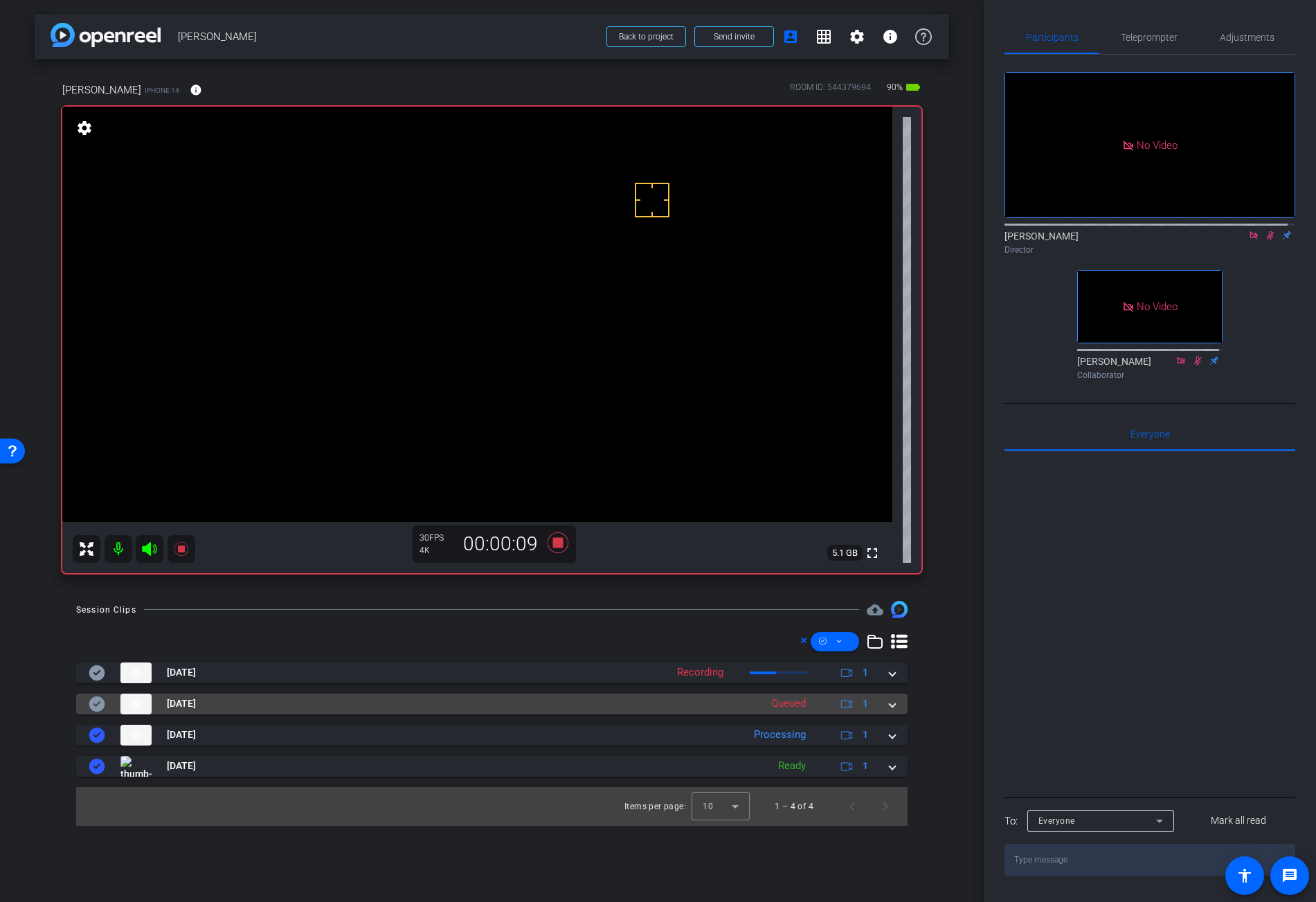
click at [894, 707] on span at bounding box center [893, 704] width 5 height 15
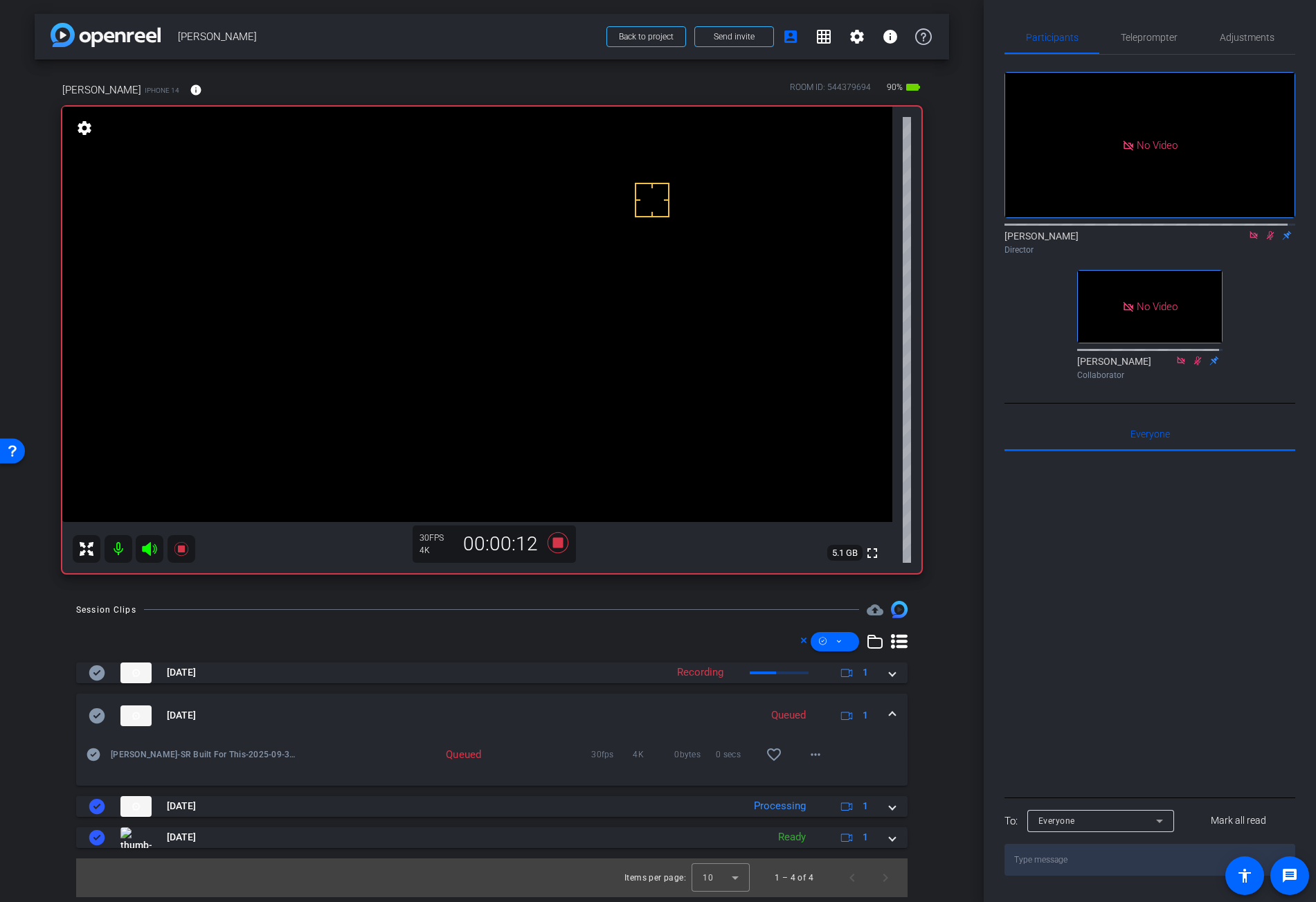
click at [471, 363] on video at bounding box center [478, 313] width 830 height 415
click at [506, 372] on video at bounding box center [478, 313] width 830 height 415
click at [460, 368] on video at bounding box center [478, 313] width 830 height 415
click at [472, 362] on video at bounding box center [478, 313] width 830 height 415
click at [450, 357] on video at bounding box center [478, 313] width 830 height 415
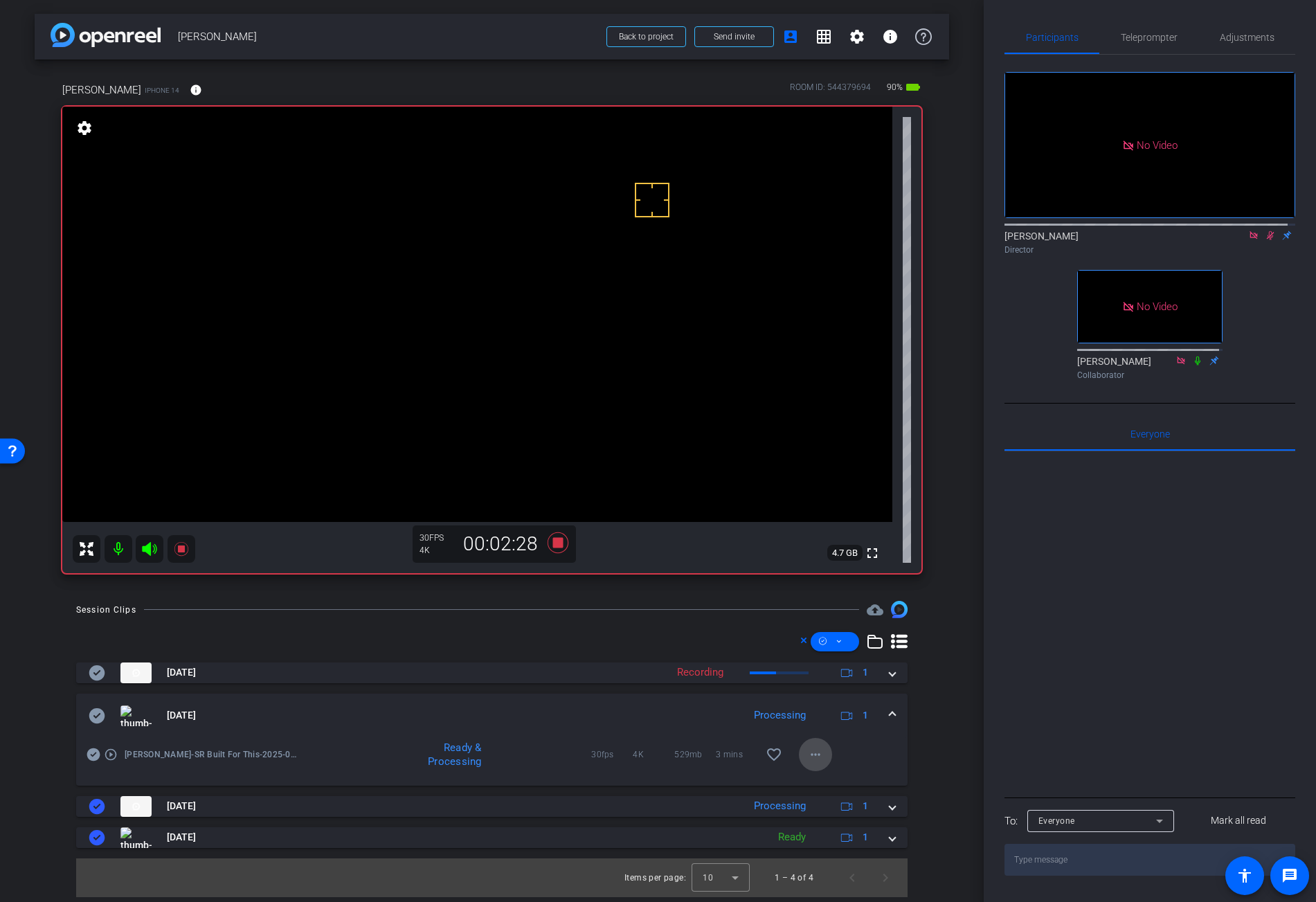
click at [817, 759] on mat-icon "more_horiz" at bounding box center [816, 755] width 16 height 16
click at [851, 786] on span "Download Original" at bounding box center [851, 783] width 83 height 16
click at [104, 714] on icon at bounding box center [97, 716] width 16 height 15
click at [471, 375] on video at bounding box center [478, 313] width 830 height 415
click at [894, 712] on span at bounding box center [893, 716] width 5 height 15
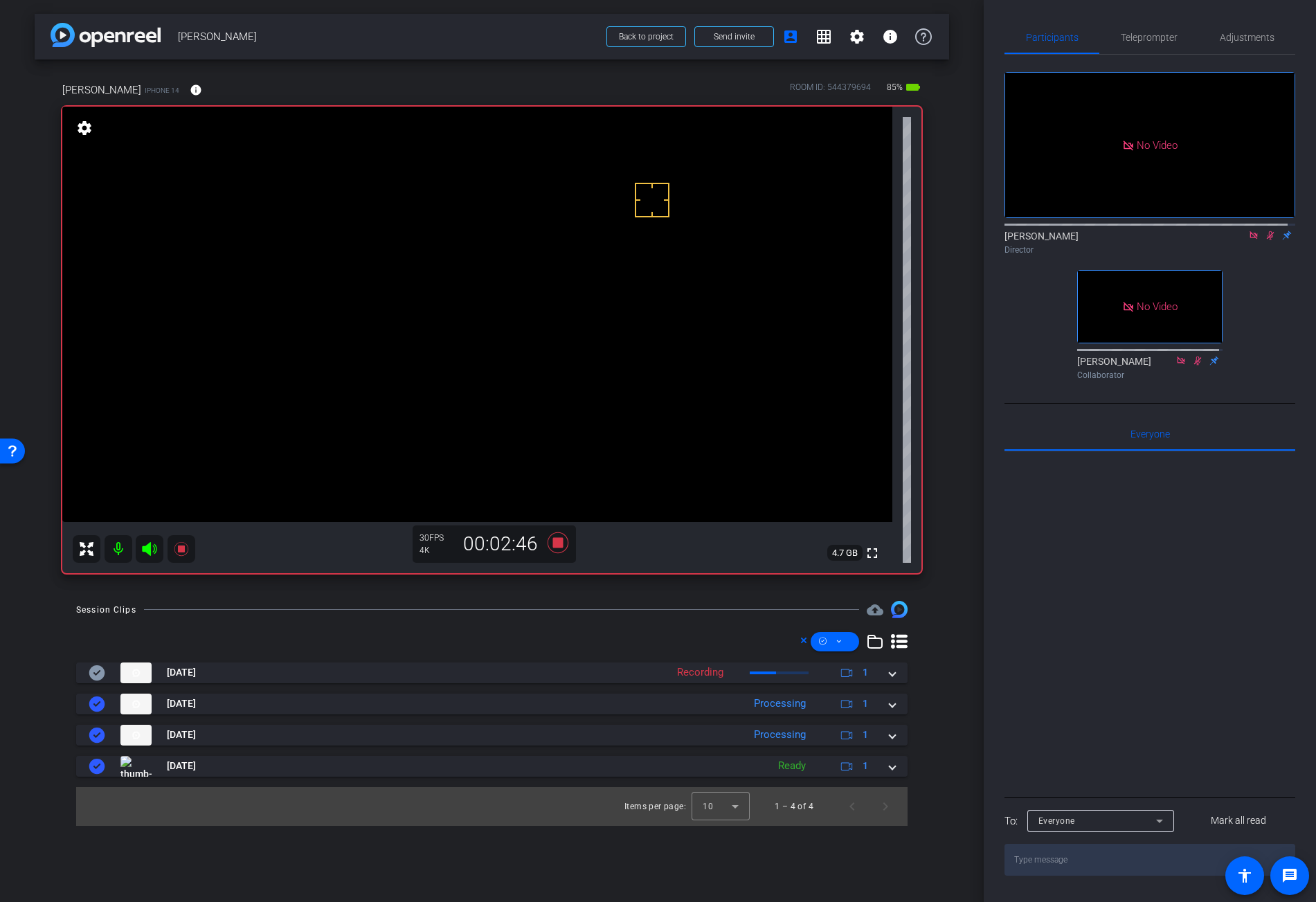
click at [491, 385] on video at bounding box center [478, 313] width 830 height 415
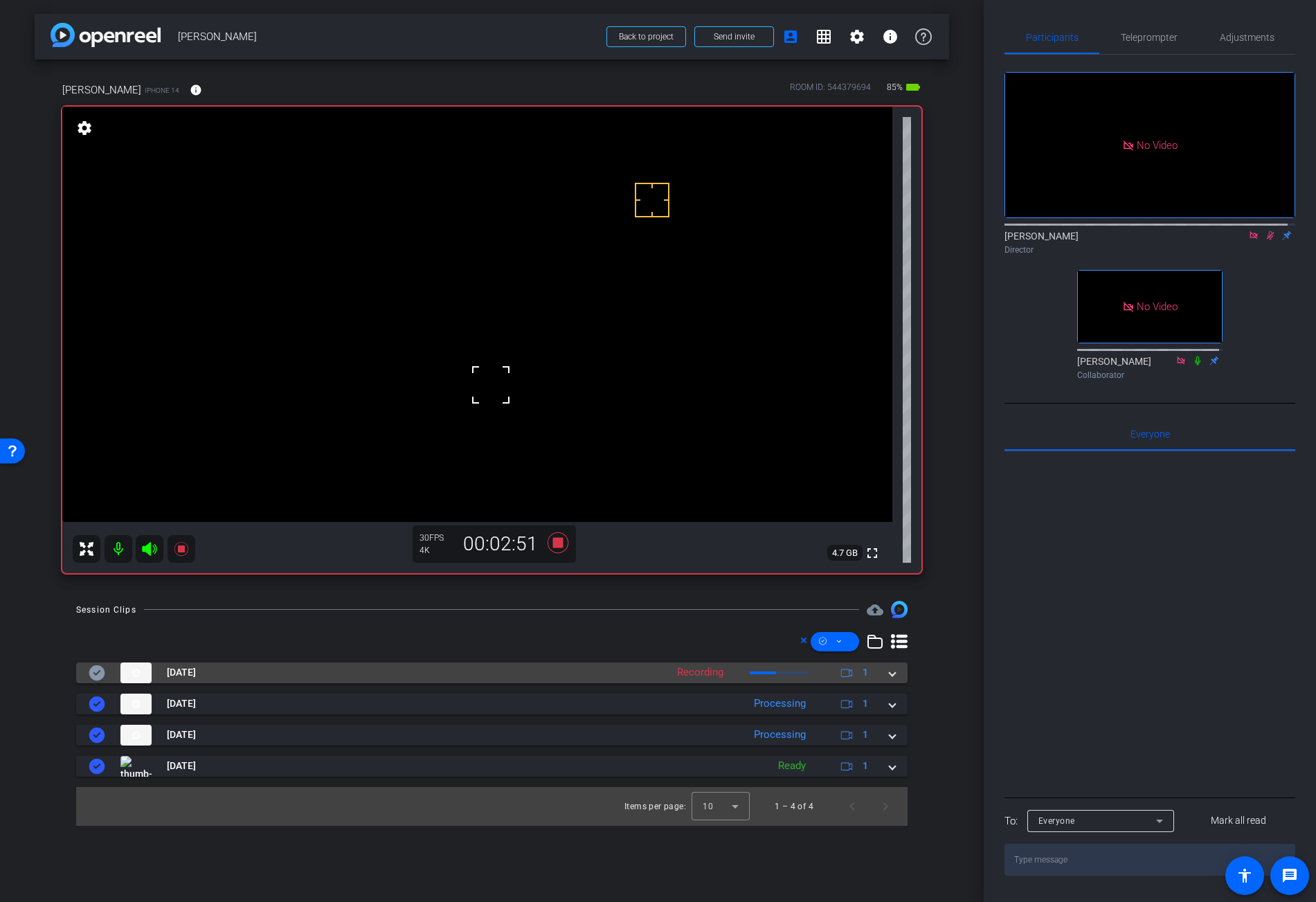
click at [894, 675] on span at bounding box center [893, 673] width 5 height 15
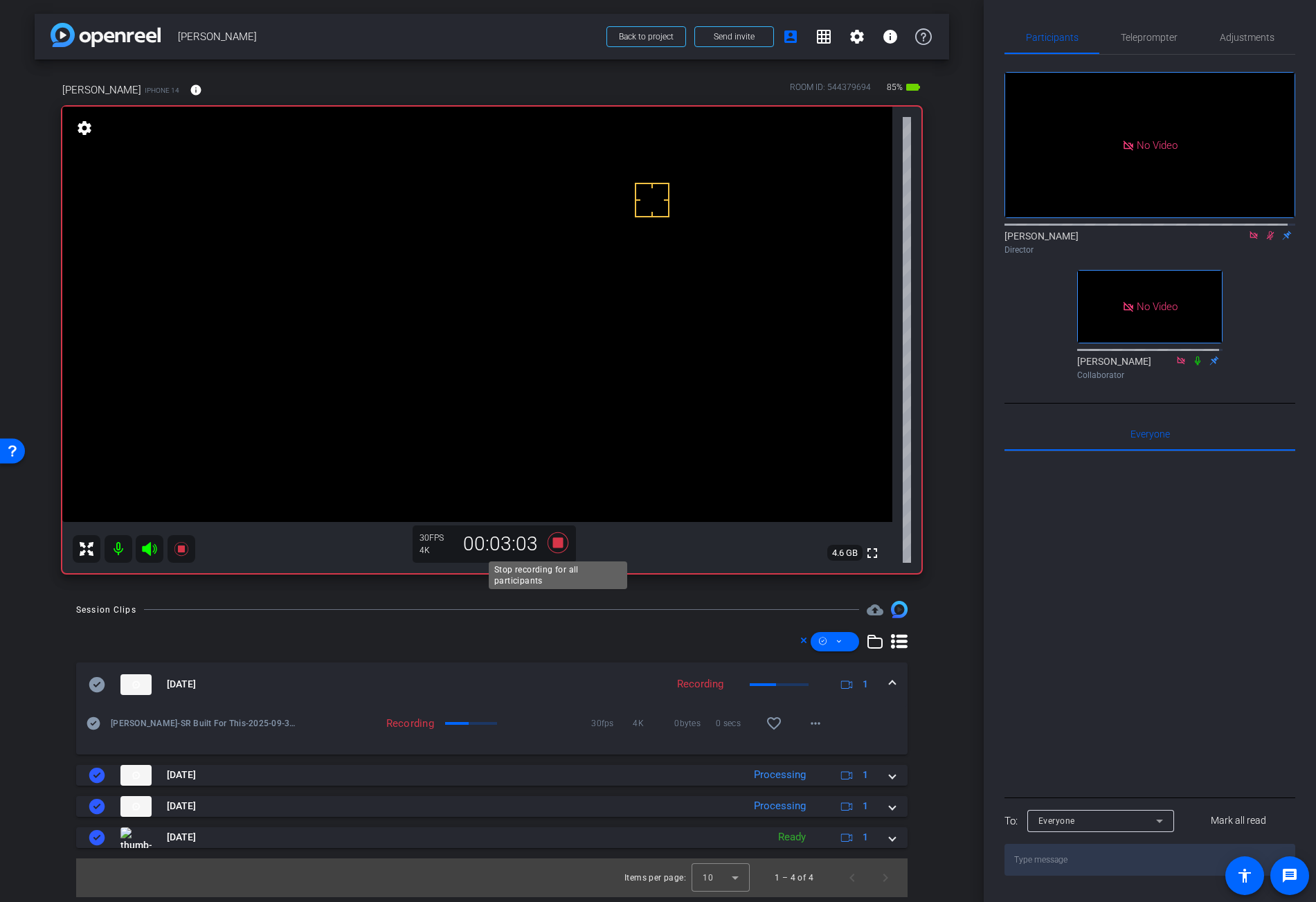
click at [560, 544] on icon at bounding box center [557, 542] width 21 height 21
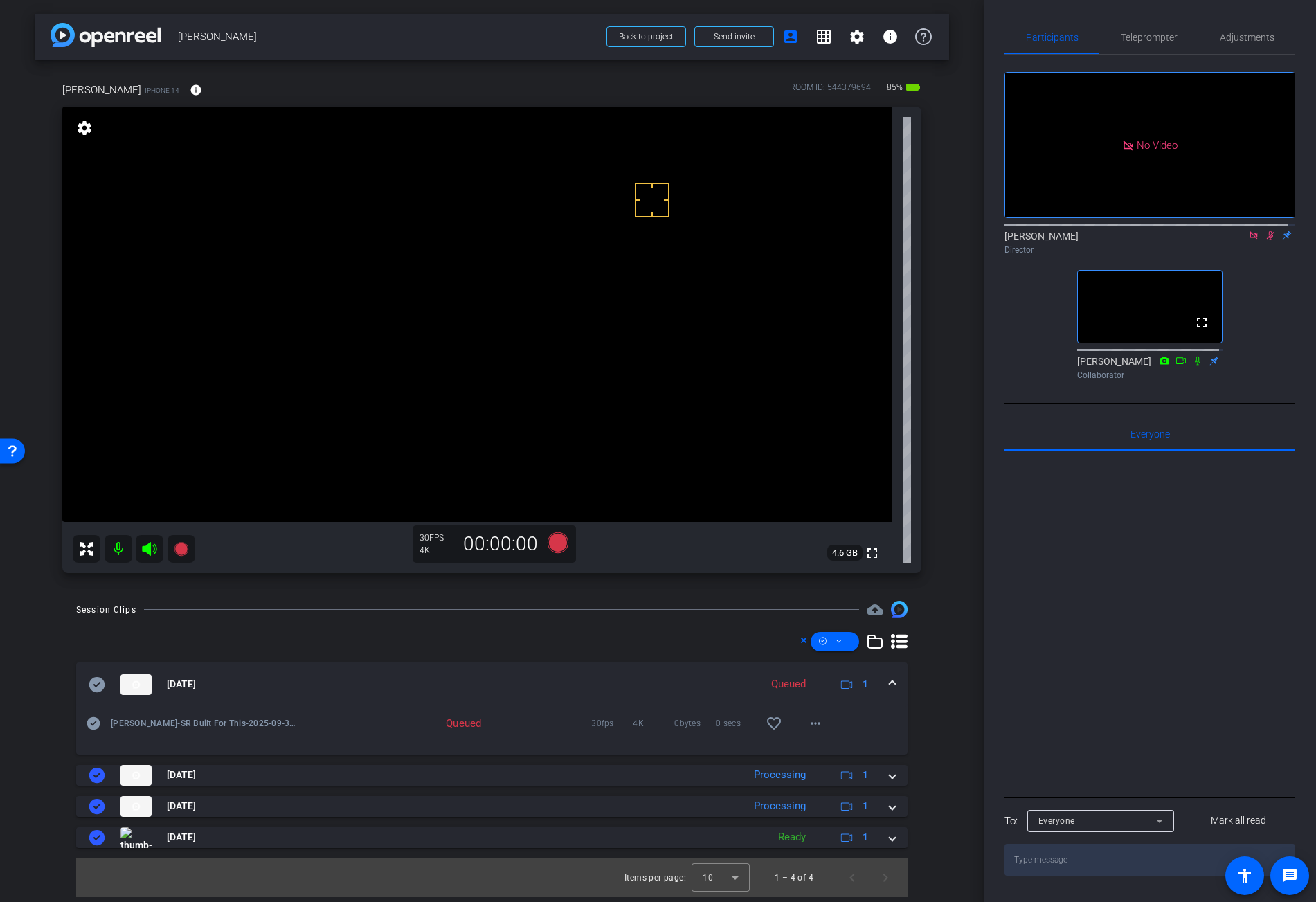
click at [1265, 241] on icon at bounding box center [1271, 235] width 11 height 10
click at [1249, 241] on icon at bounding box center [1254, 235] width 11 height 10
click at [1232, 35] on span "Adjustments" at bounding box center [1247, 37] width 54 height 10
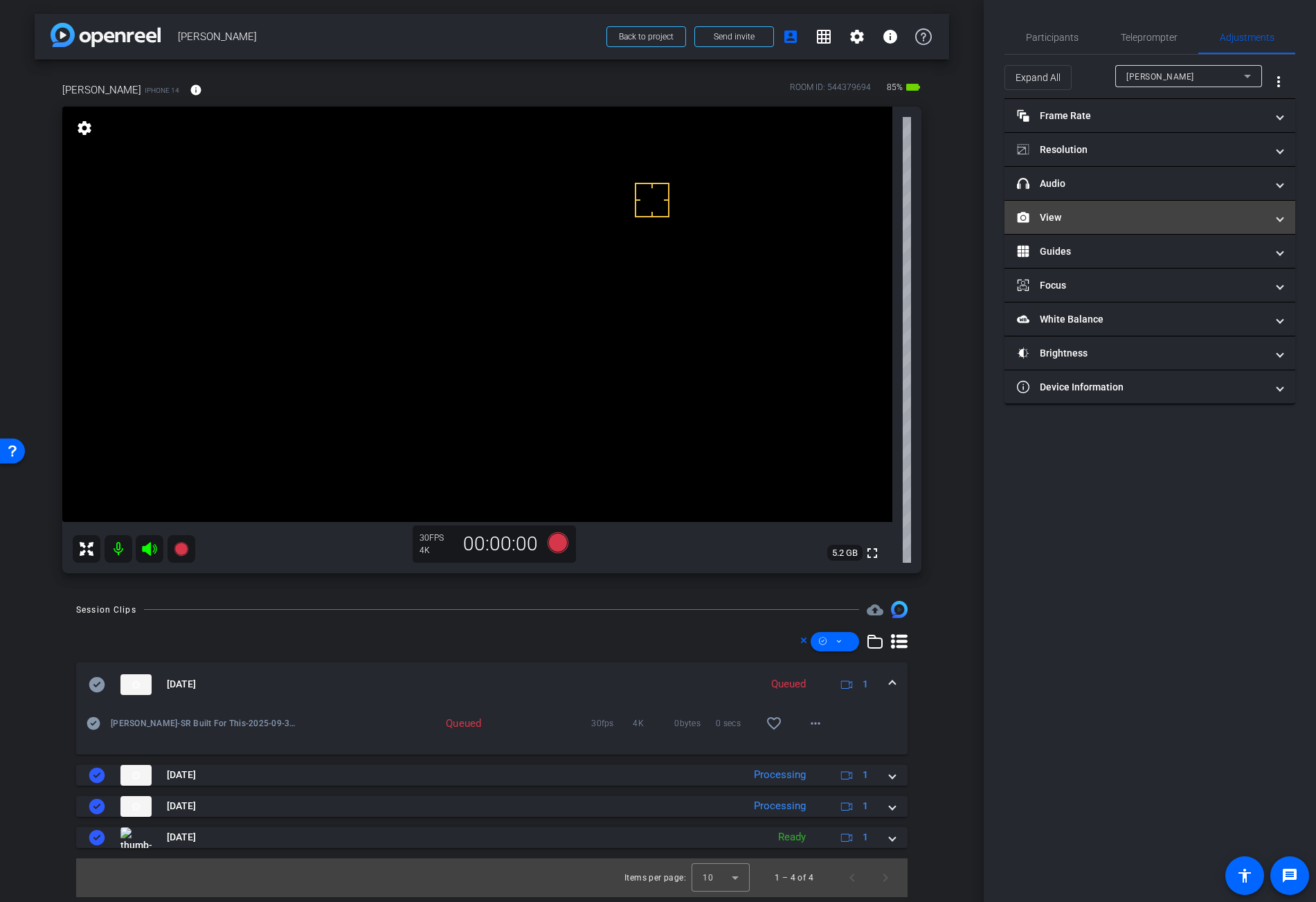
click at [1079, 220] on mat-panel-title "View" at bounding box center [1142, 218] width 249 height 15
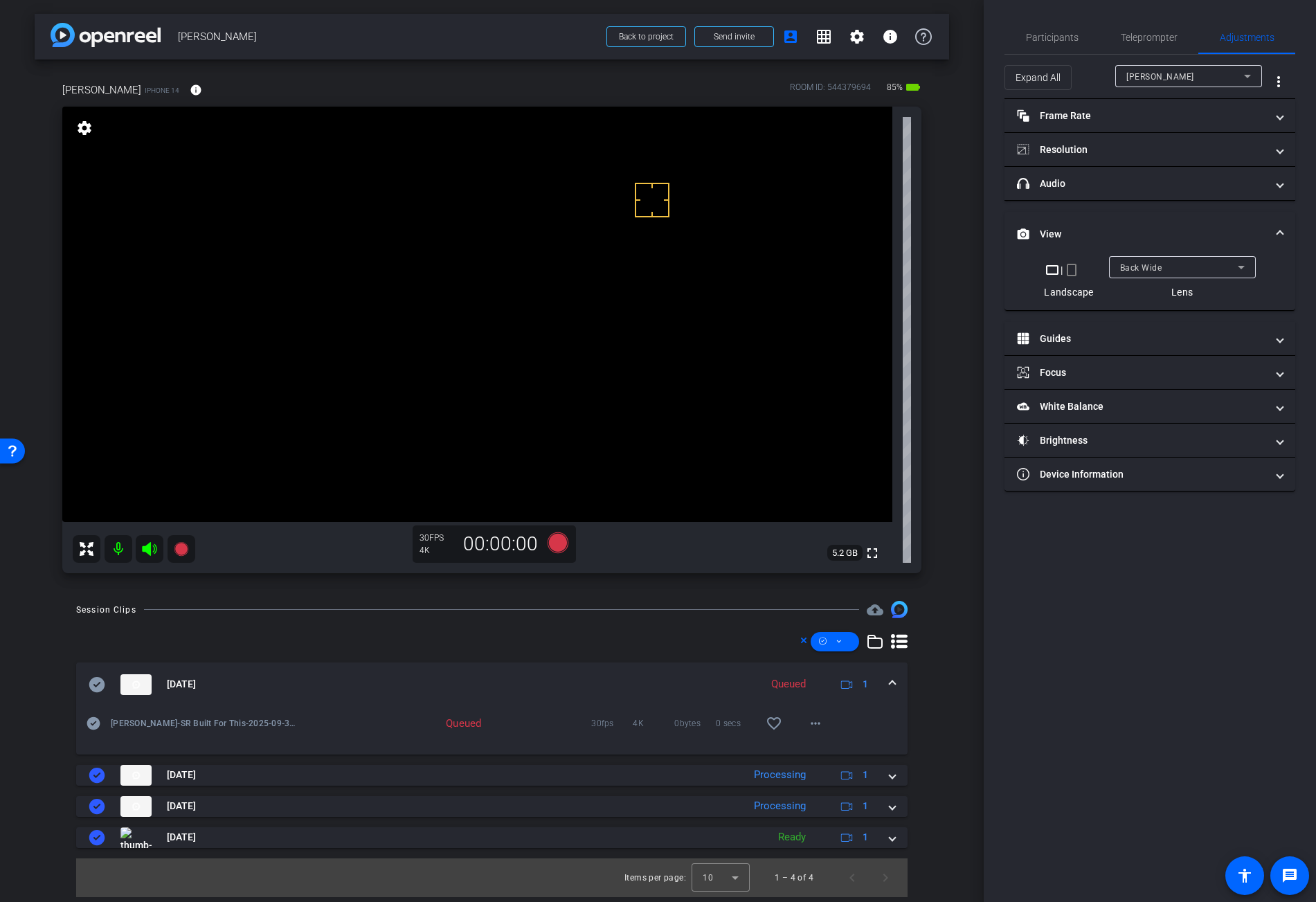
click at [1138, 256] on mat-expansion-panel "View crop_landscape | crop_portrait Landscape Back Wide Lens" at bounding box center [1150, 261] width 291 height 99
click at [1146, 269] on span "Back Wide" at bounding box center [1142, 268] width 43 height 10
click at [1176, 316] on mat-option "Front Wide" at bounding box center [1182, 317] width 147 height 22
click at [894, 682] on span at bounding box center [893, 685] width 5 height 15
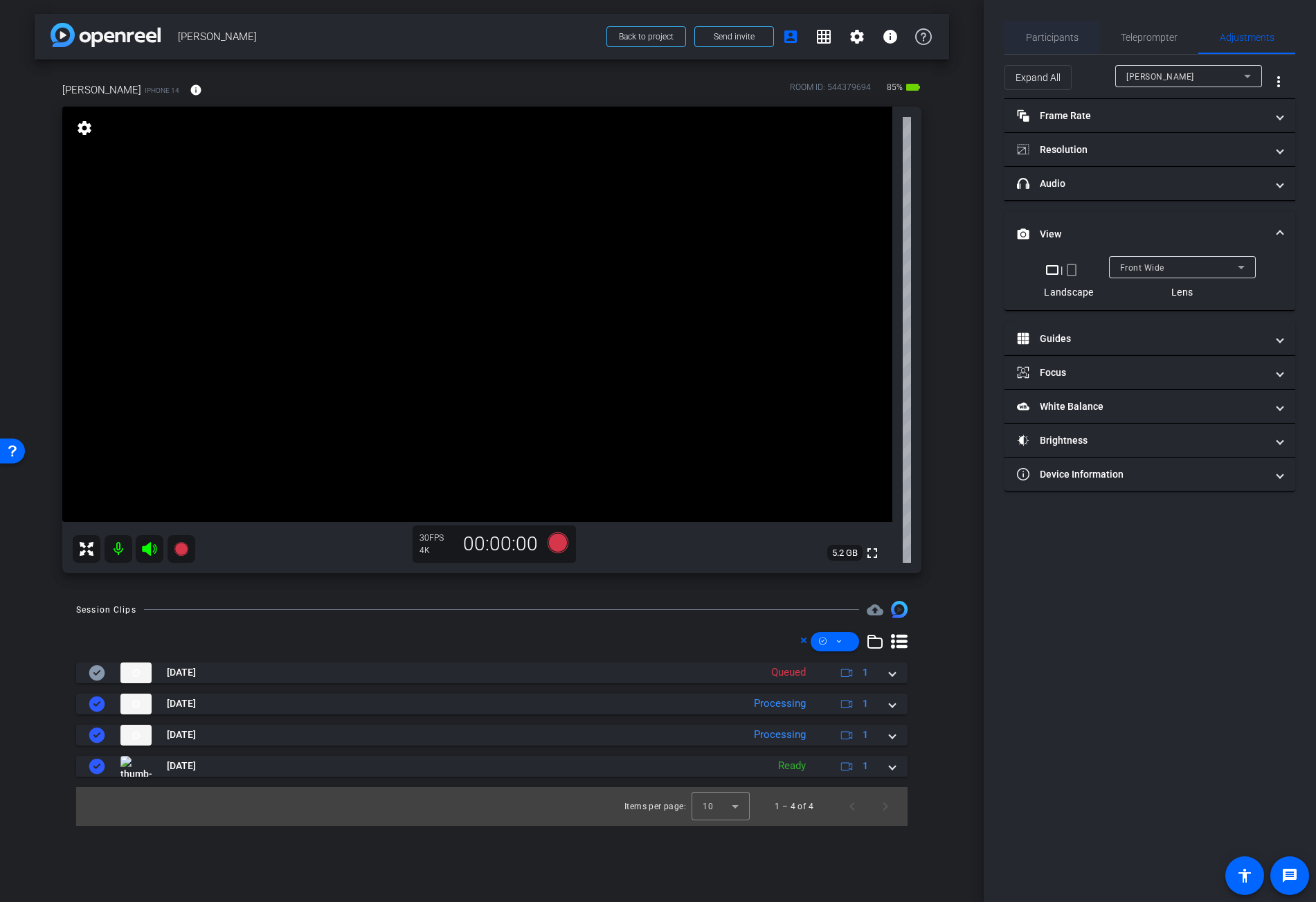
click at [1044, 36] on span "Participants" at bounding box center [1053, 37] width 53 height 10
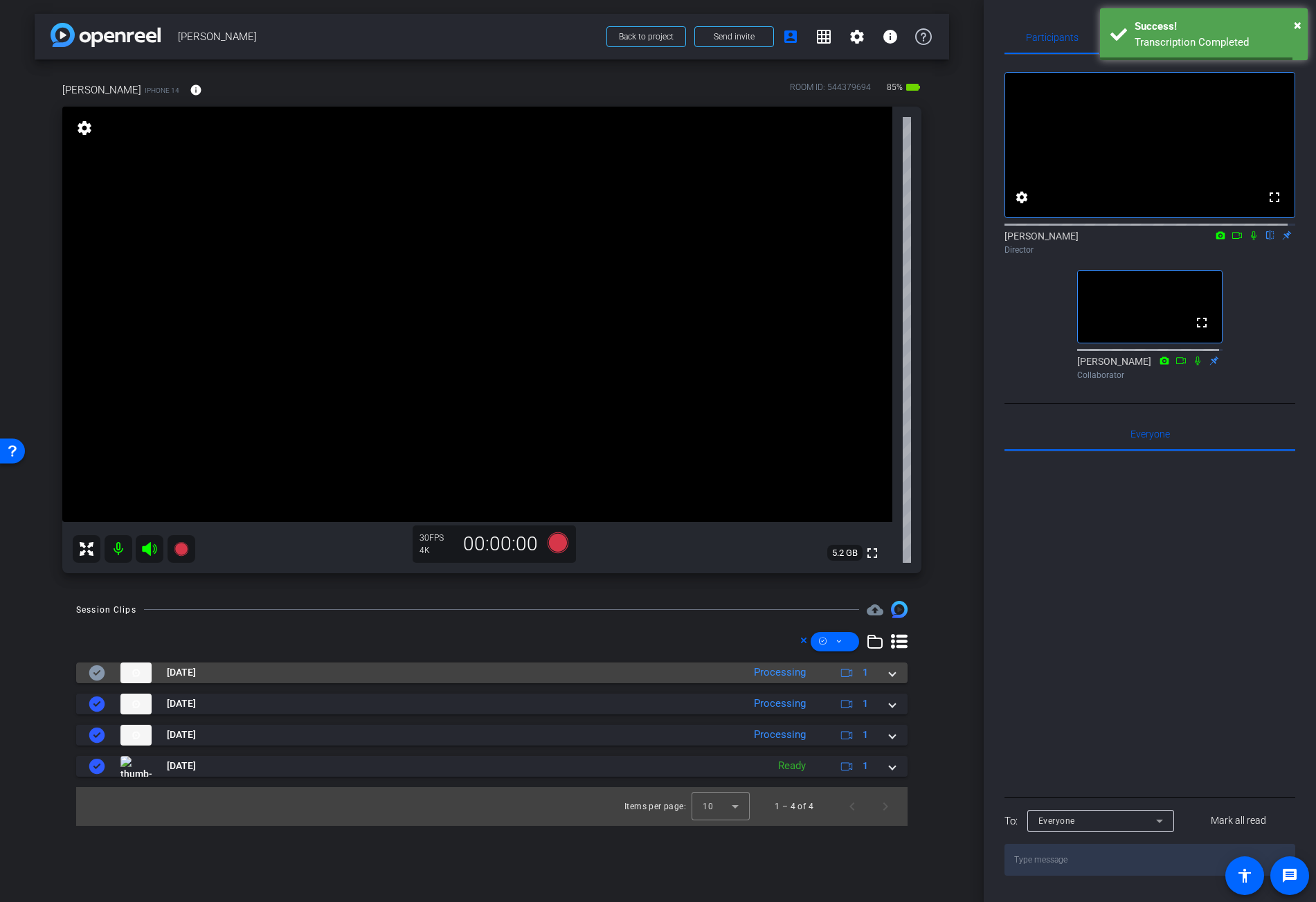
click at [892, 674] on span at bounding box center [893, 673] width 5 height 15
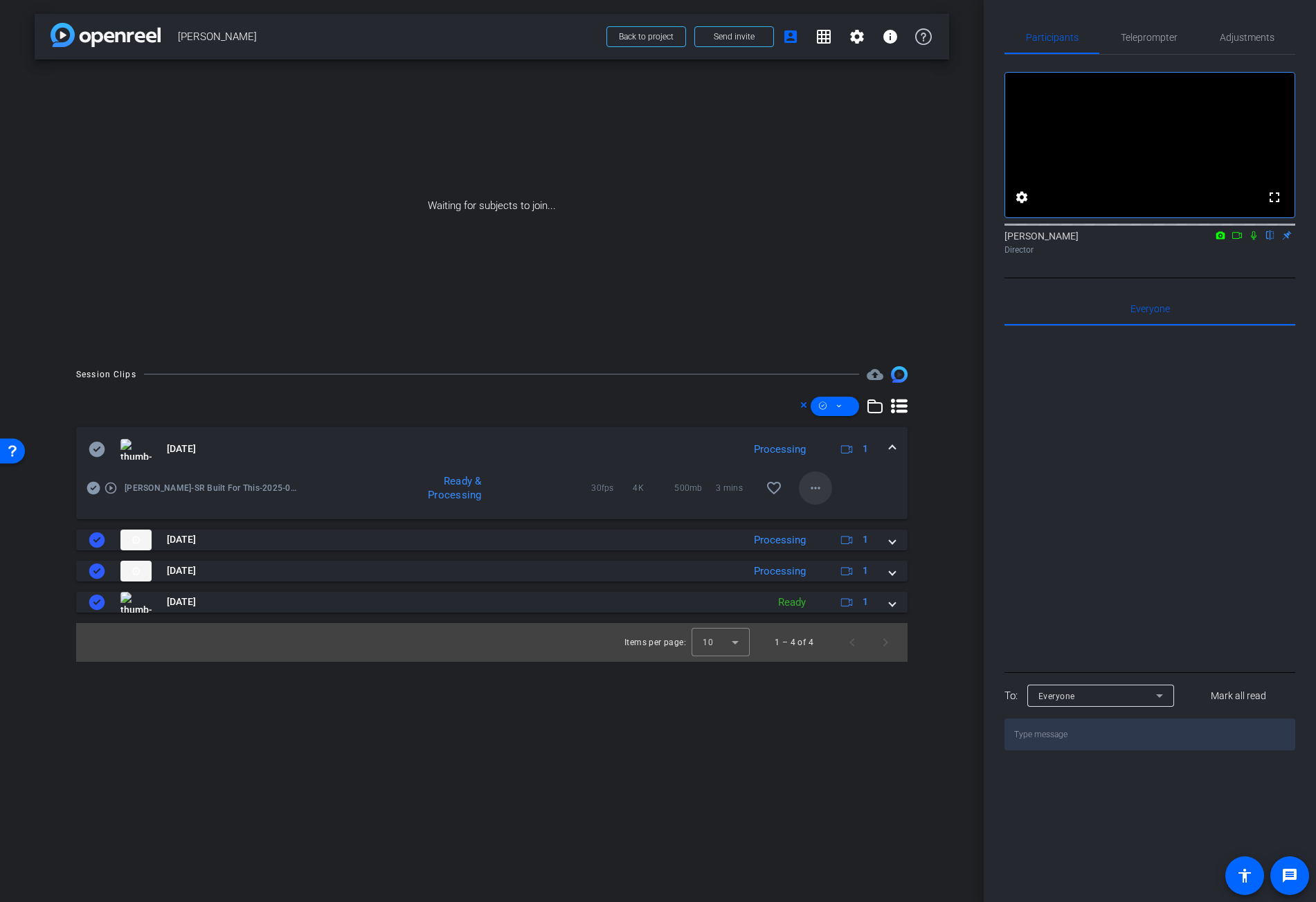
click at [823, 491] on mat-icon "more_horiz" at bounding box center [816, 488] width 16 height 16
click at [841, 509] on span "Download Original" at bounding box center [851, 517] width 83 height 16
click at [101, 448] on icon at bounding box center [97, 449] width 16 height 15
click at [895, 450] on mat-expansion-panel-header "Sep 30, 2025 Processing 1" at bounding box center [492, 449] width 832 height 45
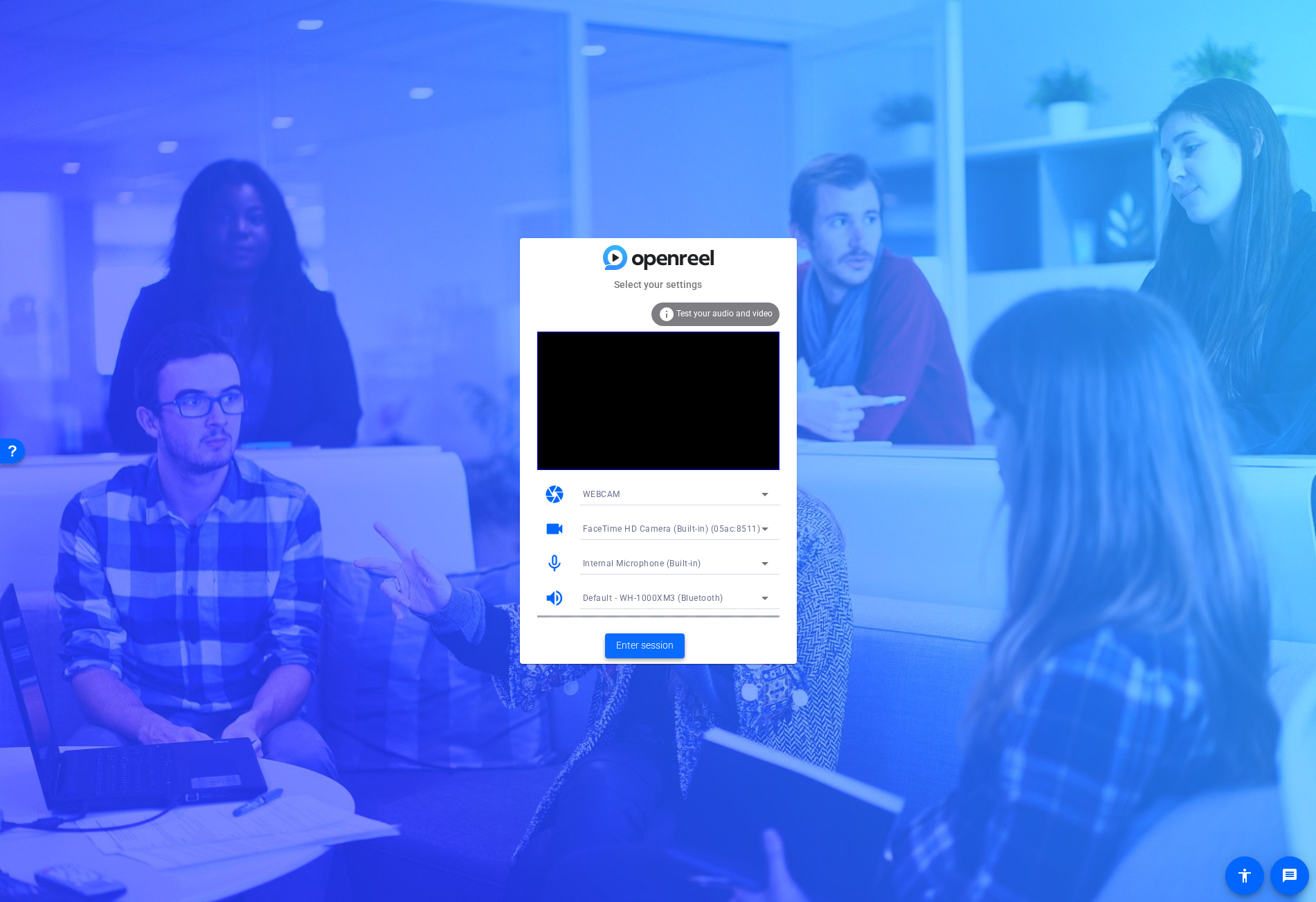
click at [650, 649] on span "Enter session" at bounding box center [645, 646] width 57 height 15
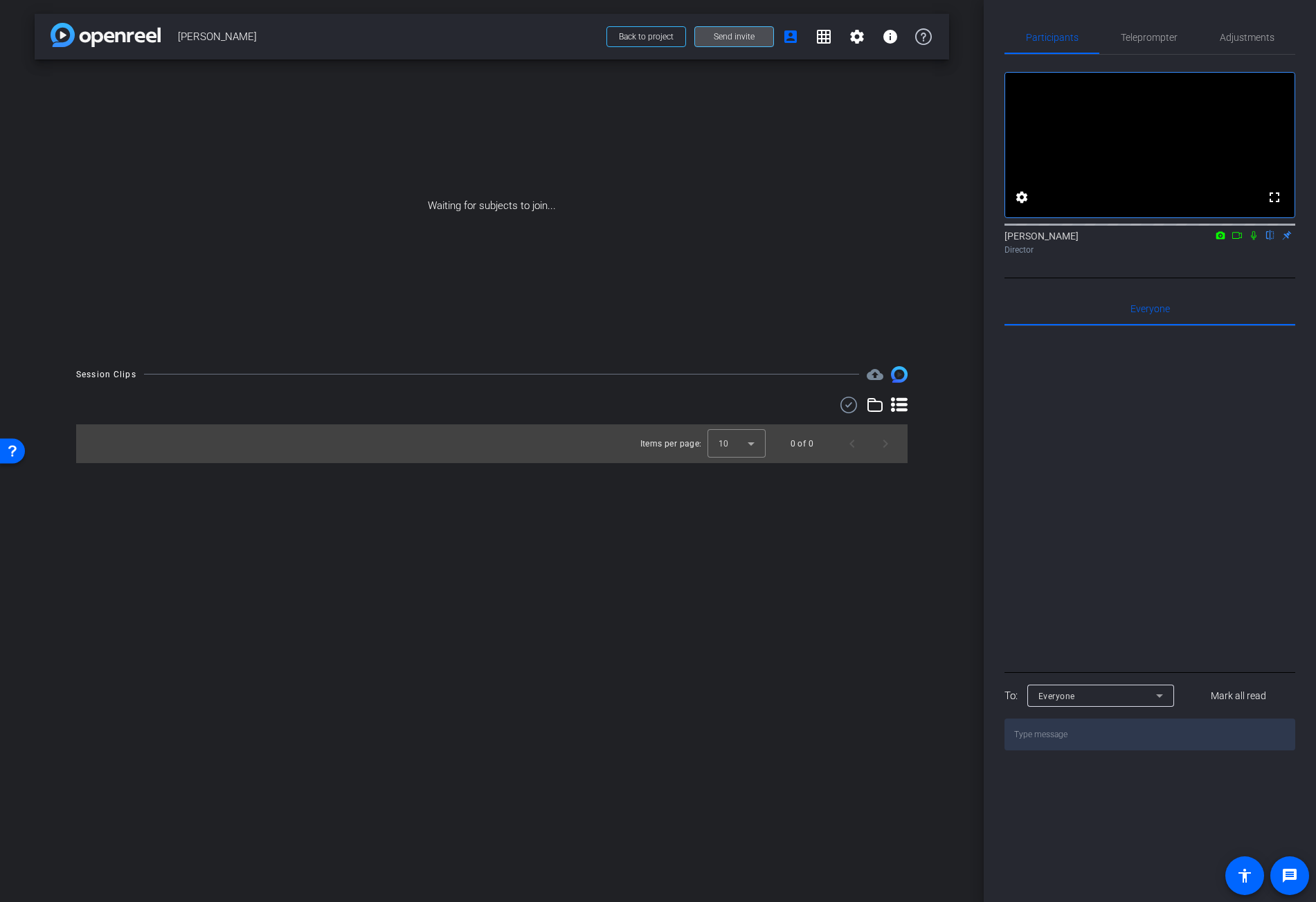
click at [745, 35] on span "Send invite" at bounding box center [734, 36] width 41 height 11
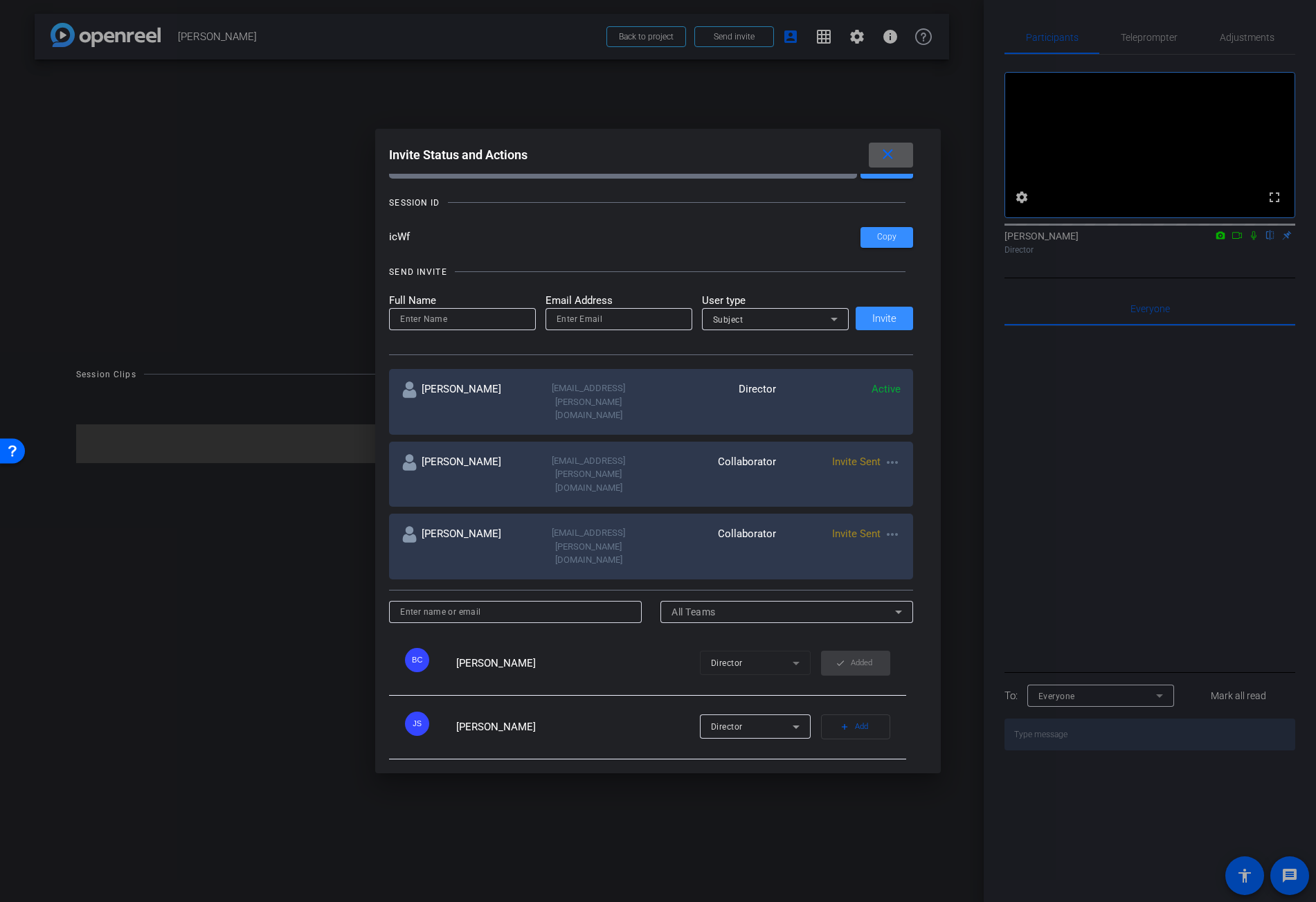
scroll to position [64, 0]
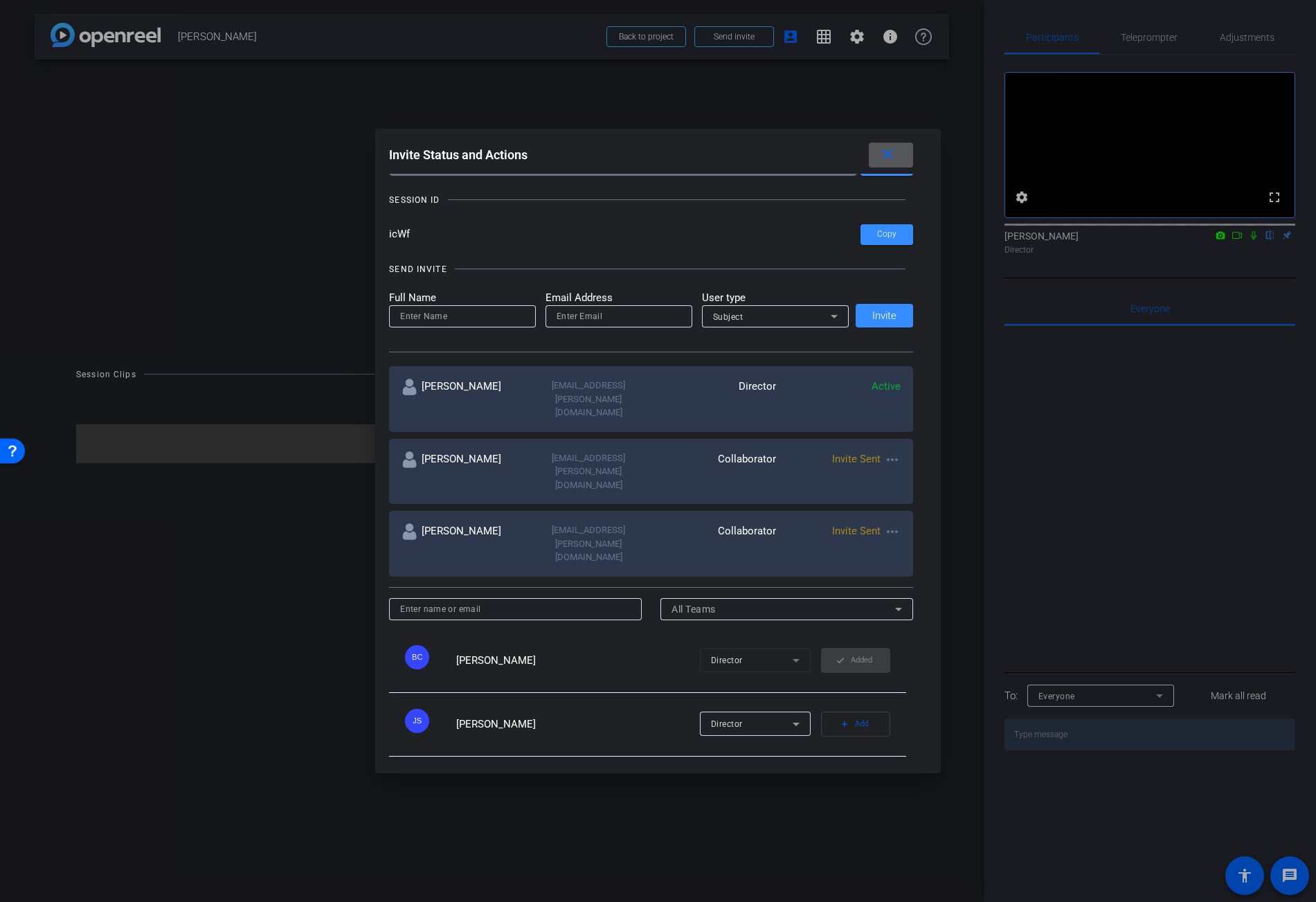
click at [894, 523] on mat-icon "more_horiz" at bounding box center [893, 531] width 16 height 16
click at [938, 522] on span "Re-Send Invite" at bounding box center [943, 523] width 104 height 16
click at [433, 319] on input at bounding box center [462, 316] width 124 height 16
type input "[PERSON_NAME]"
type input "j"
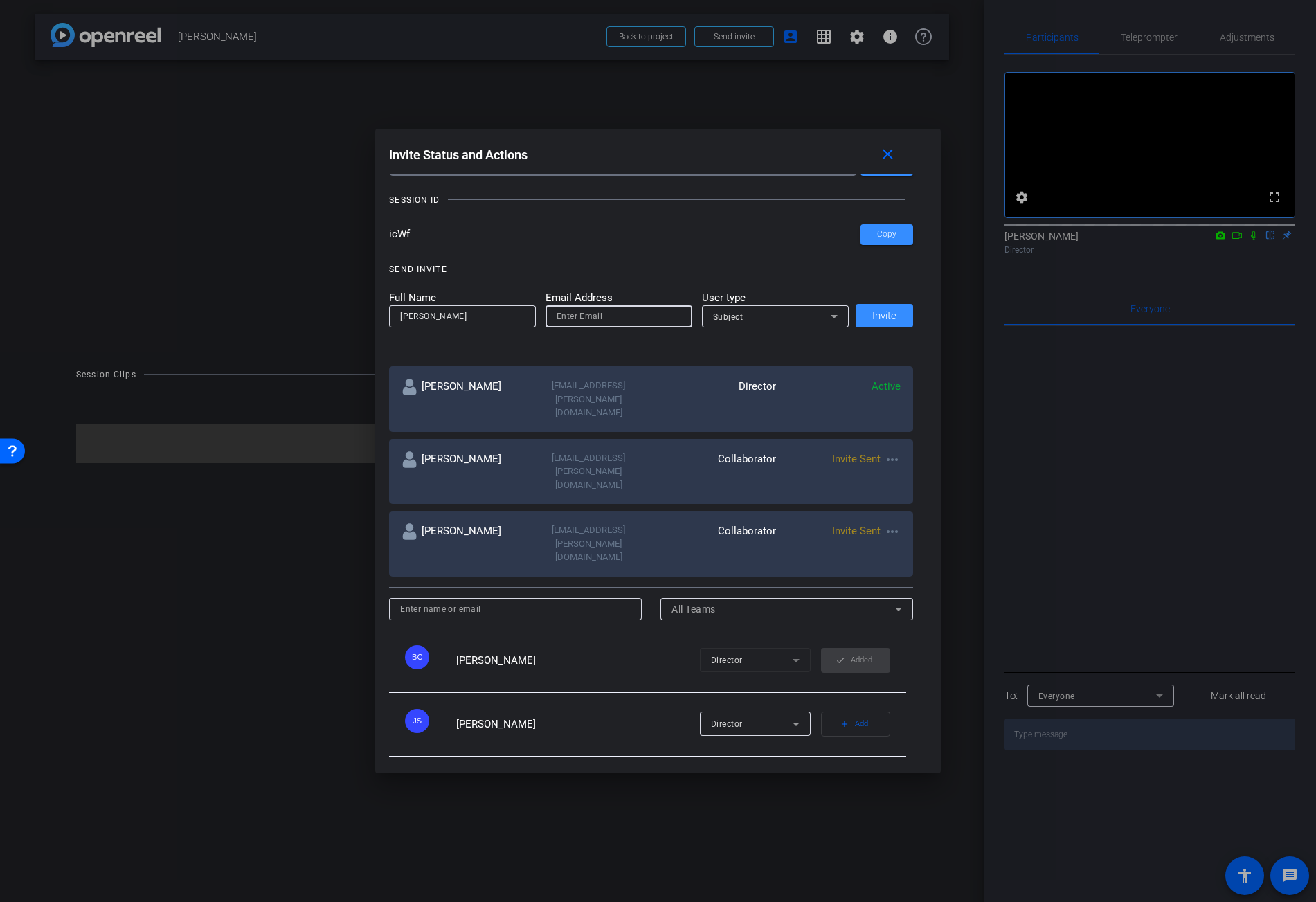
paste input "judynewyorkcity96"
click at [658, 318] on input "judynewyorkcity96" at bounding box center [618, 316] width 124 height 16
type input "judynewyorkcity96@gmail.com"
click at [873, 315] on span "Invite" at bounding box center [885, 315] width 25 height 10
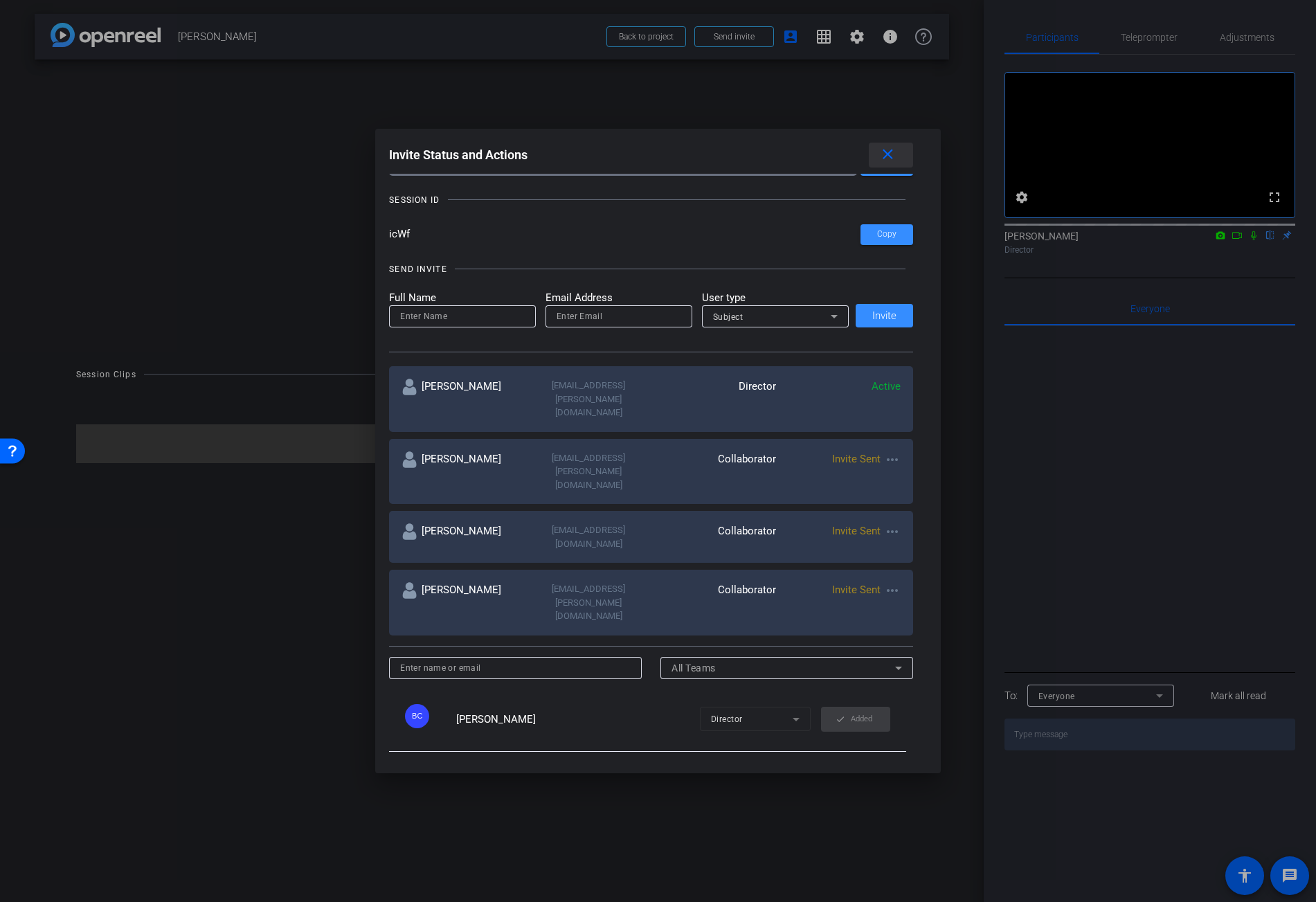
click at [895, 154] on mat-icon "close" at bounding box center [887, 154] width 17 height 17
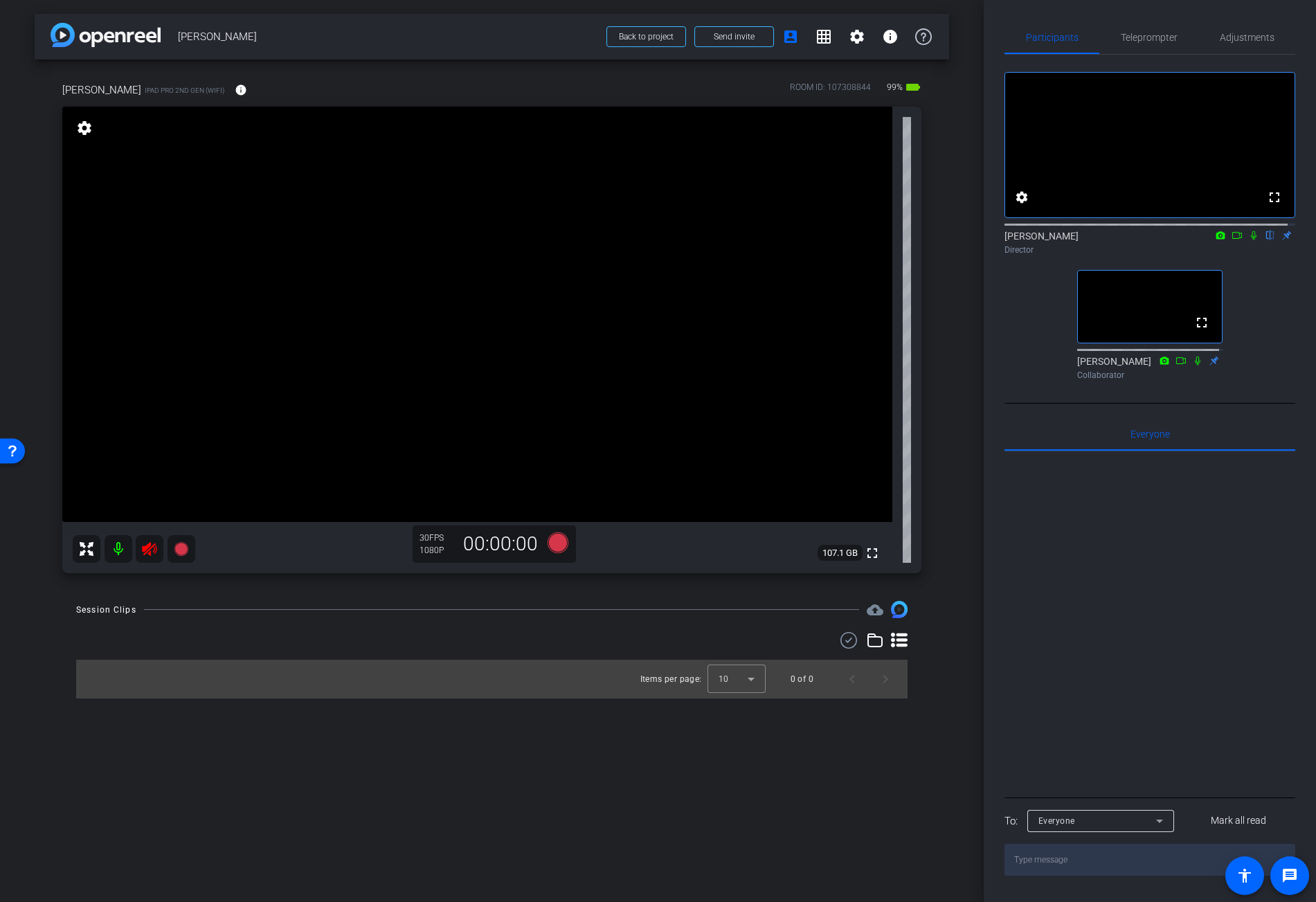
click at [158, 554] on mat-icon at bounding box center [149, 549] width 27 height 27
click at [234, 89] on mat-icon "info" at bounding box center [241, 90] width 13 height 13
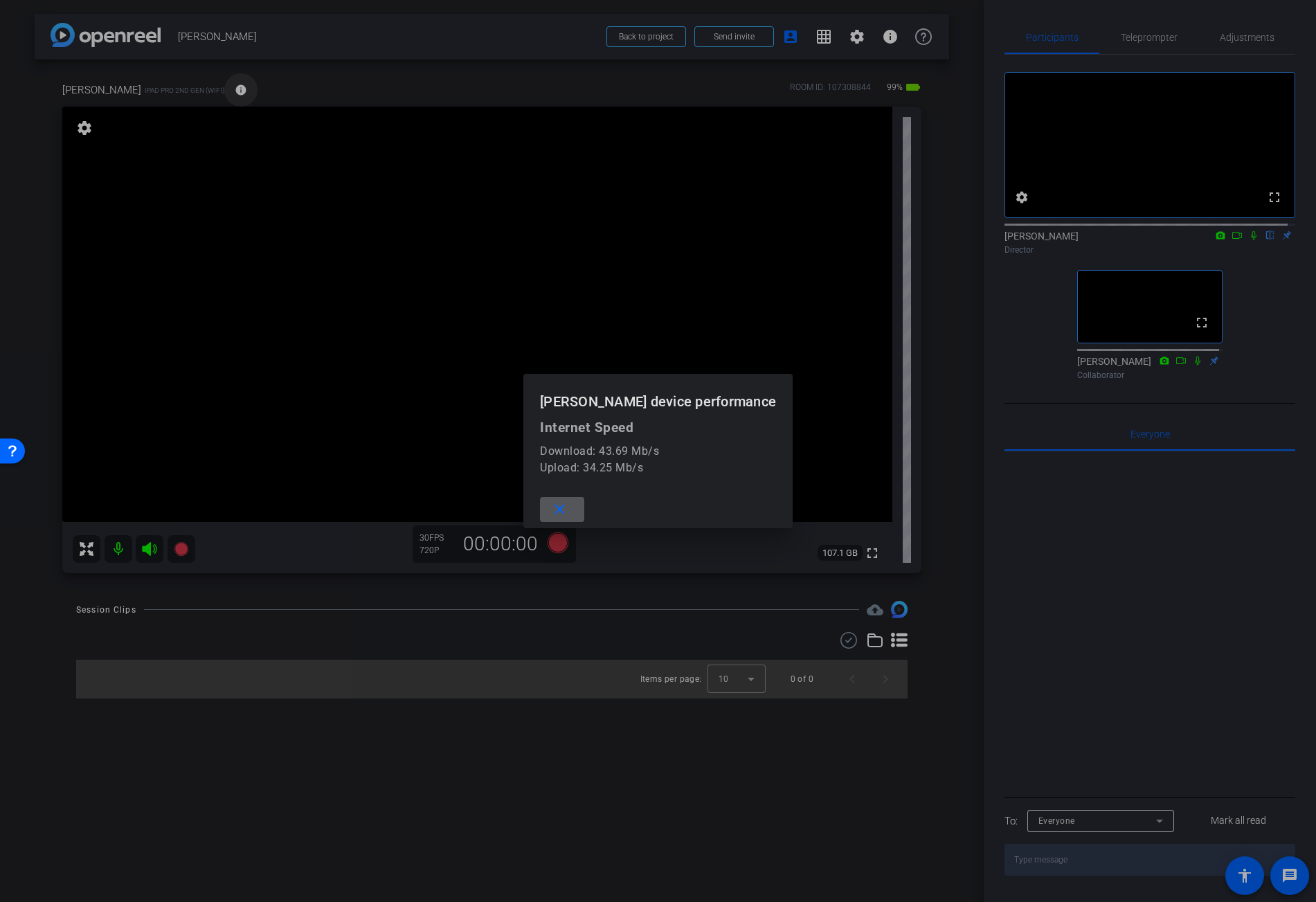
click at [183, 89] on div at bounding box center [658, 451] width 1316 height 902
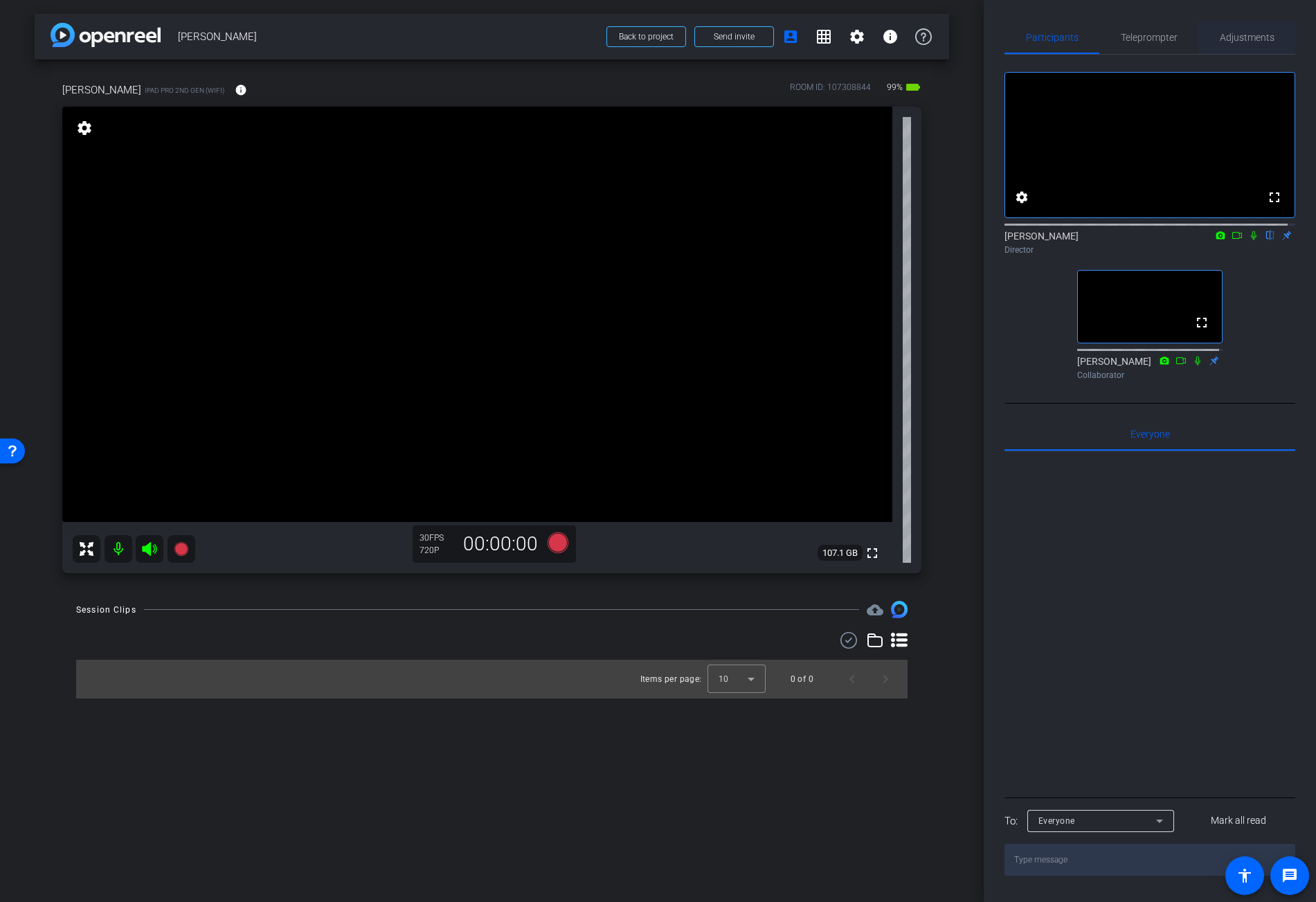
click at [1250, 36] on span "Adjustments" at bounding box center [1247, 37] width 54 height 10
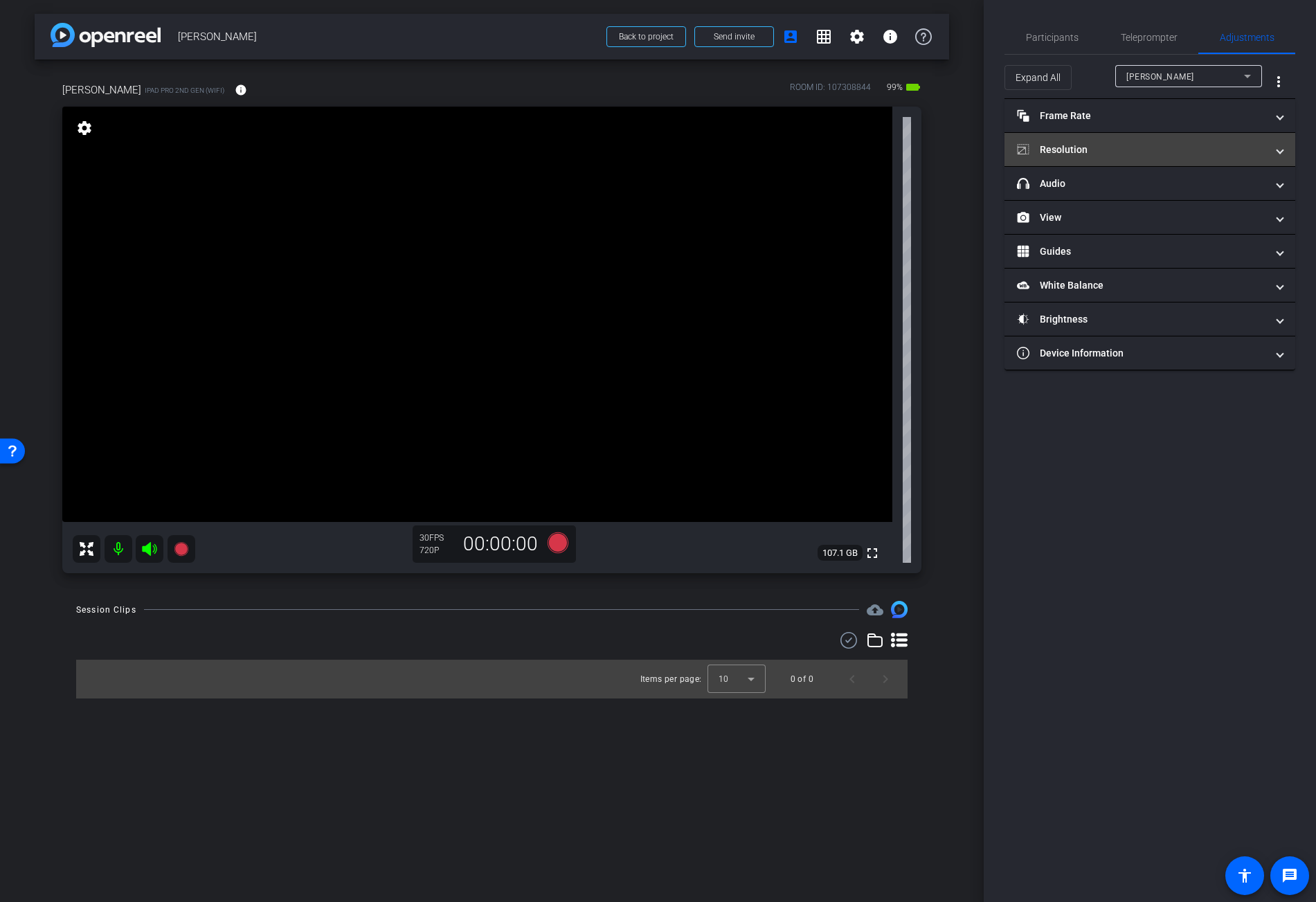
click at [1102, 145] on mat-panel-title "Resolution" at bounding box center [1142, 150] width 249 height 15
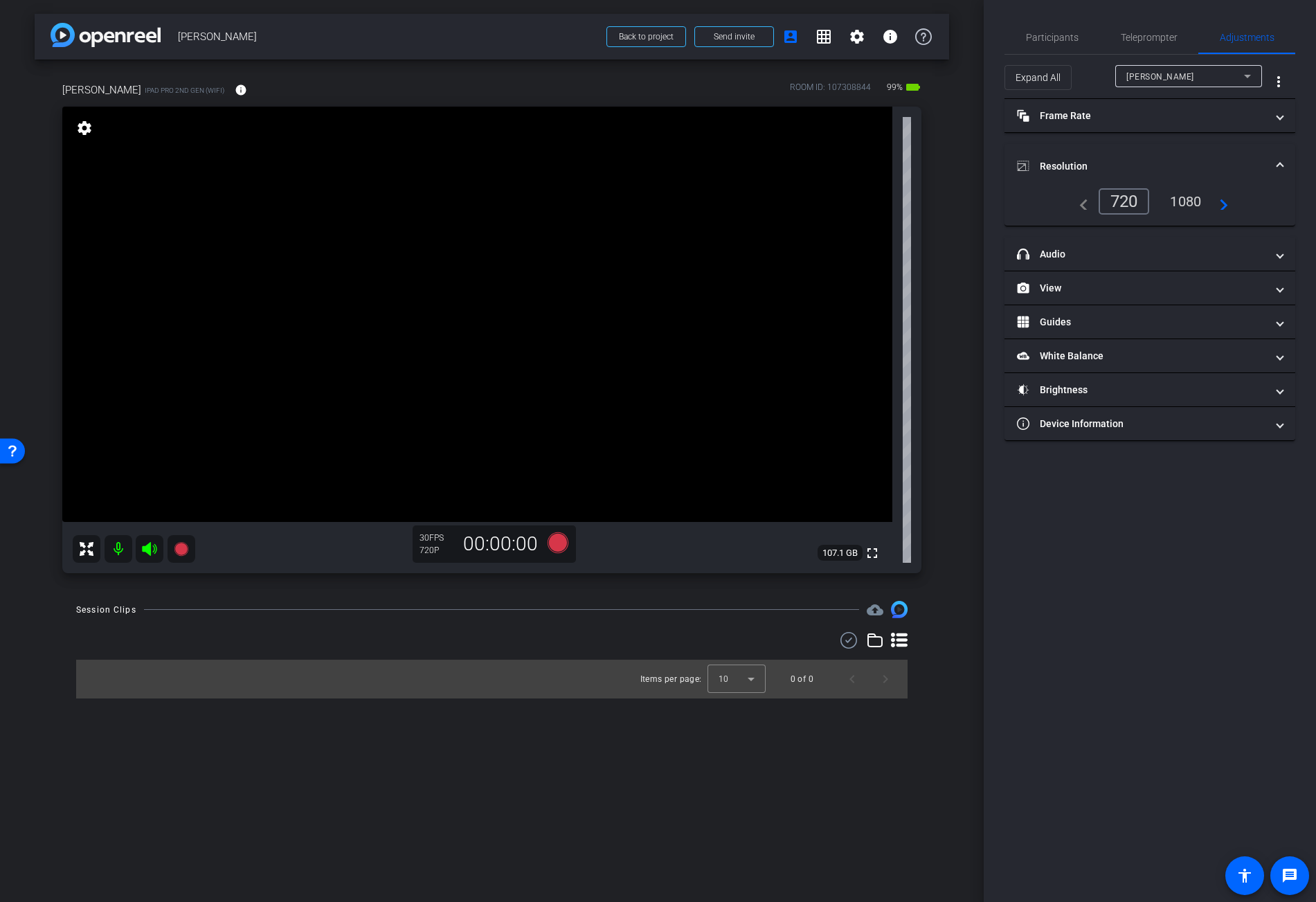
click at [1190, 195] on div "1080" at bounding box center [1185, 202] width 52 height 24
click at [1240, 205] on div "navigate_before 720 1080 navigate_next" at bounding box center [1151, 201] width 258 height 26
click at [1229, 206] on mat-icon "navigate_next" at bounding box center [1221, 202] width 16 height 16
click at [1227, 206] on mat-icon "navigate_next" at bounding box center [1221, 202] width 16 height 16
click at [1074, 124] on mat-expansion-panel-header "Frame Rate Frame Rate" at bounding box center [1150, 115] width 291 height 34
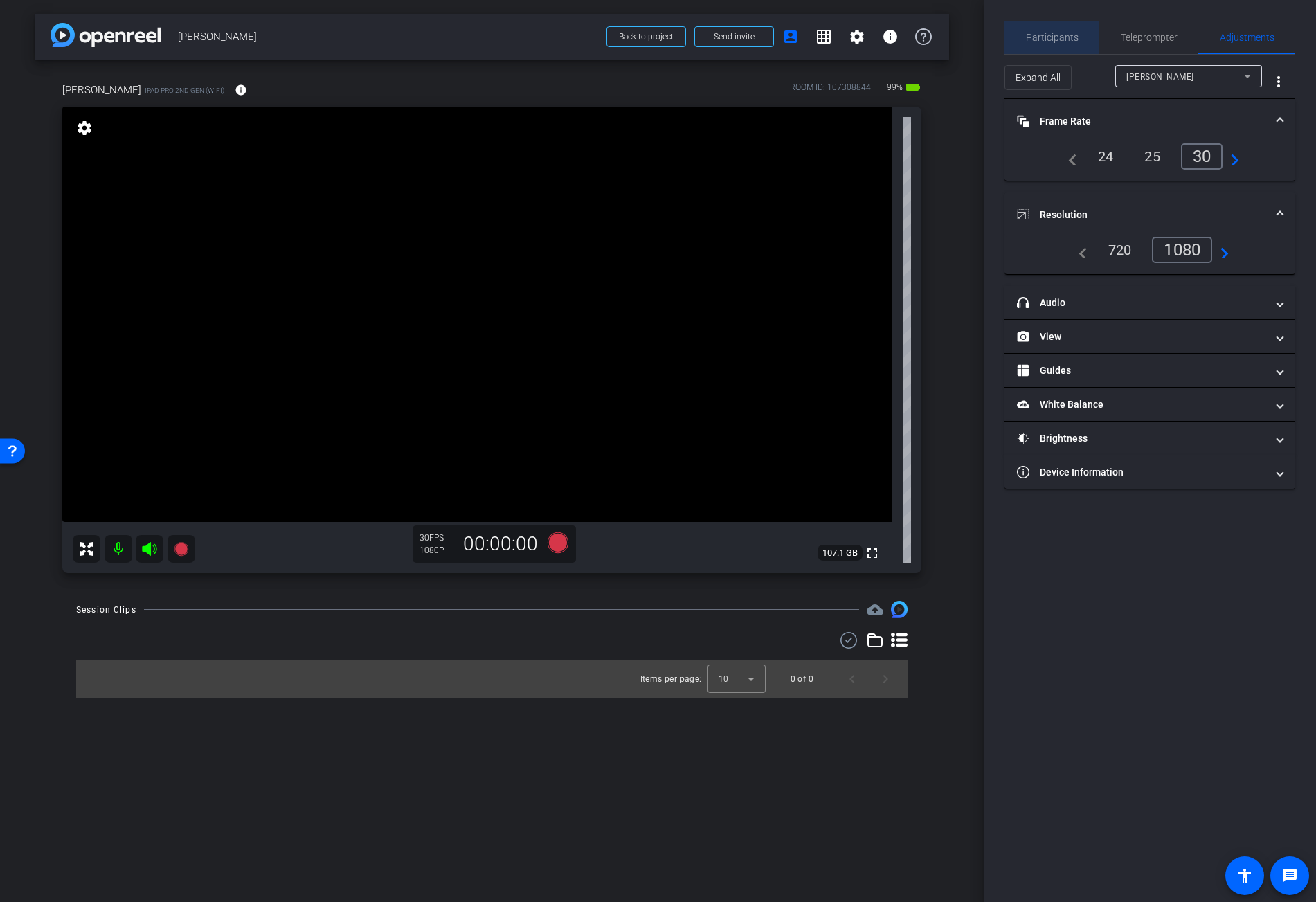
click at [1057, 38] on span "Participants" at bounding box center [1053, 37] width 53 height 10
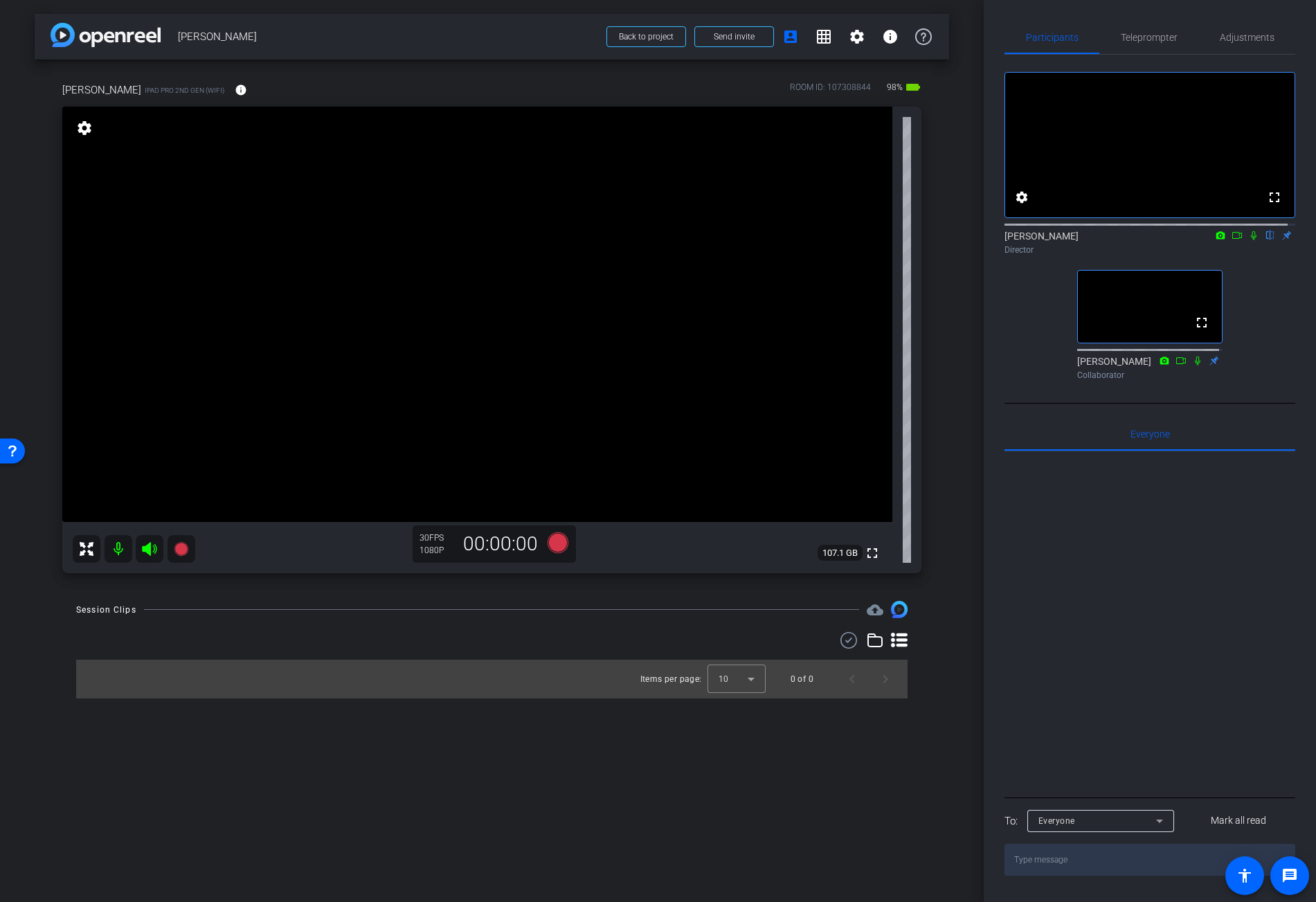
click at [470, 383] on video at bounding box center [478, 313] width 830 height 415
click at [1246, 38] on span "Adjustments" at bounding box center [1247, 37] width 54 height 10
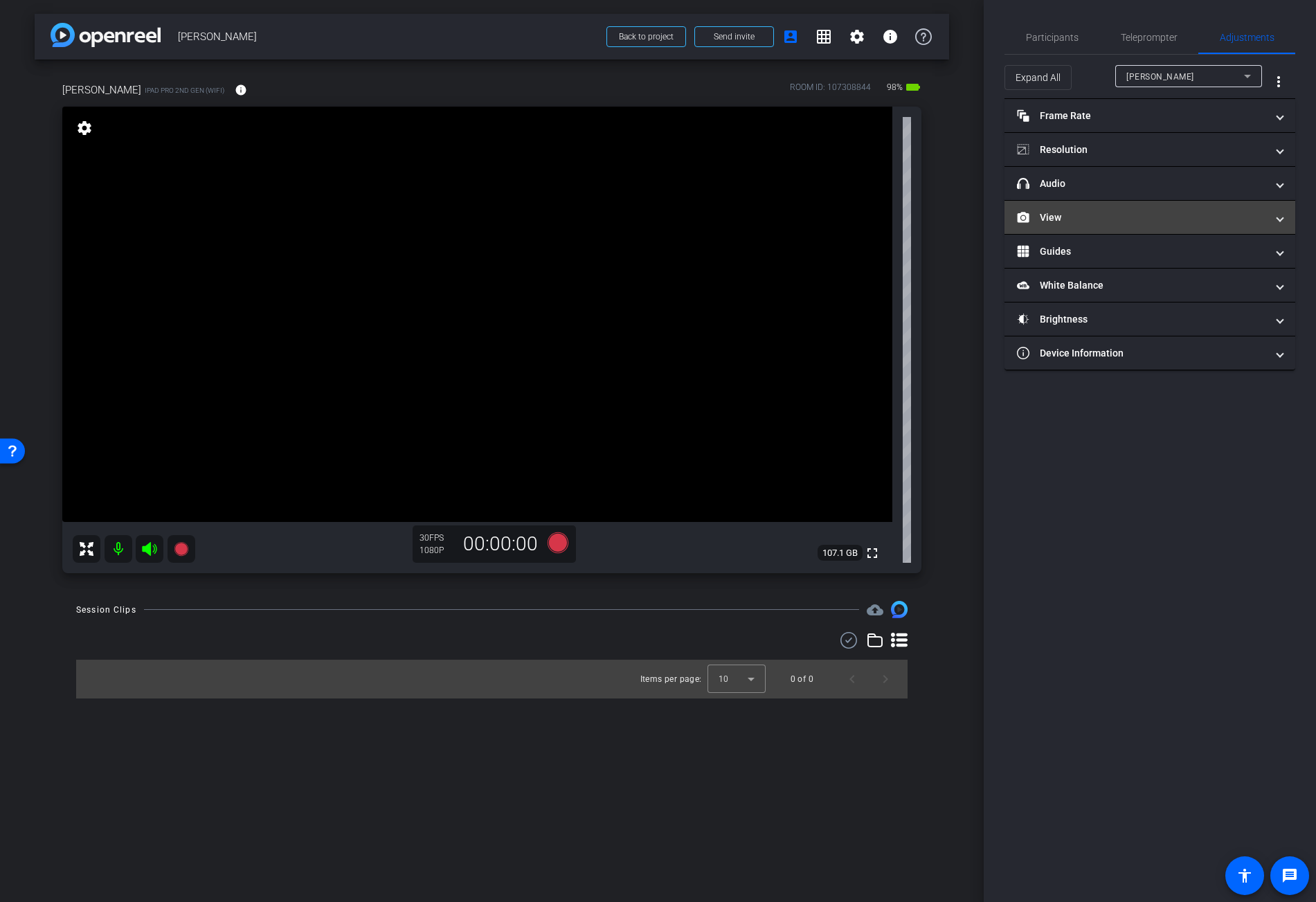
click at [1066, 216] on mat-panel-title "View" at bounding box center [1142, 218] width 249 height 15
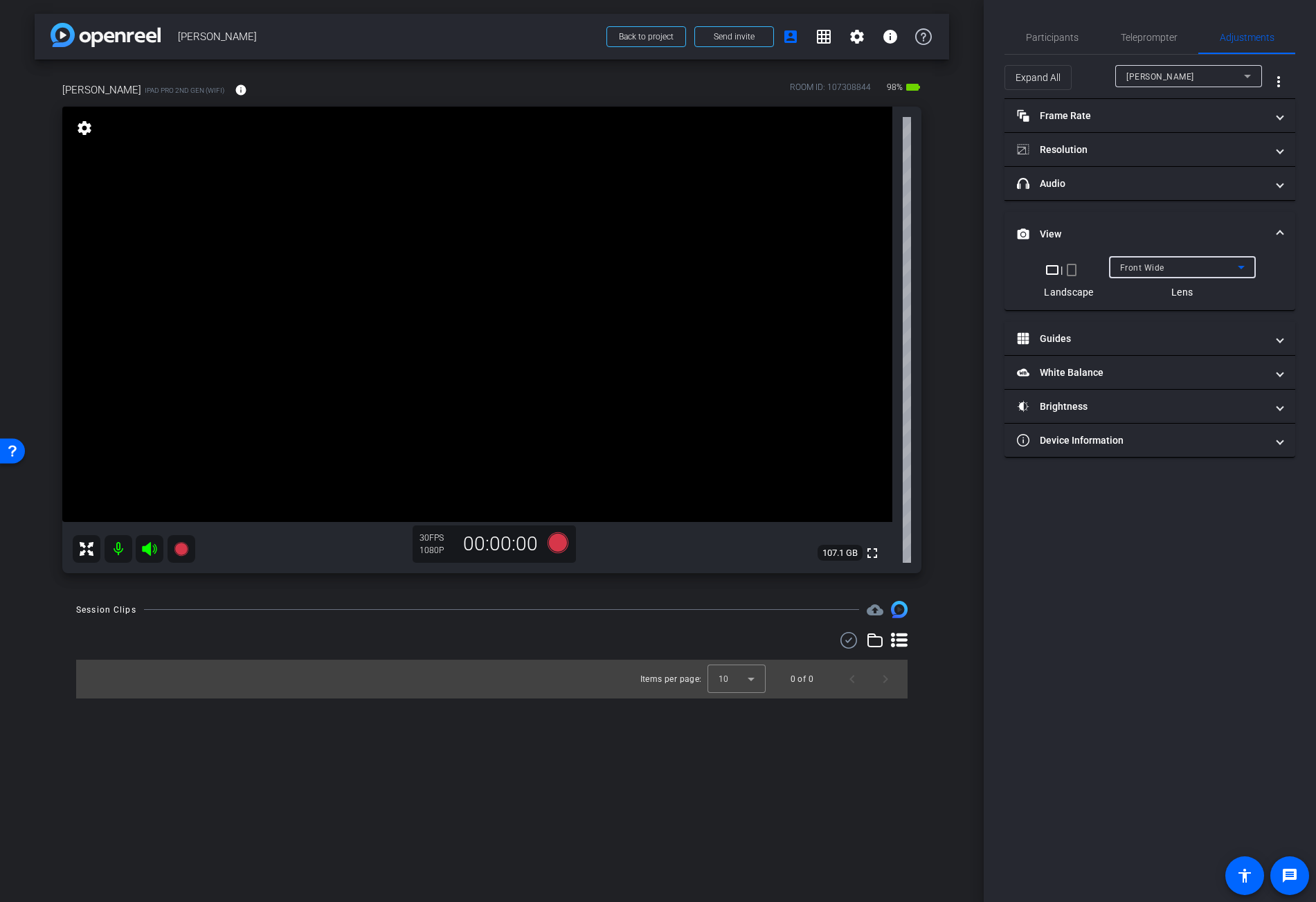
click at [1143, 270] on span "Front Wide" at bounding box center [1143, 268] width 45 height 10
click at [1182, 293] on mat-option "Back Wide" at bounding box center [1182, 295] width 147 height 22
click at [1048, 36] on span "Participants" at bounding box center [1053, 37] width 53 height 10
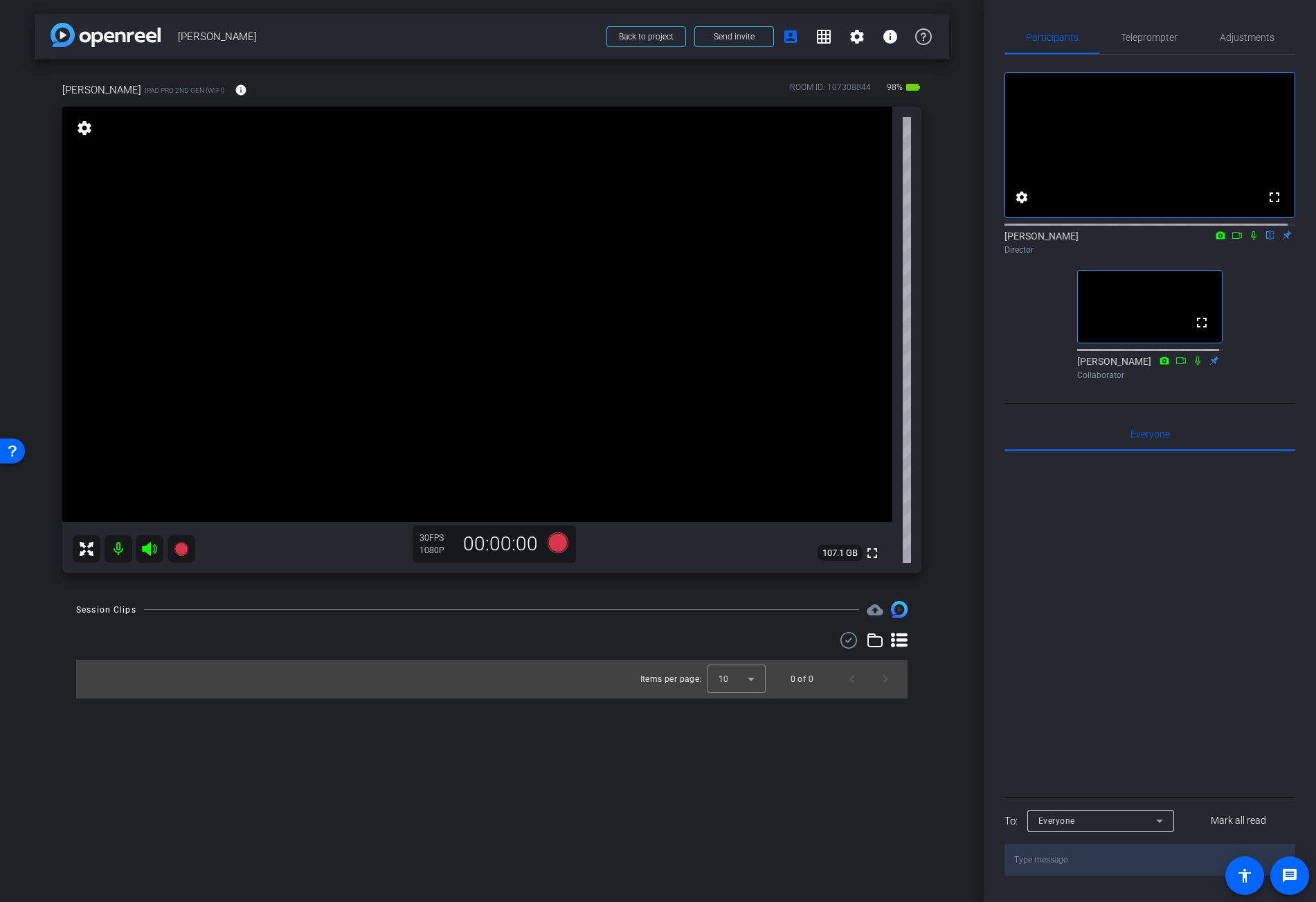
click at [430, 326] on video at bounding box center [478, 313] width 830 height 415
click at [657, 369] on video at bounding box center [478, 313] width 830 height 415
click at [1232, 241] on icon at bounding box center [1237, 235] width 11 height 10
click at [635, 273] on video at bounding box center [478, 313] width 830 height 415
click at [613, 280] on video at bounding box center [478, 313] width 830 height 415
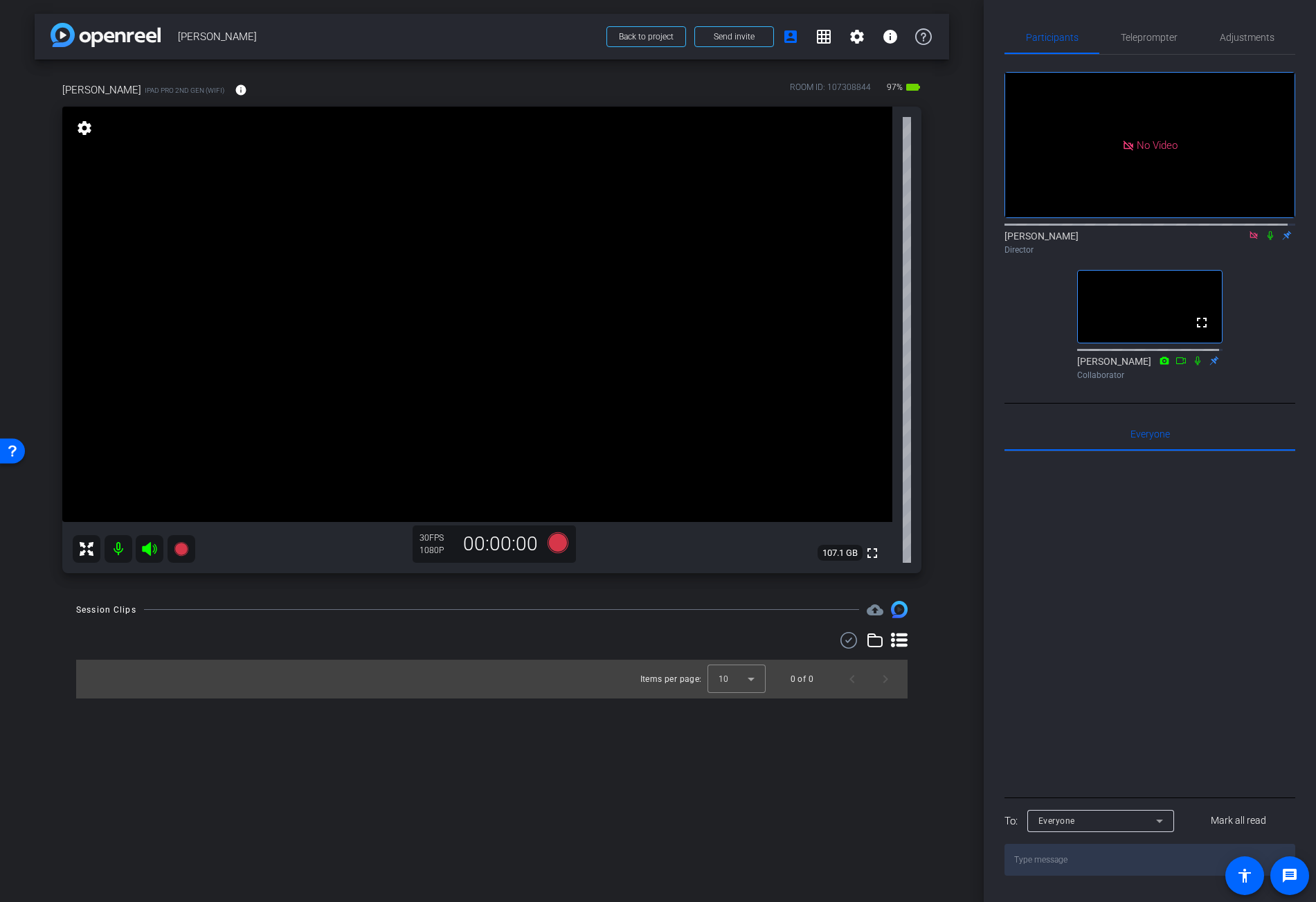
click at [628, 306] on video at bounding box center [478, 313] width 830 height 415
click at [1265, 241] on icon at bounding box center [1271, 235] width 11 height 10
click at [558, 544] on icon at bounding box center [557, 542] width 21 height 21
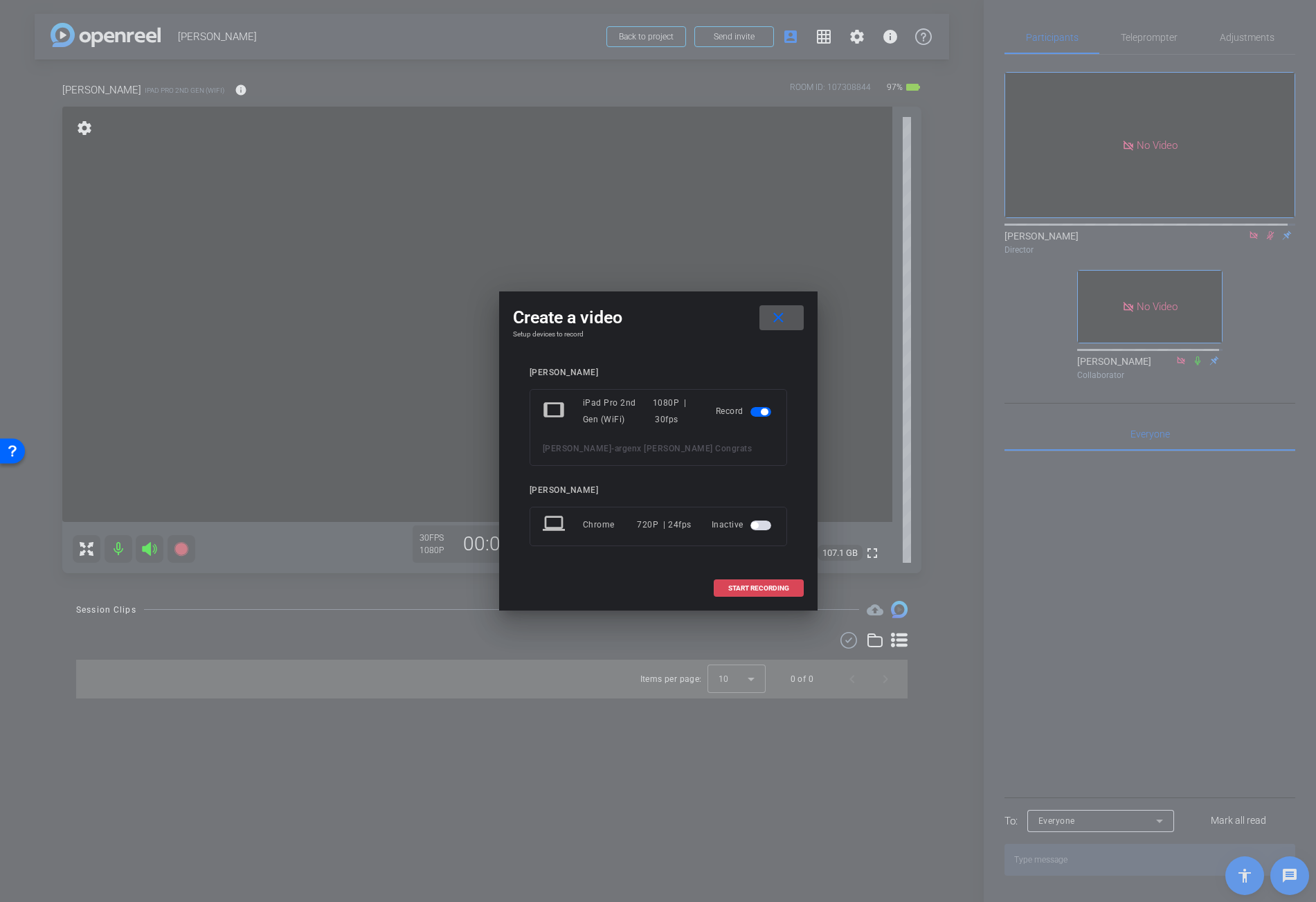
click at [733, 592] on span "START RECORDING" at bounding box center [758, 589] width 61 height 7
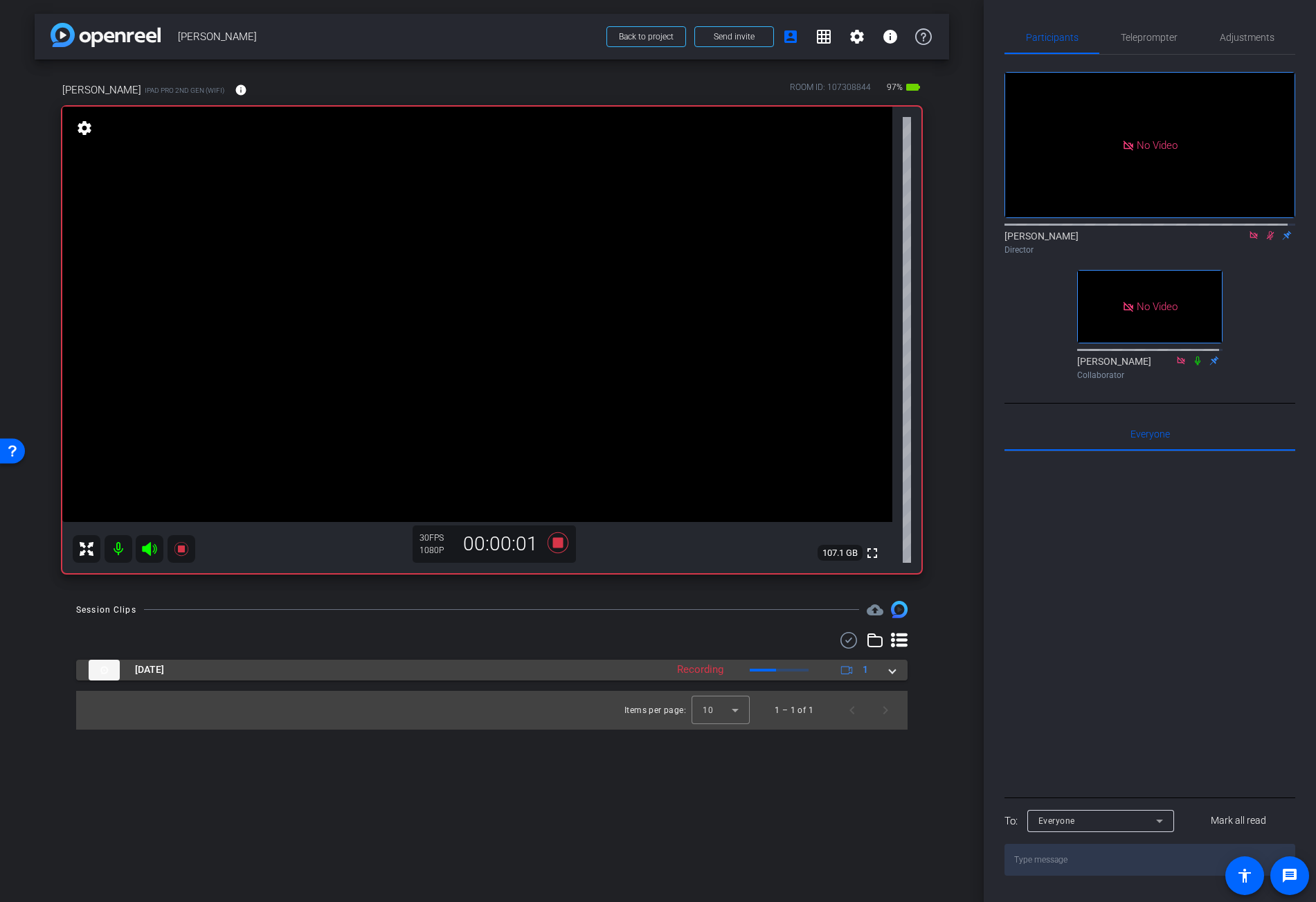
click at [891, 669] on span at bounding box center [893, 670] width 5 height 15
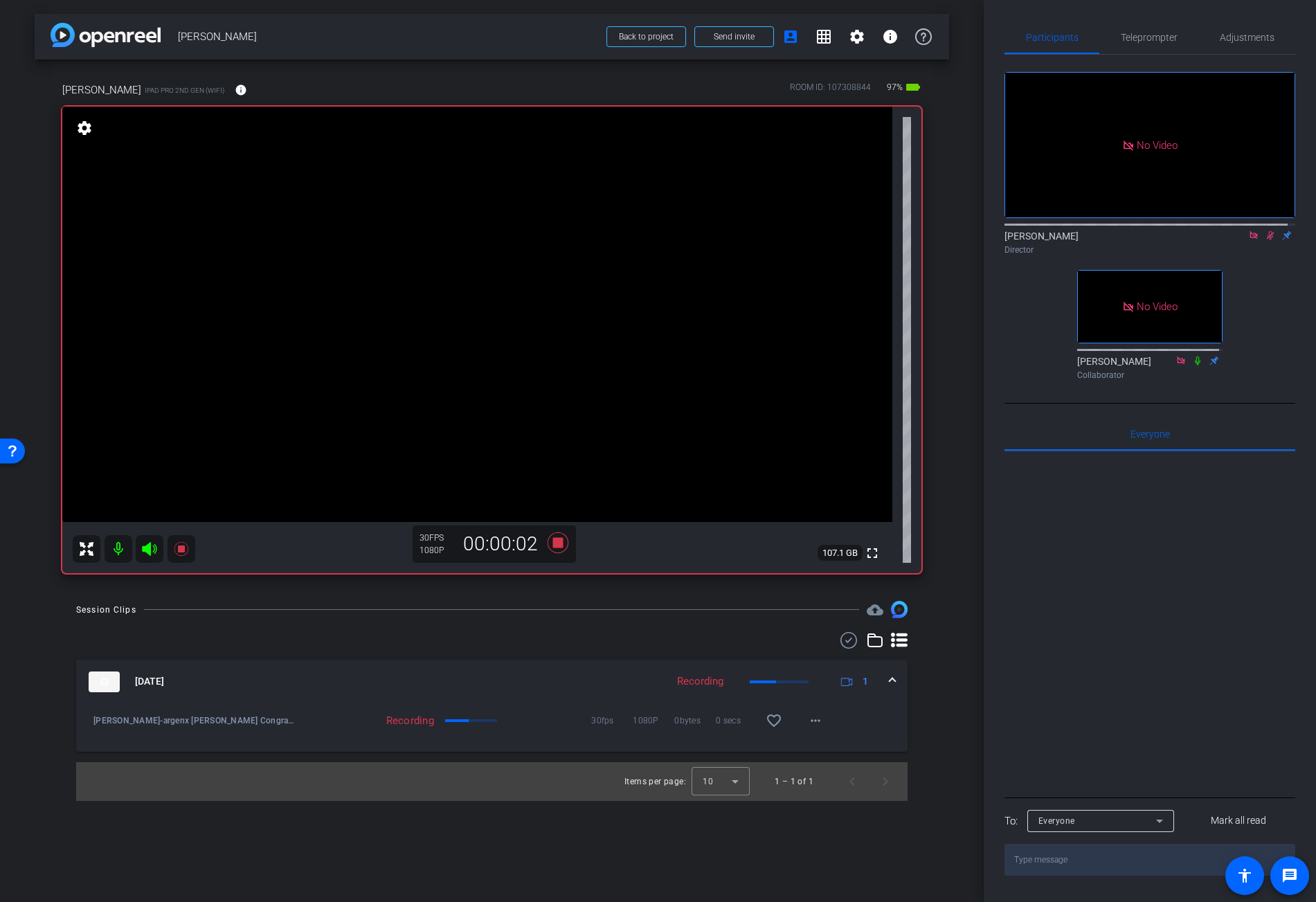
click at [850, 637] on icon at bounding box center [848, 640] width 21 height 16
click at [618, 290] on video at bounding box center [478, 313] width 830 height 415
click at [561, 545] on icon at bounding box center [557, 542] width 21 height 21
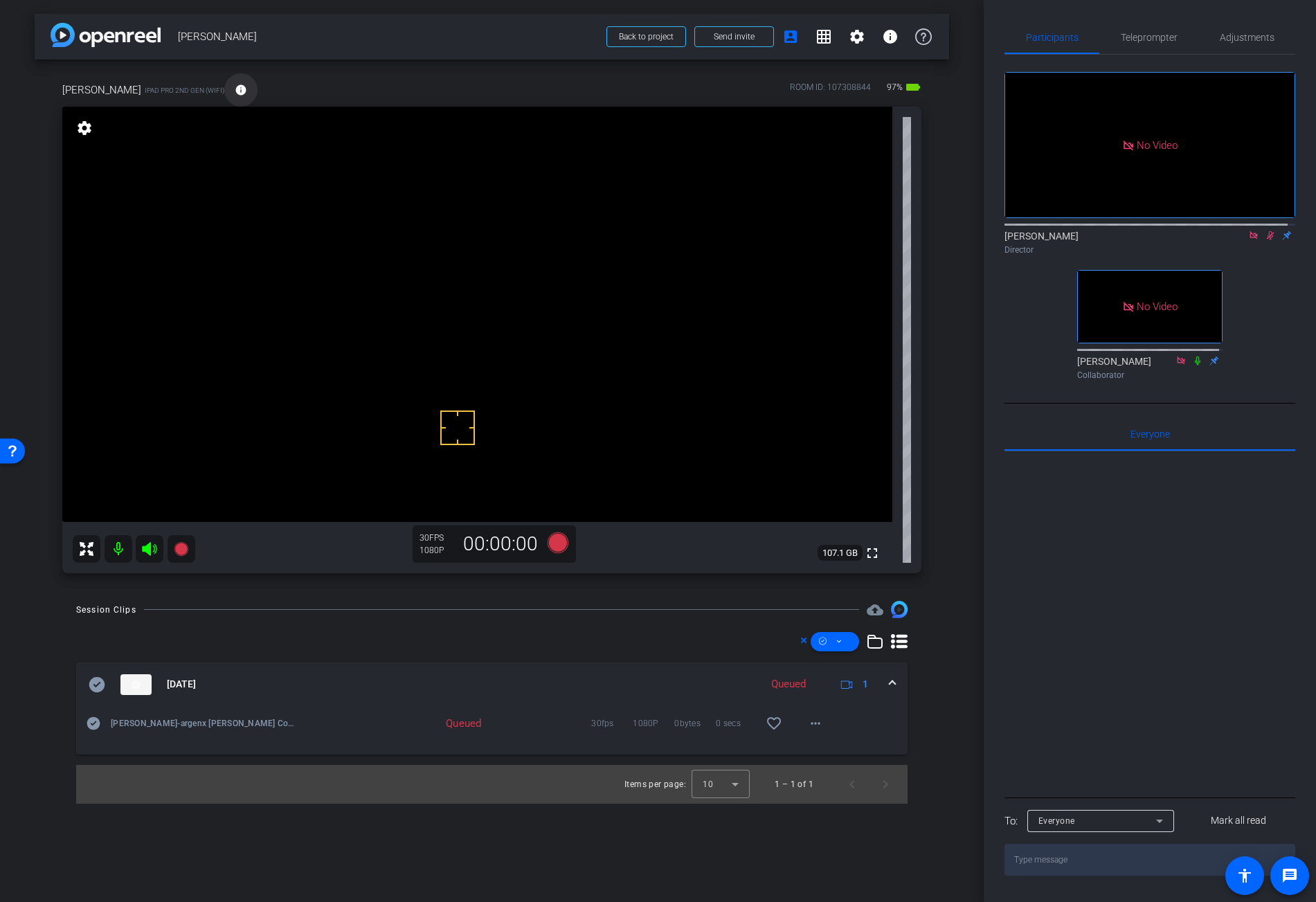
click at [224, 83] on span at bounding box center [241, 90] width 34 height 34
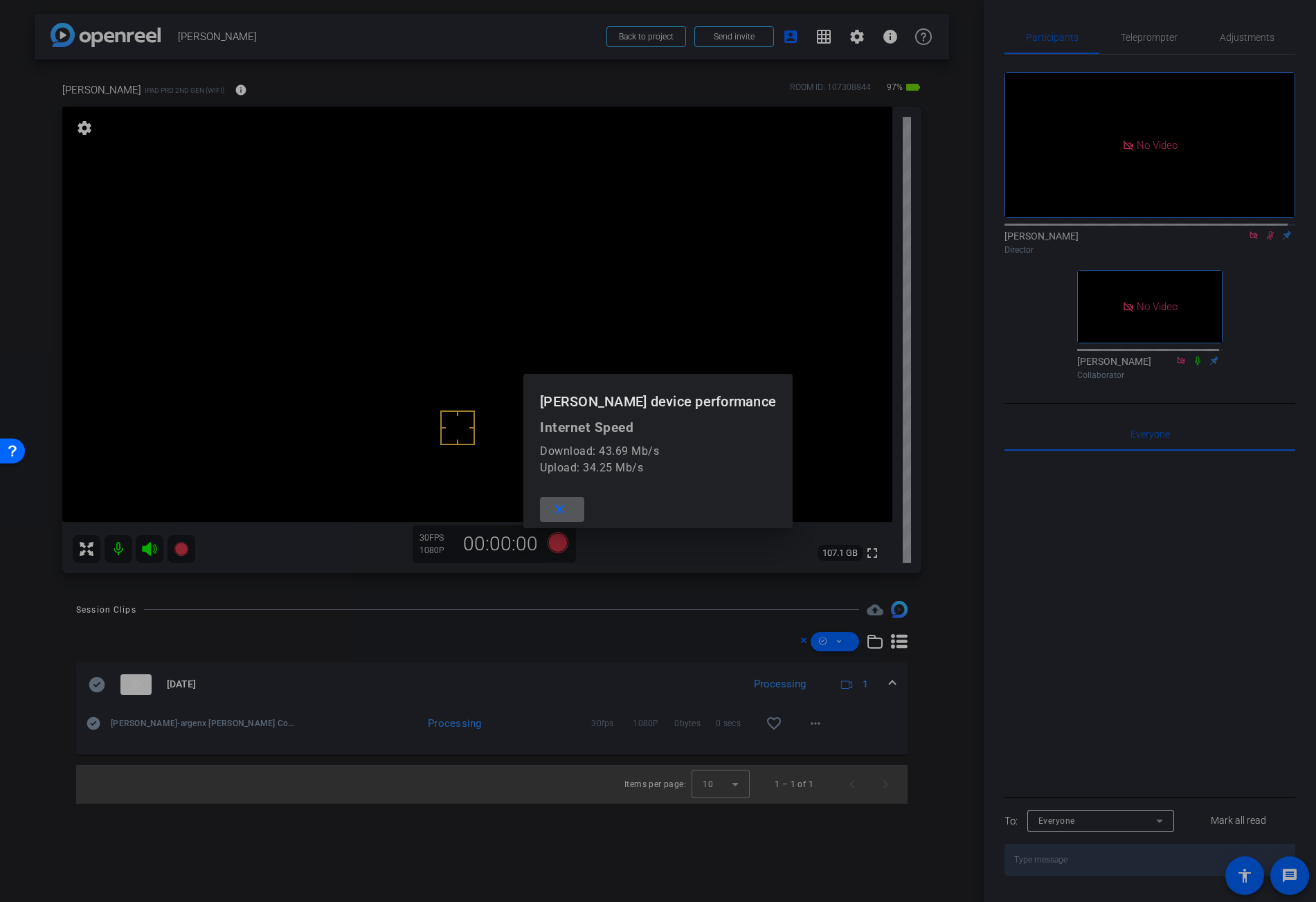
click at [181, 83] on div at bounding box center [658, 451] width 1316 height 902
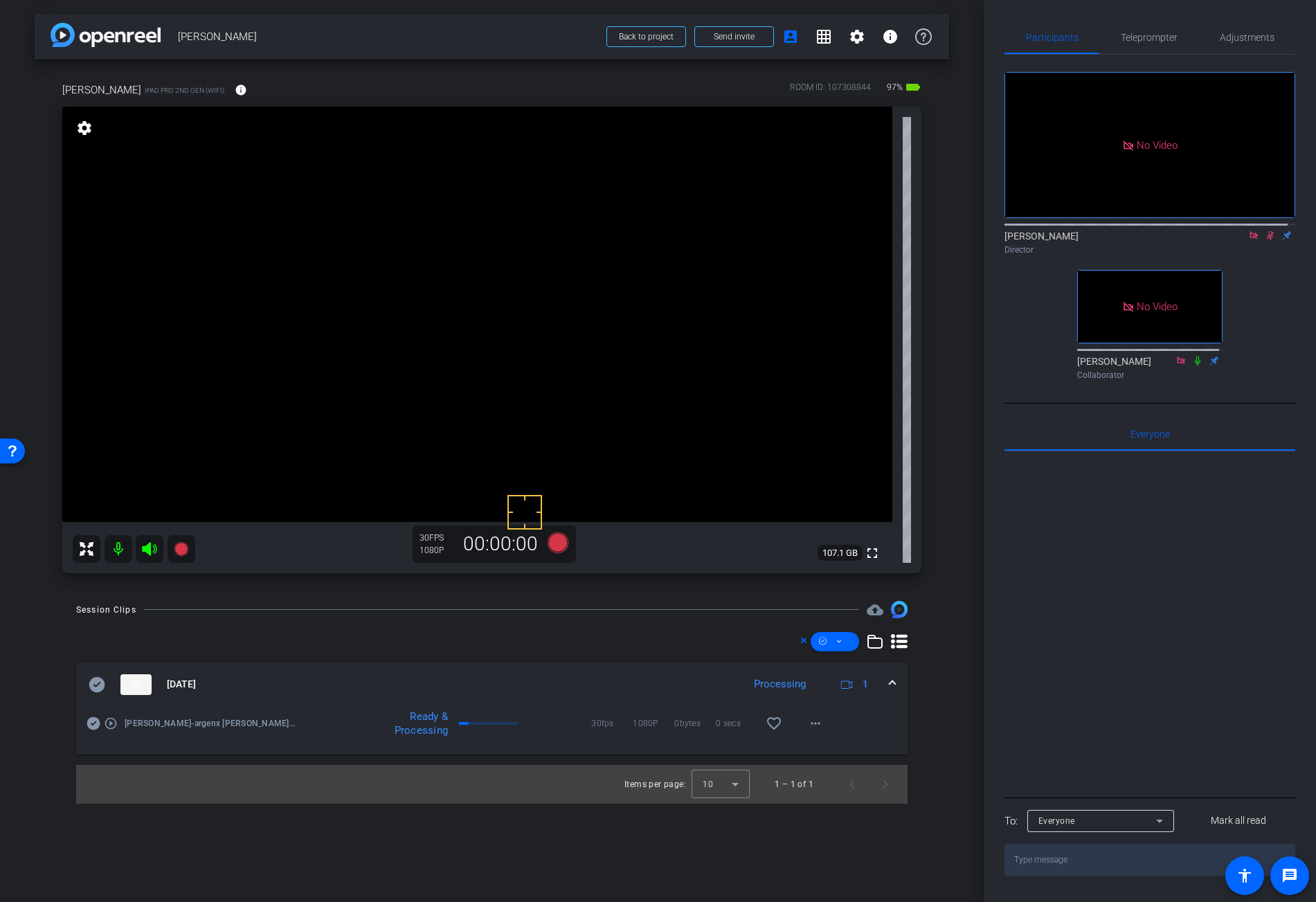
drag, startPoint x: 547, startPoint y: 535, endPoint x: 525, endPoint y: 512, distance: 31.8
click at [820, 721] on mat-icon "more_horiz" at bounding box center [816, 724] width 16 height 16
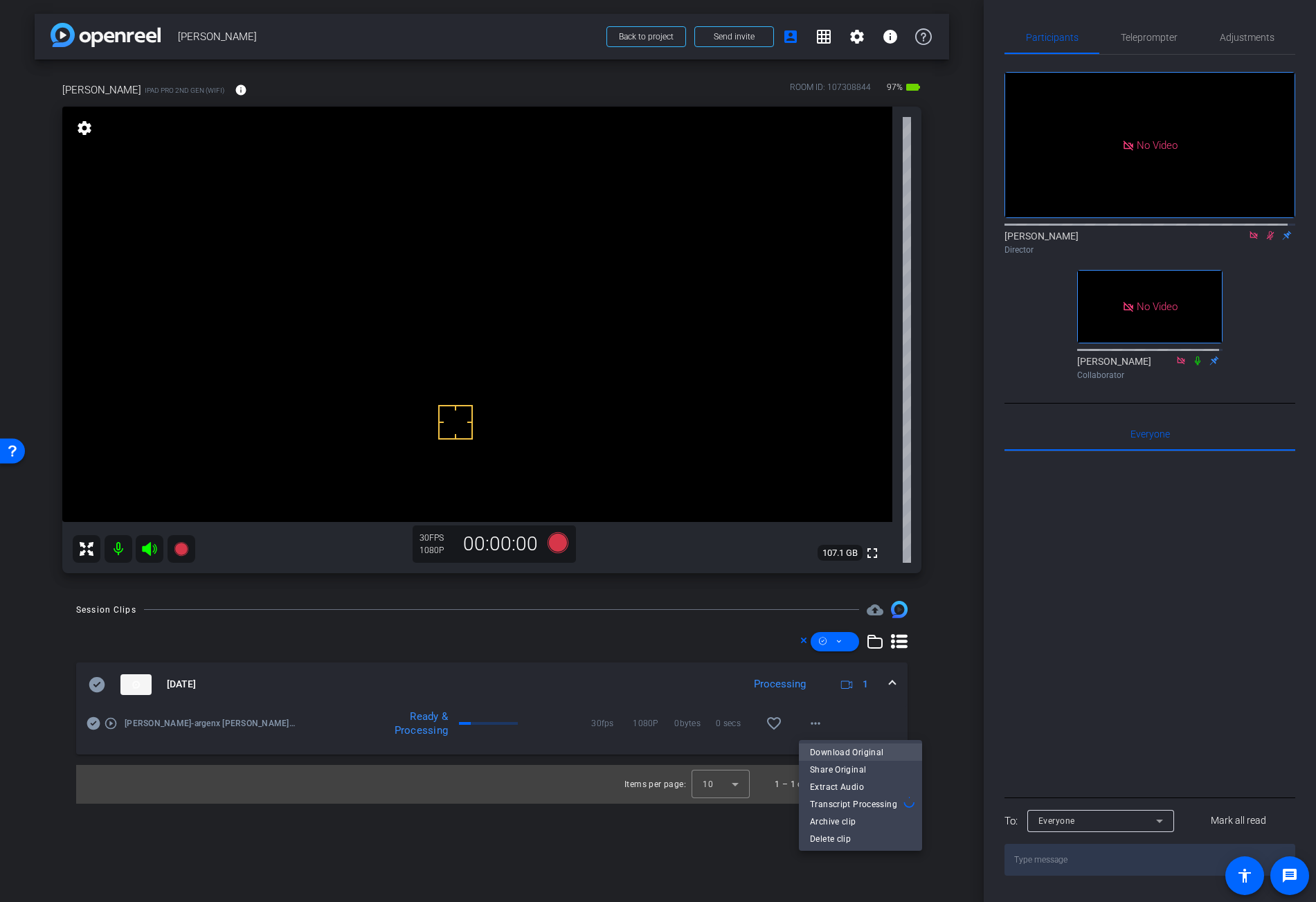
click at [860, 748] on span "Download Original" at bounding box center [860, 752] width 101 height 16
click at [97, 687] on icon at bounding box center [97, 685] width 16 height 15
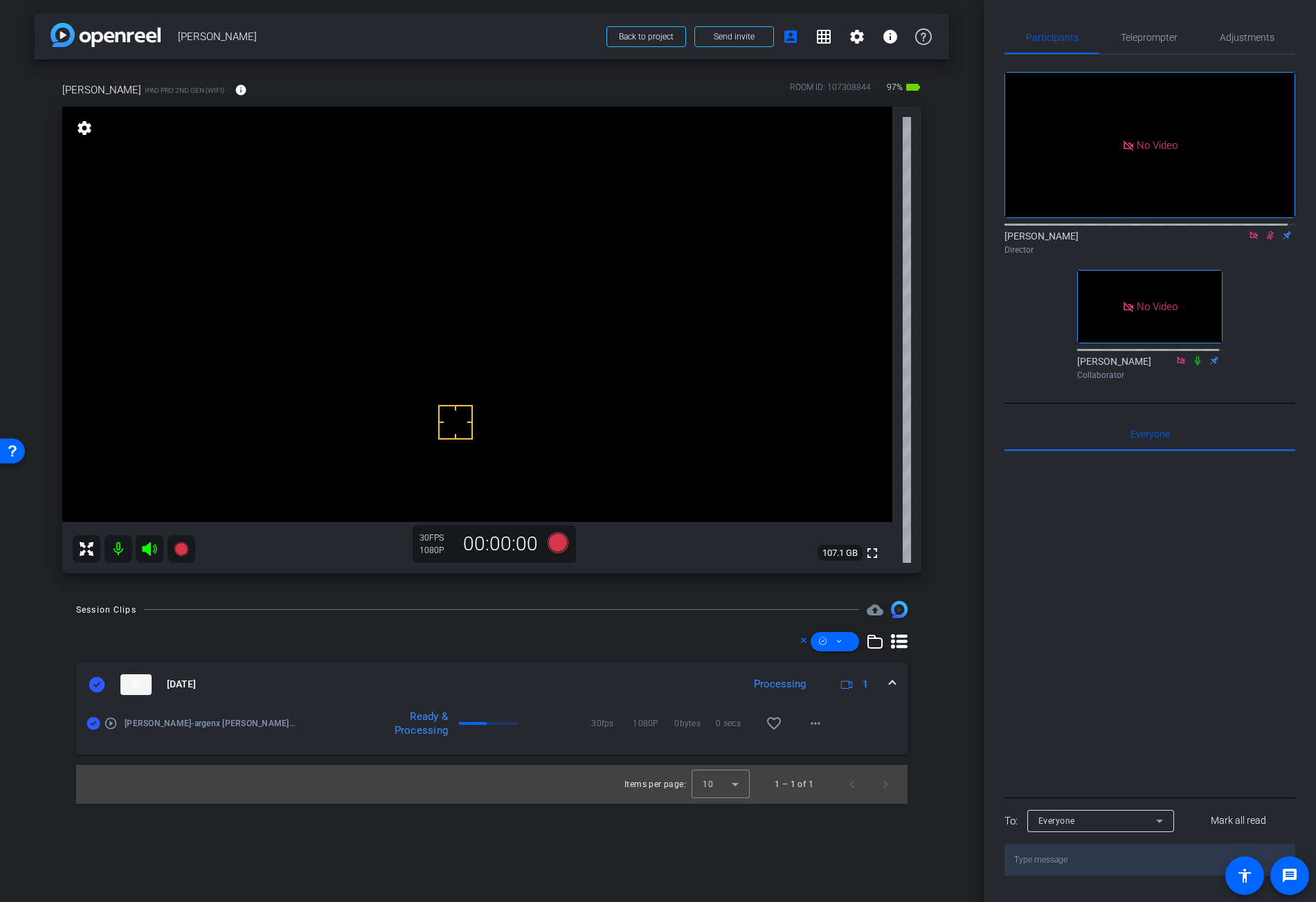
click at [895, 681] on mat-expansion-panel-header "Sep 30, 2025 Processing 1" at bounding box center [492, 685] width 832 height 45
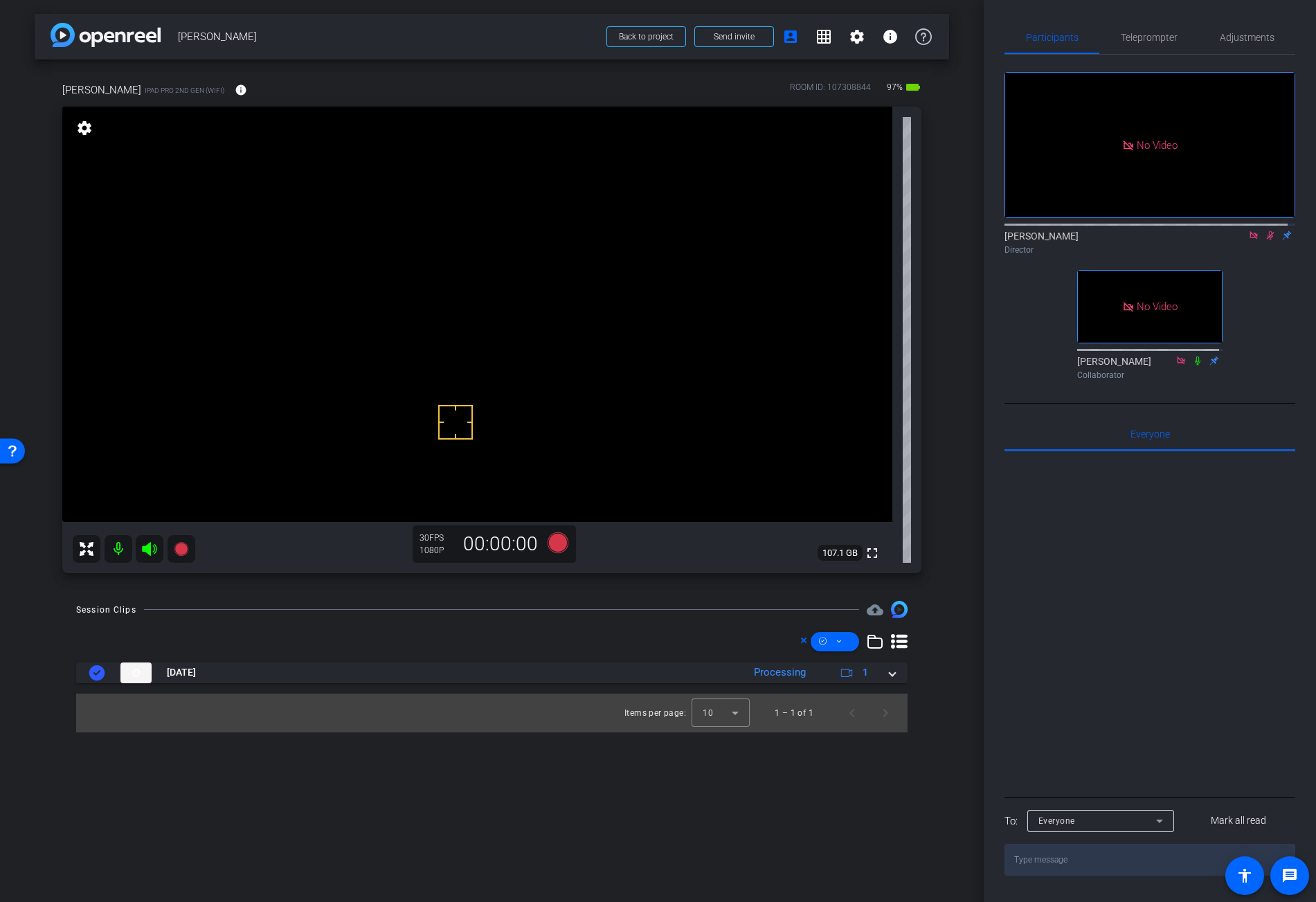
click at [1265, 241] on icon at bounding box center [1271, 235] width 11 height 10
click at [647, 281] on video at bounding box center [478, 313] width 830 height 415
click at [1268, 241] on icon at bounding box center [1271, 236] width 5 height 9
click at [561, 543] on icon at bounding box center [557, 542] width 21 height 21
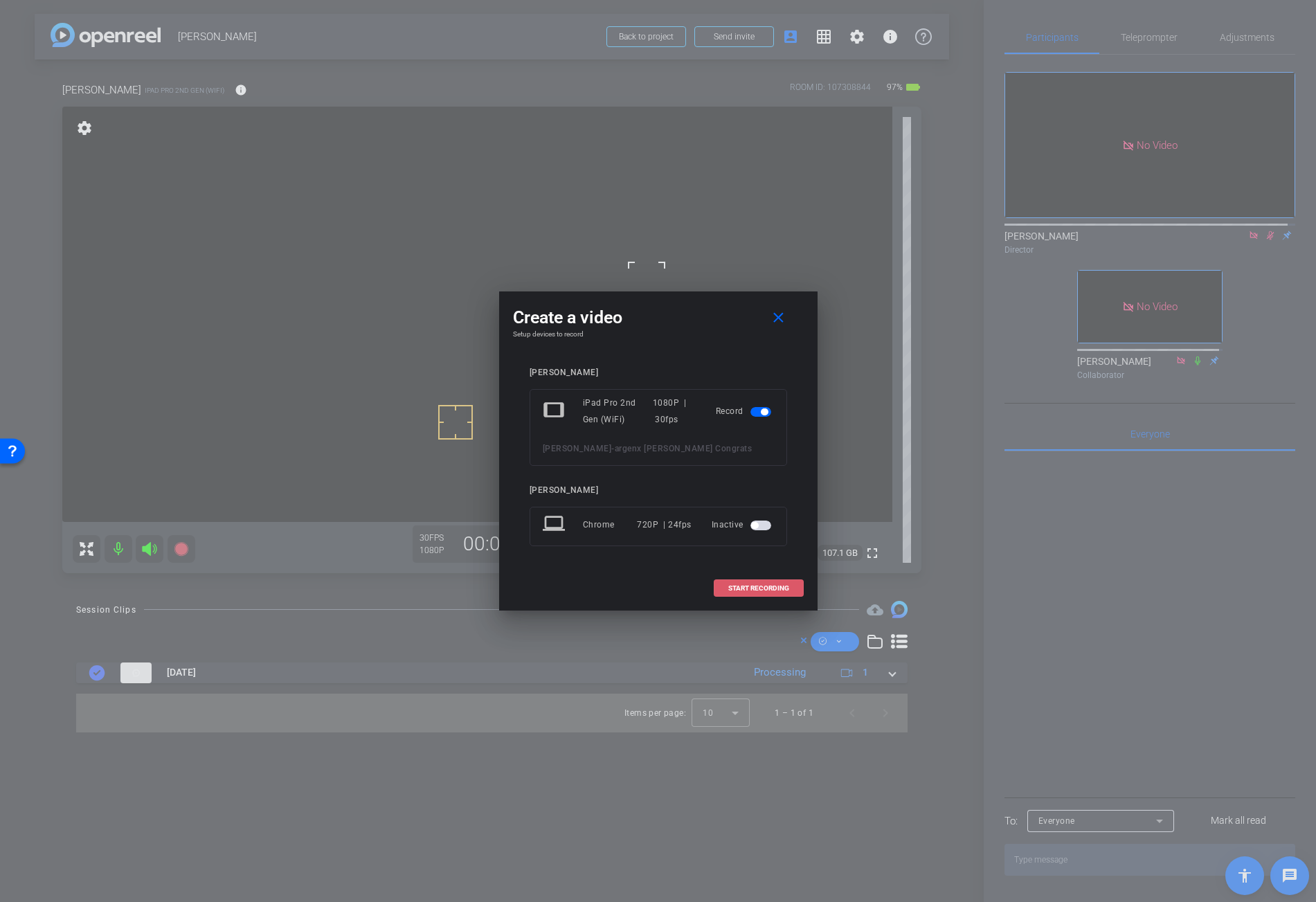
click at [775, 589] on span "START RECORDING" at bounding box center [758, 589] width 61 height 7
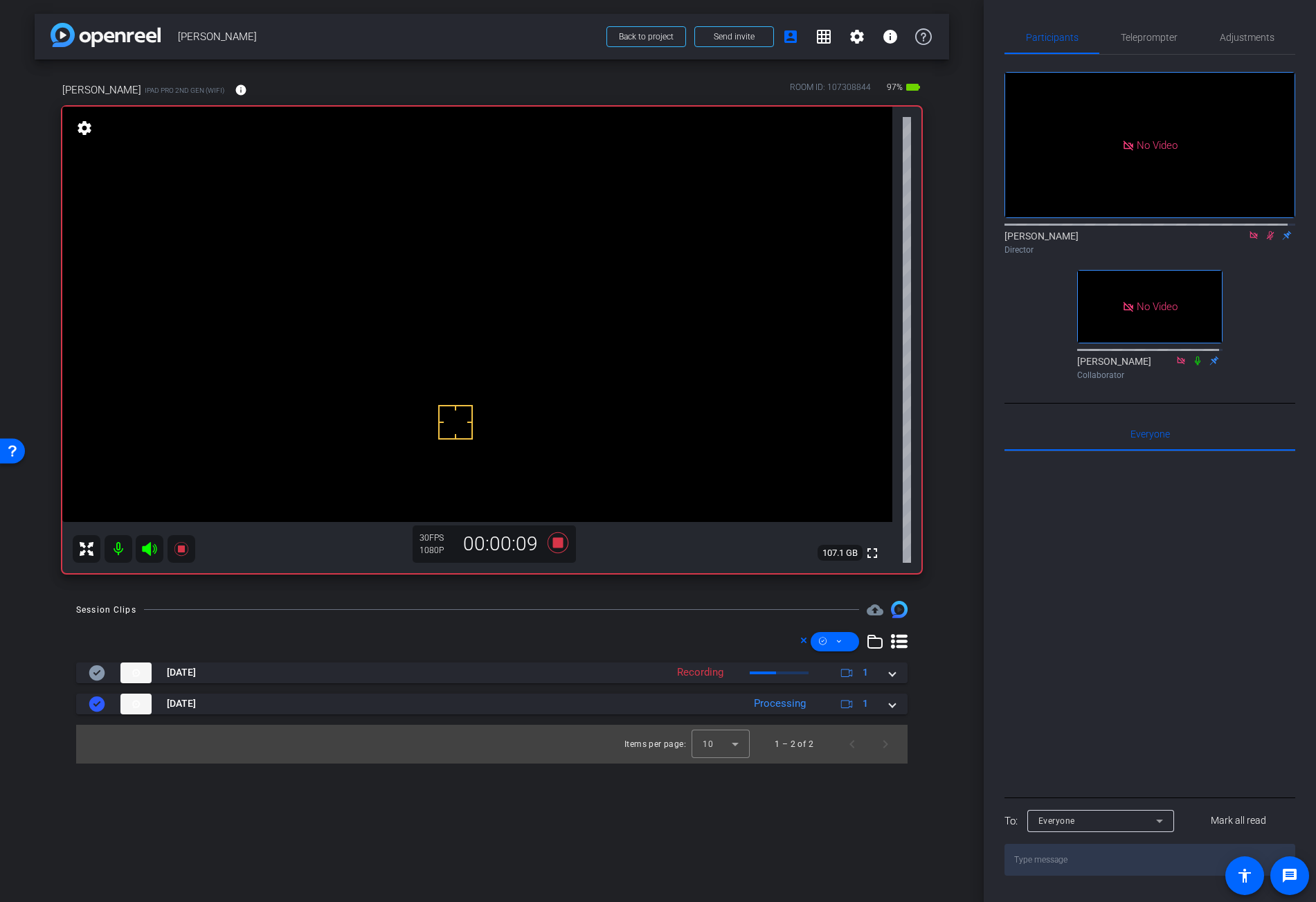
click at [623, 283] on video at bounding box center [478, 313] width 830 height 415
click at [602, 268] on video at bounding box center [478, 313] width 830 height 415
click at [609, 273] on video at bounding box center [478, 313] width 830 height 415
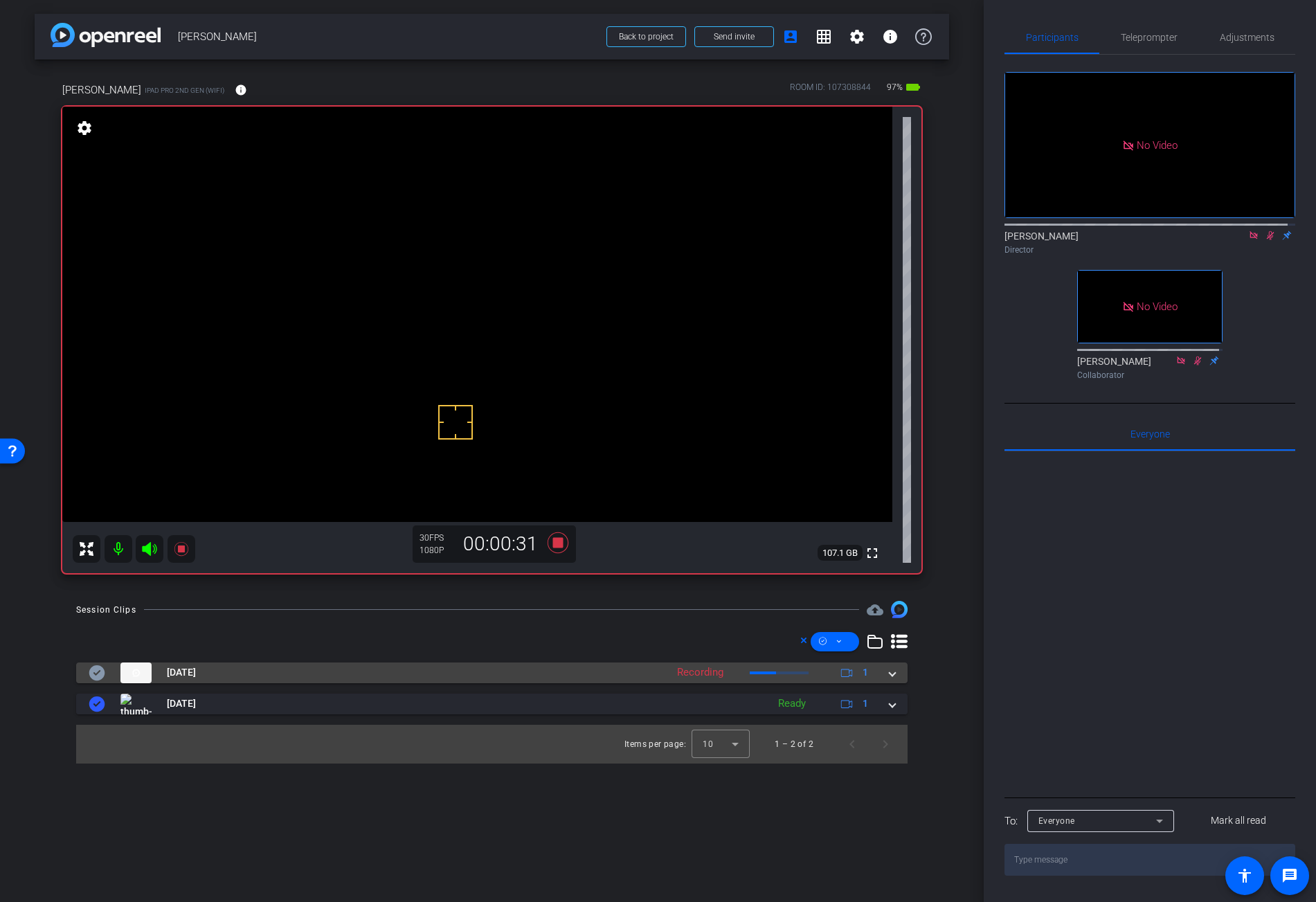
click at [894, 677] on span at bounding box center [893, 673] width 5 height 15
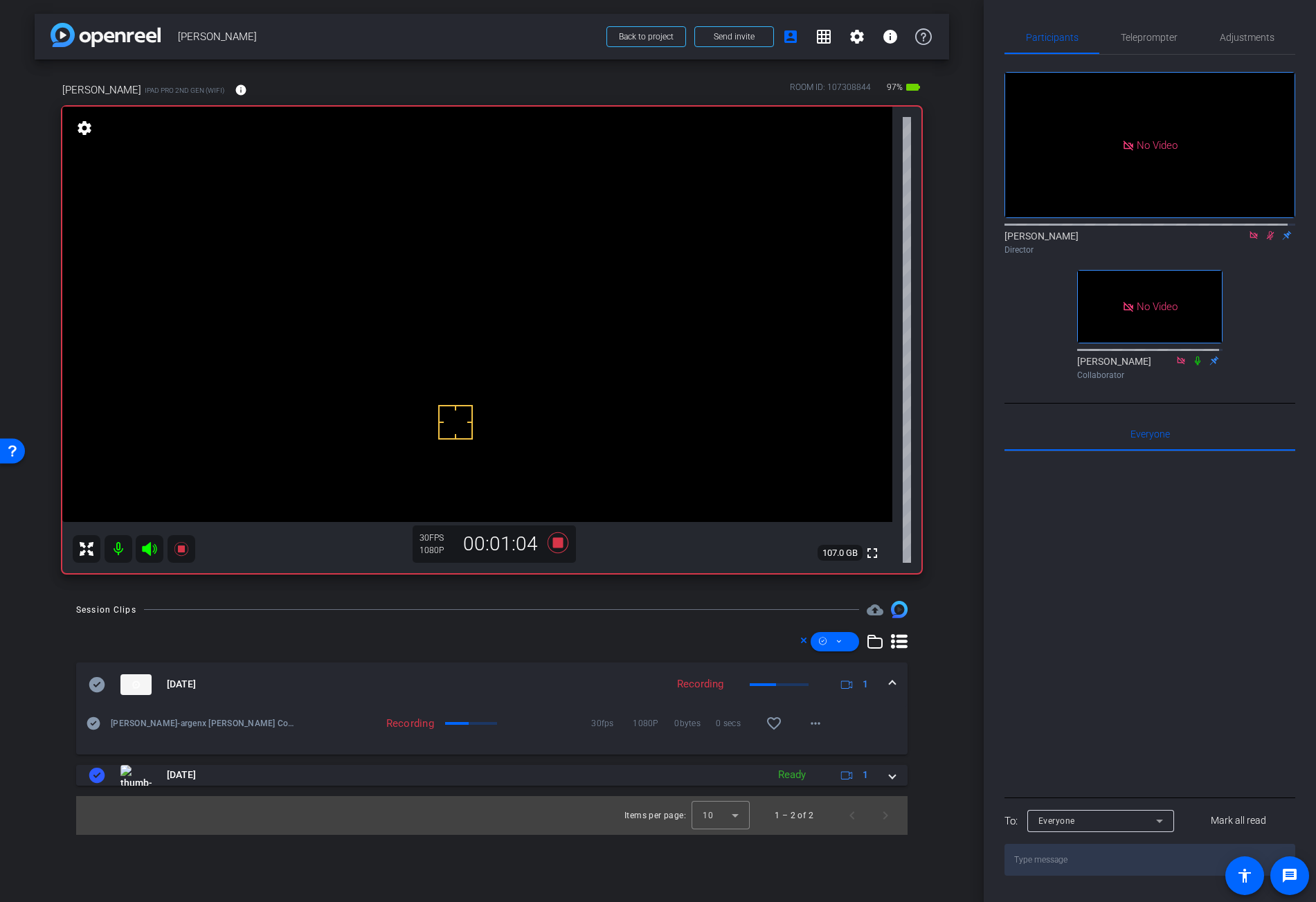
click at [646, 296] on video at bounding box center [478, 313] width 830 height 415
click at [609, 283] on video at bounding box center [478, 313] width 830 height 415
click at [609, 282] on video at bounding box center [478, 313] width 830 height 415
click at [609, 282] on div at bounding box center [609, 282] width 35 height 35
click at [614, 282] on video at bounding box center [478, 313] width 830 height 415
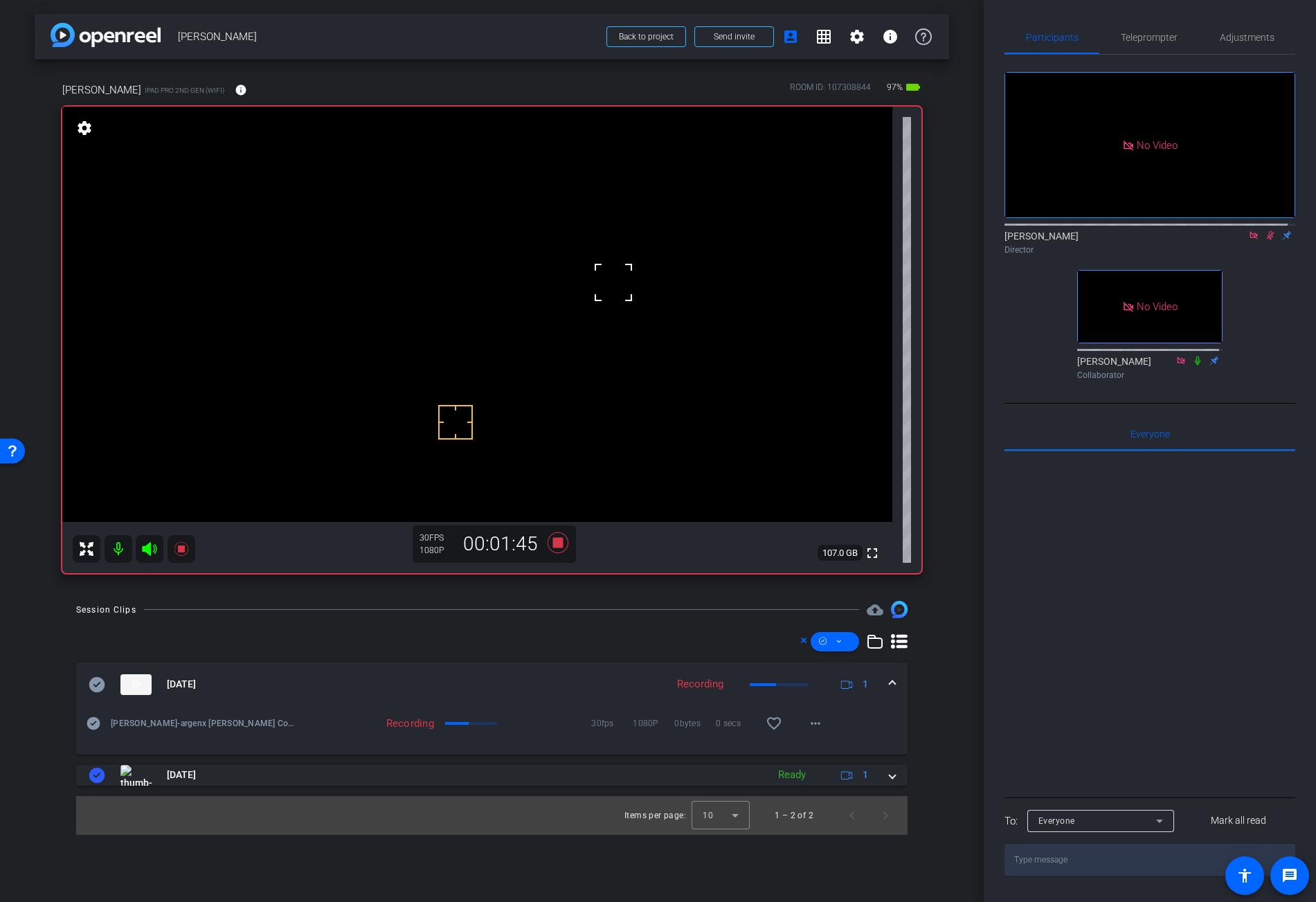
click at [1265, 241] on icon at bounding box center [1271, 235] width 11 height 10
click at [1268, 241] on icon at bounding box center [1271, 236] width 5 height 9
click at [651, 297] on video at bounding box center [478, 313] width 830 height 415
click at [630, 302] on video at bounding box center [478, 313] width 830 height 415
click at [686, 284] on video at bounding box center [478, 313] width 830 height 415
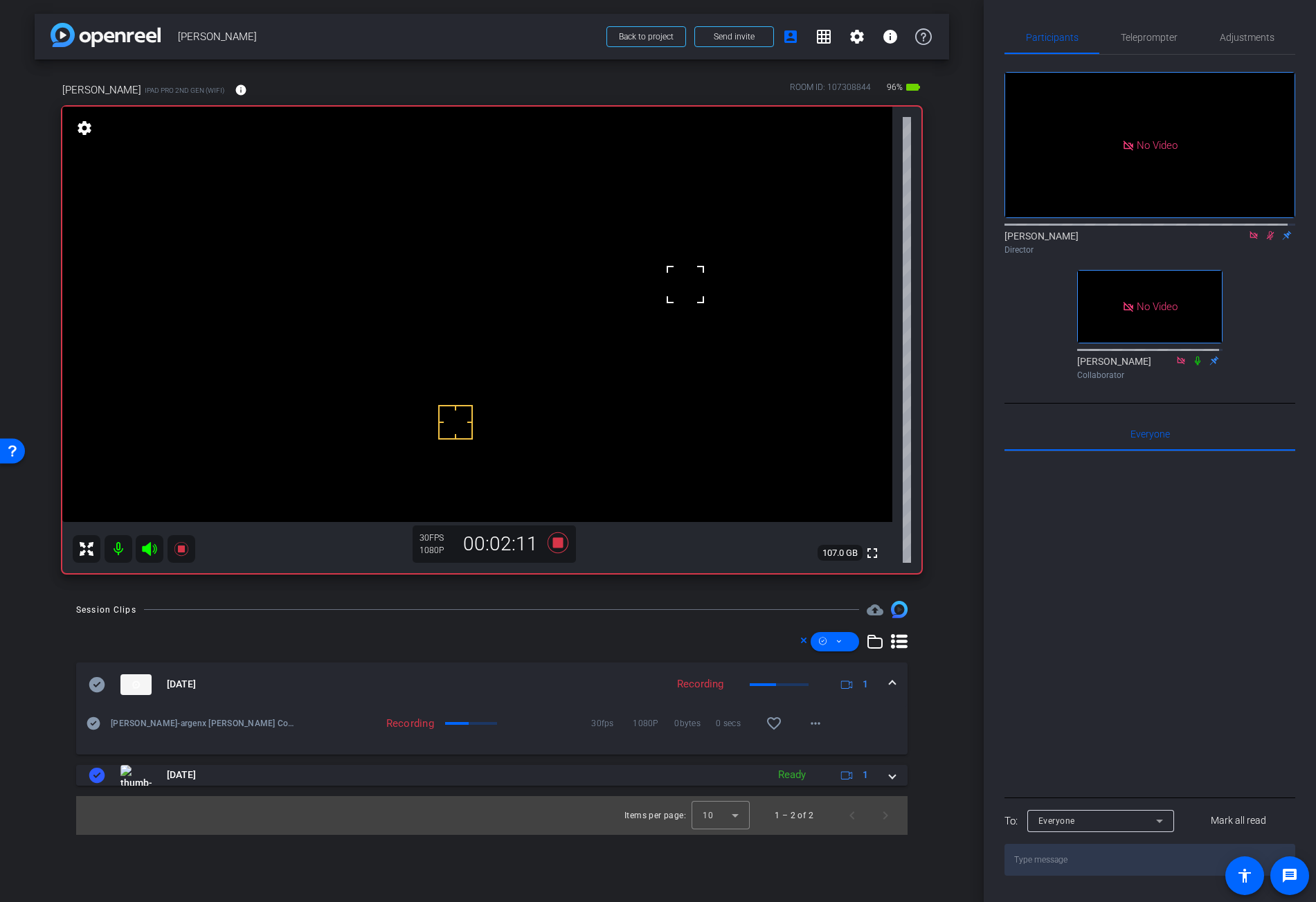
click at [626, 284] on video at bounding box center [478, 313] width 830 height 415
click at [566, 287] on video at bounding box center [478, 313] width 830 height 415
click at [589, 286] on video at bounding box center [478, 313] width 830 height 415
click at [559, 540] on icon at bounding box center [557, 542] width 21 height 21
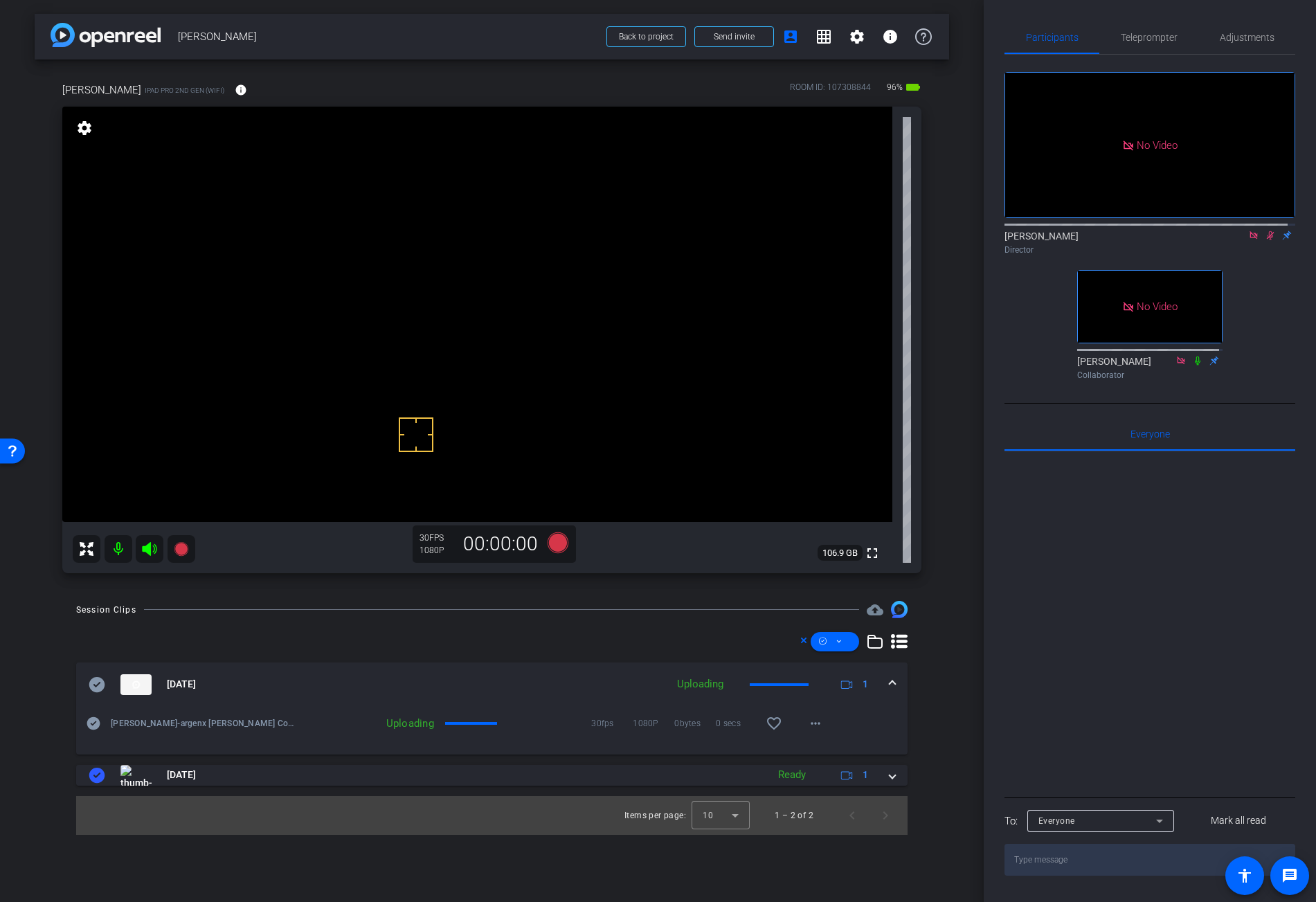
click at [1267, 241] on icon at bounding box center [1271, 236] width 7 height 9
click at [1265, 241] on icon at bounding box center [1271, 235] width 11 height 10
click at [557, 546] on icon at bounding box center [557, 542] width 21 height 21
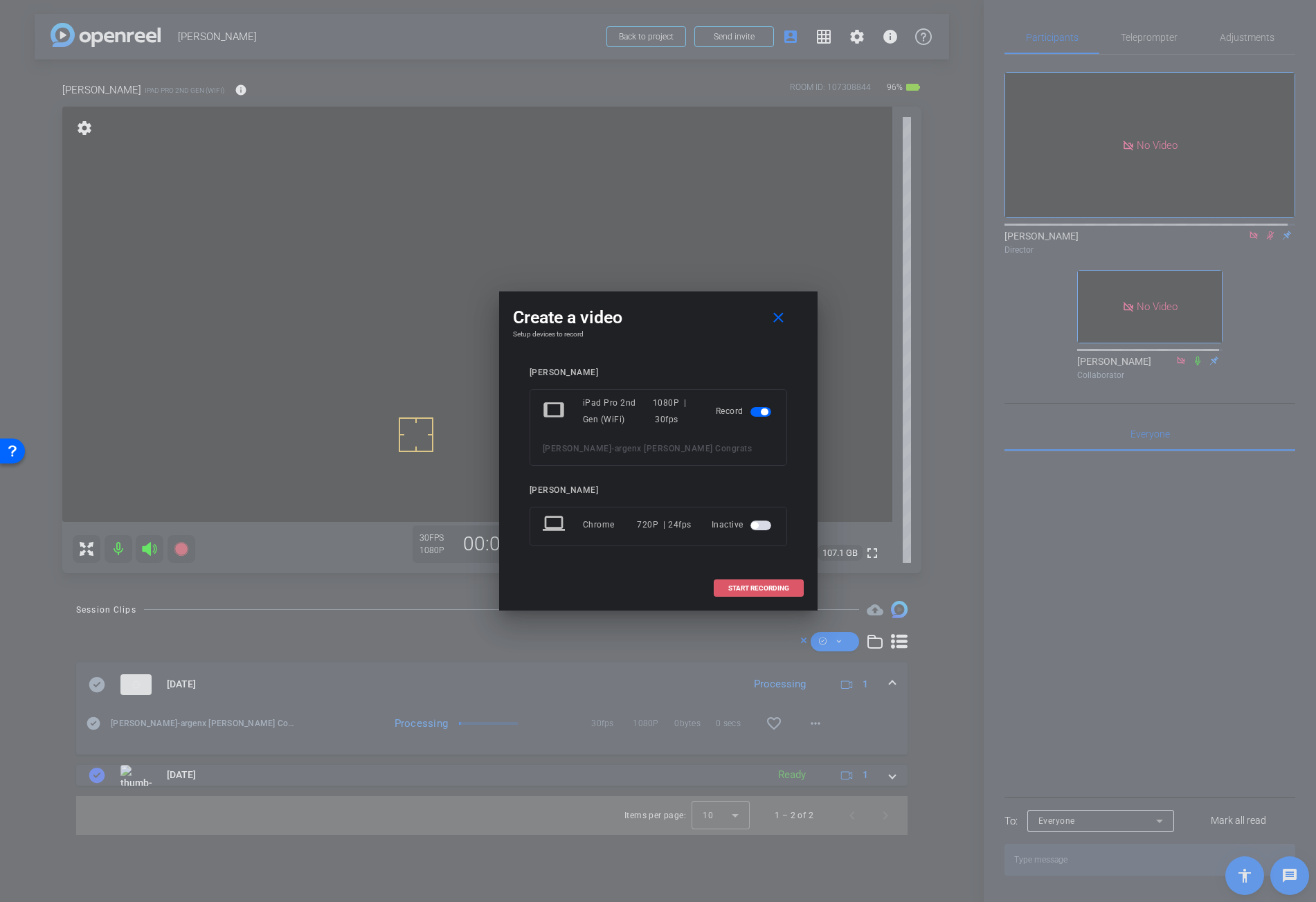
click at [766, 588] on span "START RECORDING" at bounding box center [758, 589] width 61 height 7
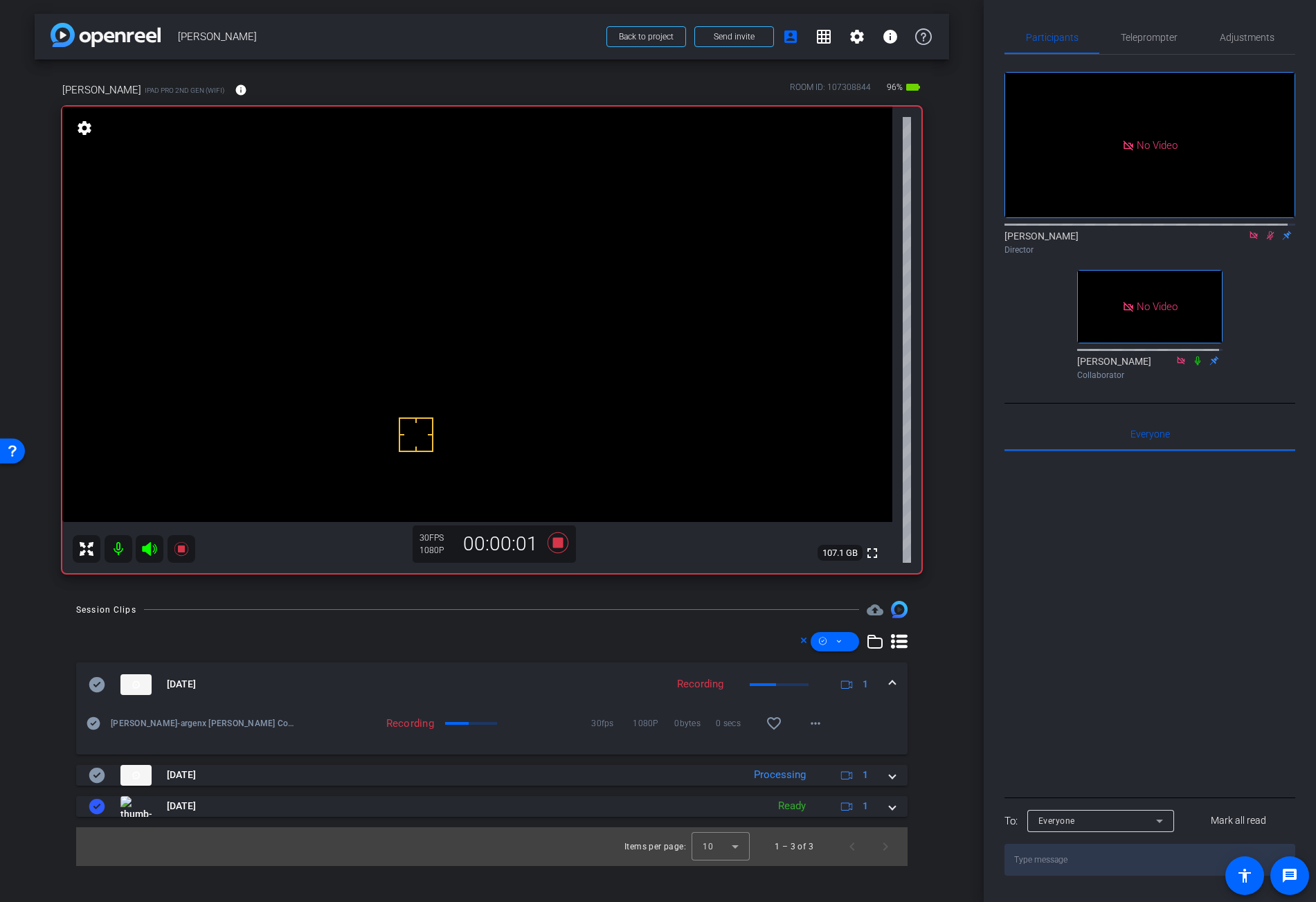
click at [895, 683] on span at bounding box center [893, 685] width 5 height 15
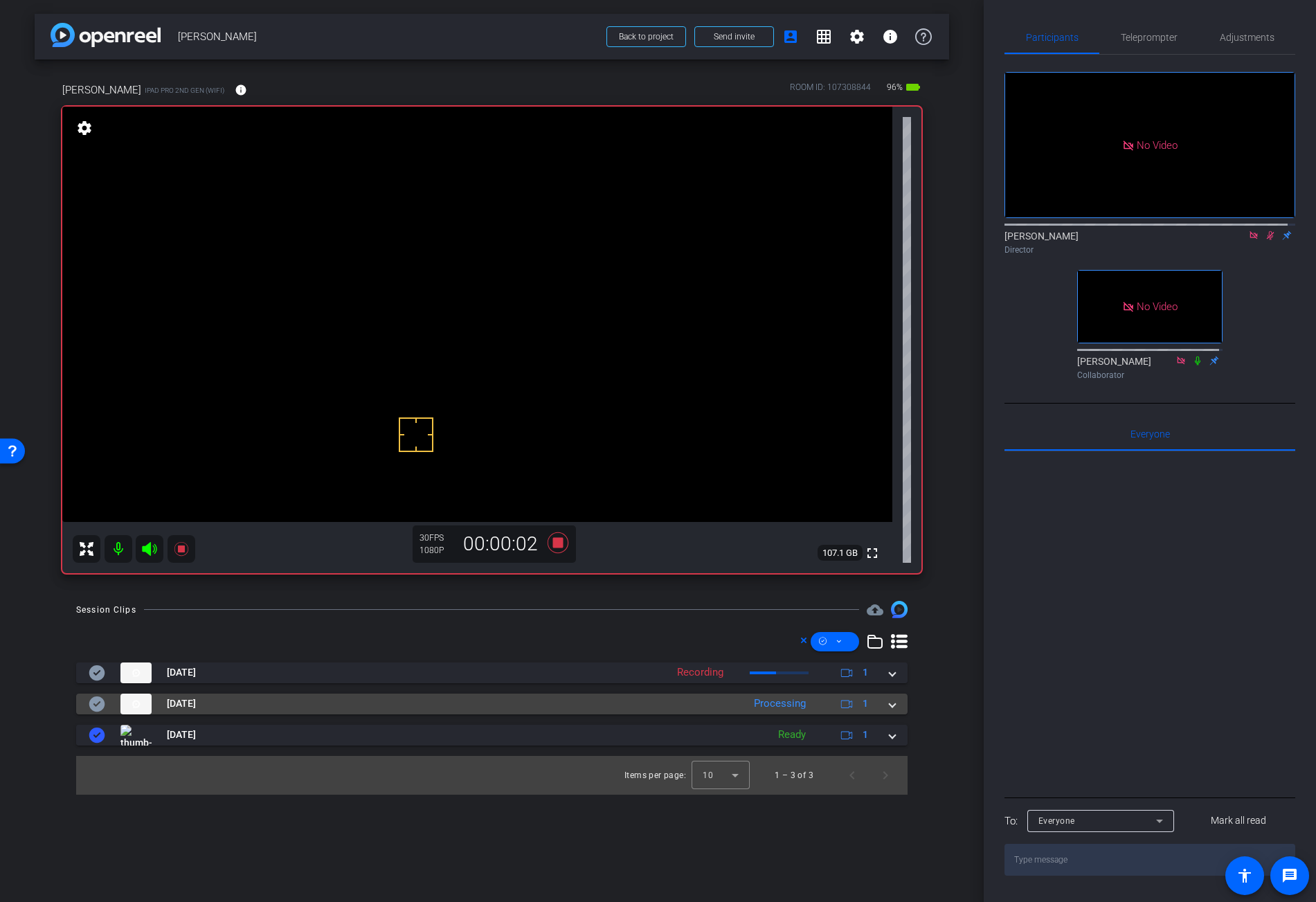
click at [891, 703] on span at bounding box center [893, 704] width 5 height 15
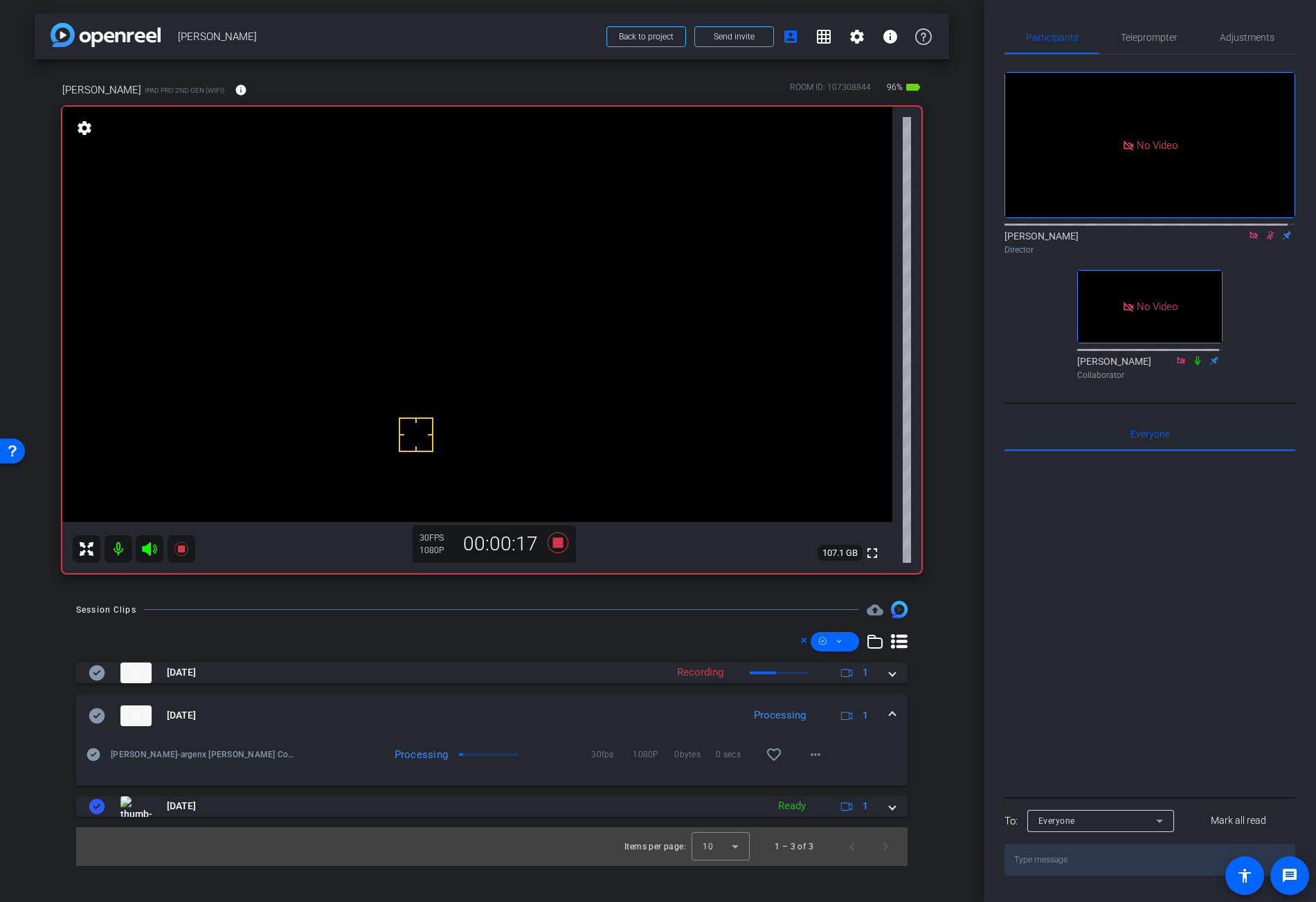
click at [1265, 241] on icon at bounding box center [1271, 235] width 11 height 10
click at [602, 291] on video at bounding box center [478, 313] width 830 height 415
click at [698, 287] on video at bounding box center [478, 313] width 830 height 415
click at [629, 292] on video at bounding box center [478, 313] width 830 height 415
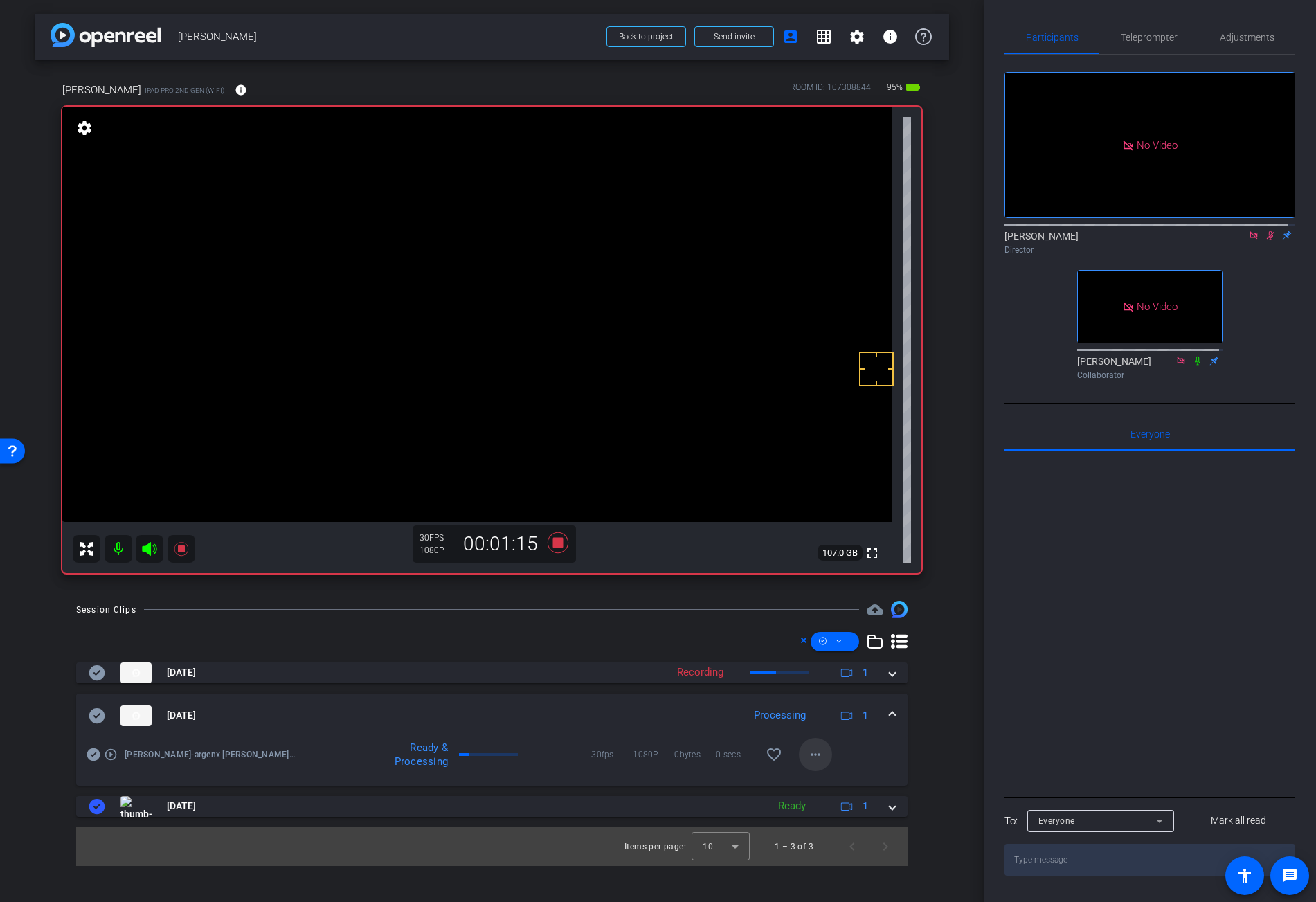
click at [820, 755] on mat-icon "more_horiz" at bounding box center [816, 755] width 16 height 16
click at [861, 779] on span "Download Original" at bounding box center [851, 783] width 83 height 16
click at [95, 719] on icon at bounding box center [97, 716] width 16 height 15
click at [895, 716] on span at bounding box center [893, 716] width 5 height 15
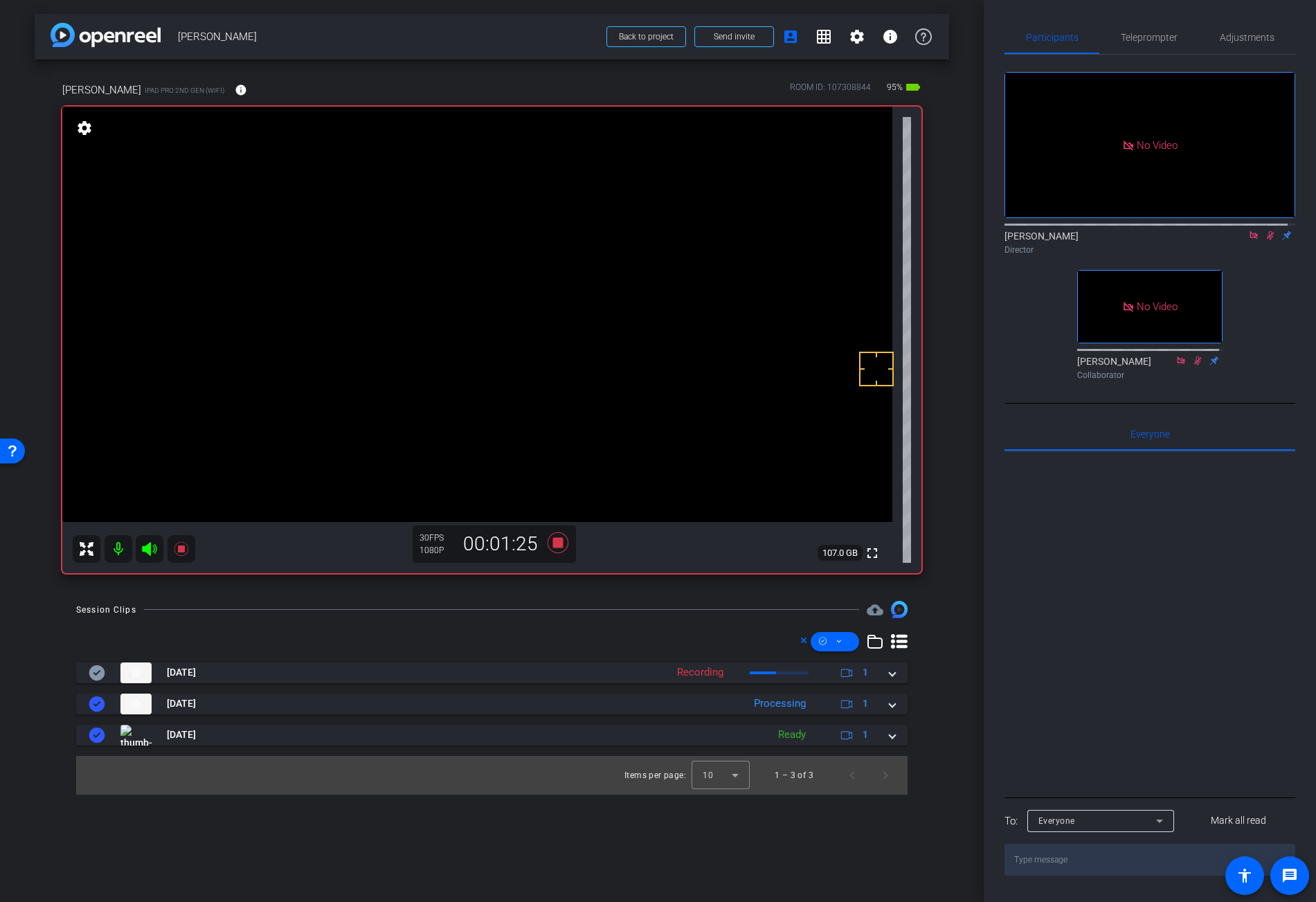
click at [581, 291] on video at bounding box center [478, 313] width 830 height 415
click at [1268, 241] on icon at bounding box center [1271, 235] width 11 height 10
click at [562, 542] on icon at bounding box center [557, 542] width 21 height 21
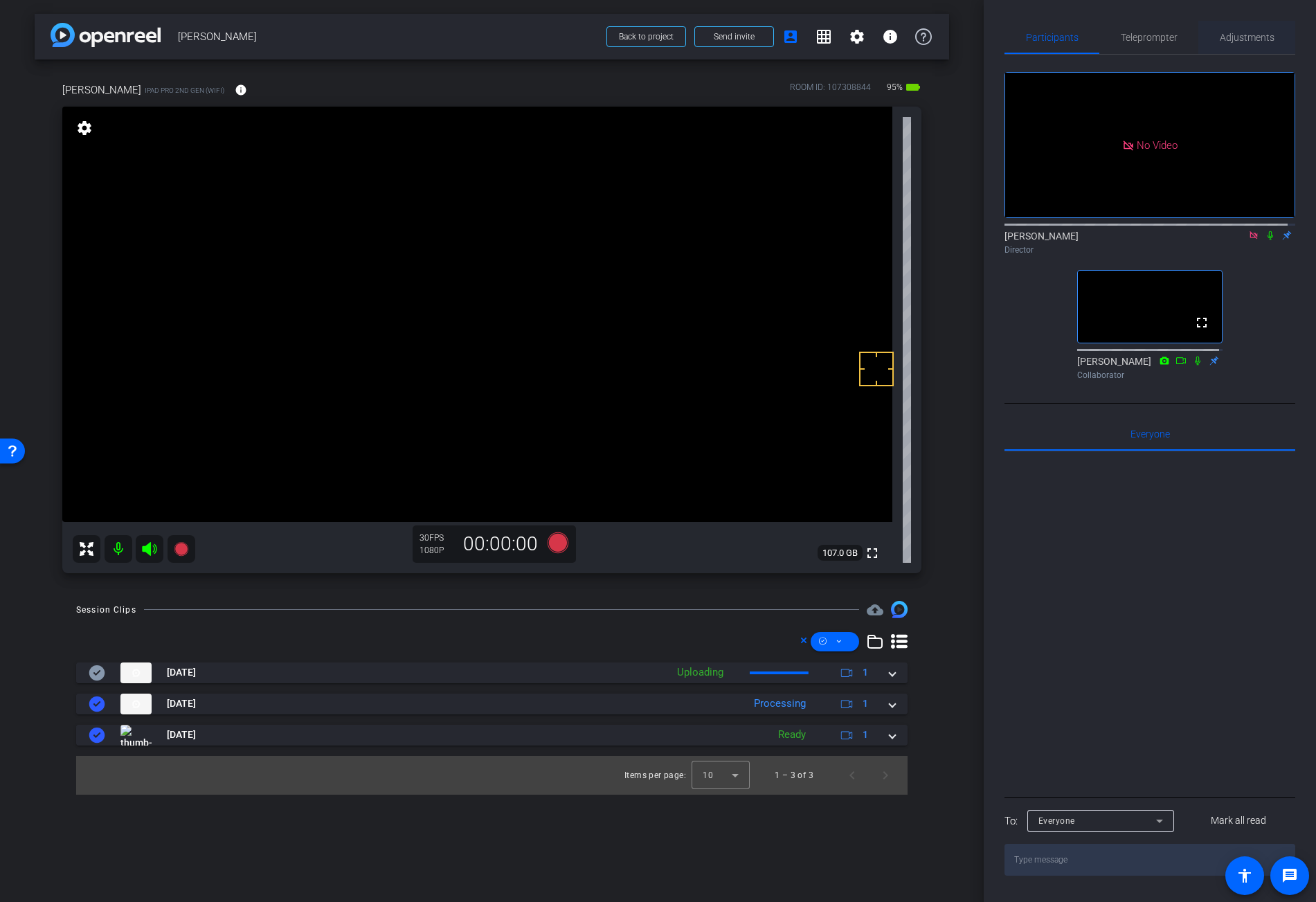
click at [1251, 38] on span "Adjustments" at bounding box center [1247, 37] width 54 height 10
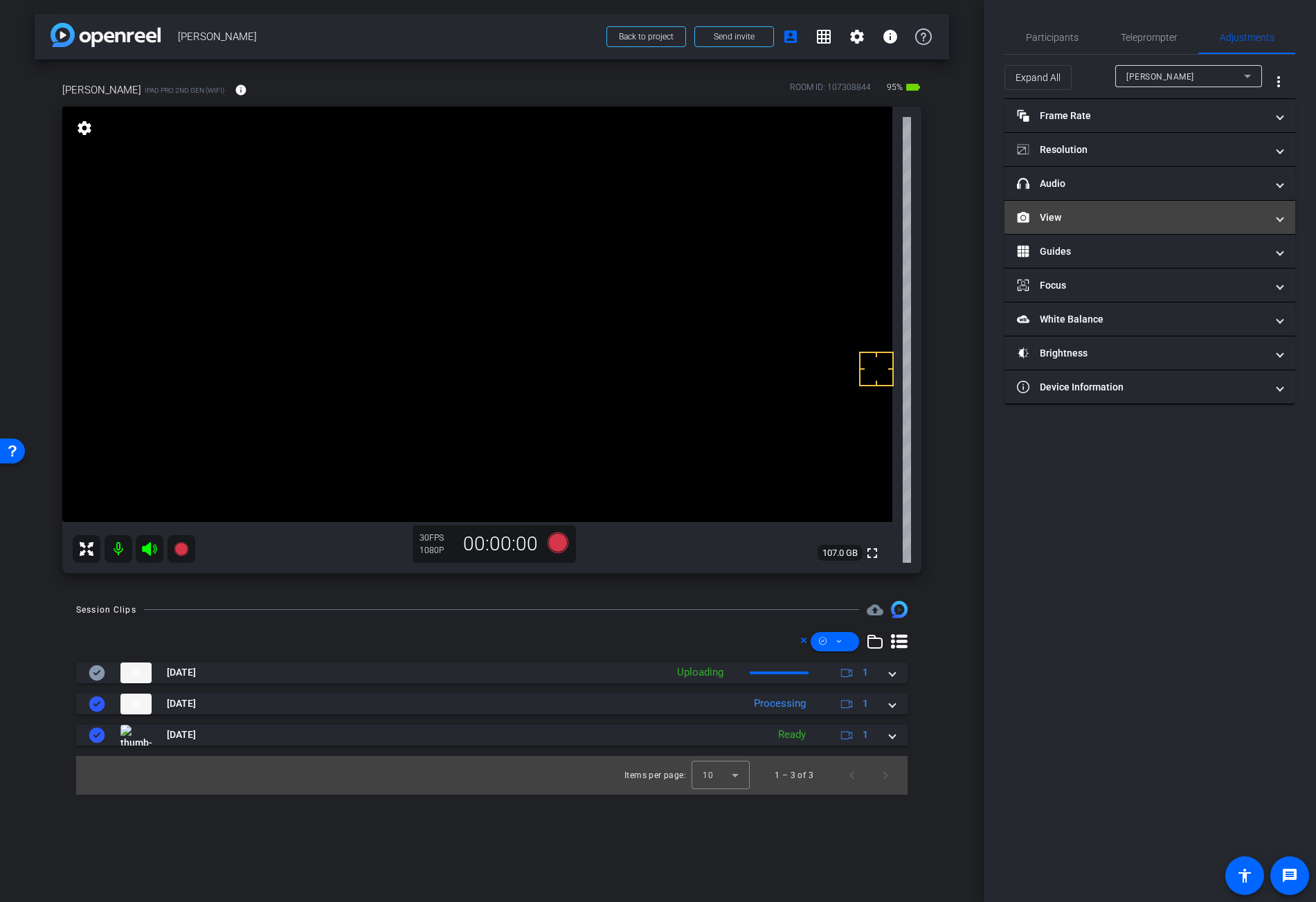
click at [1064, 214] on mat-panel-title "View" at bounding box center [1142, 218] width 249 height 15
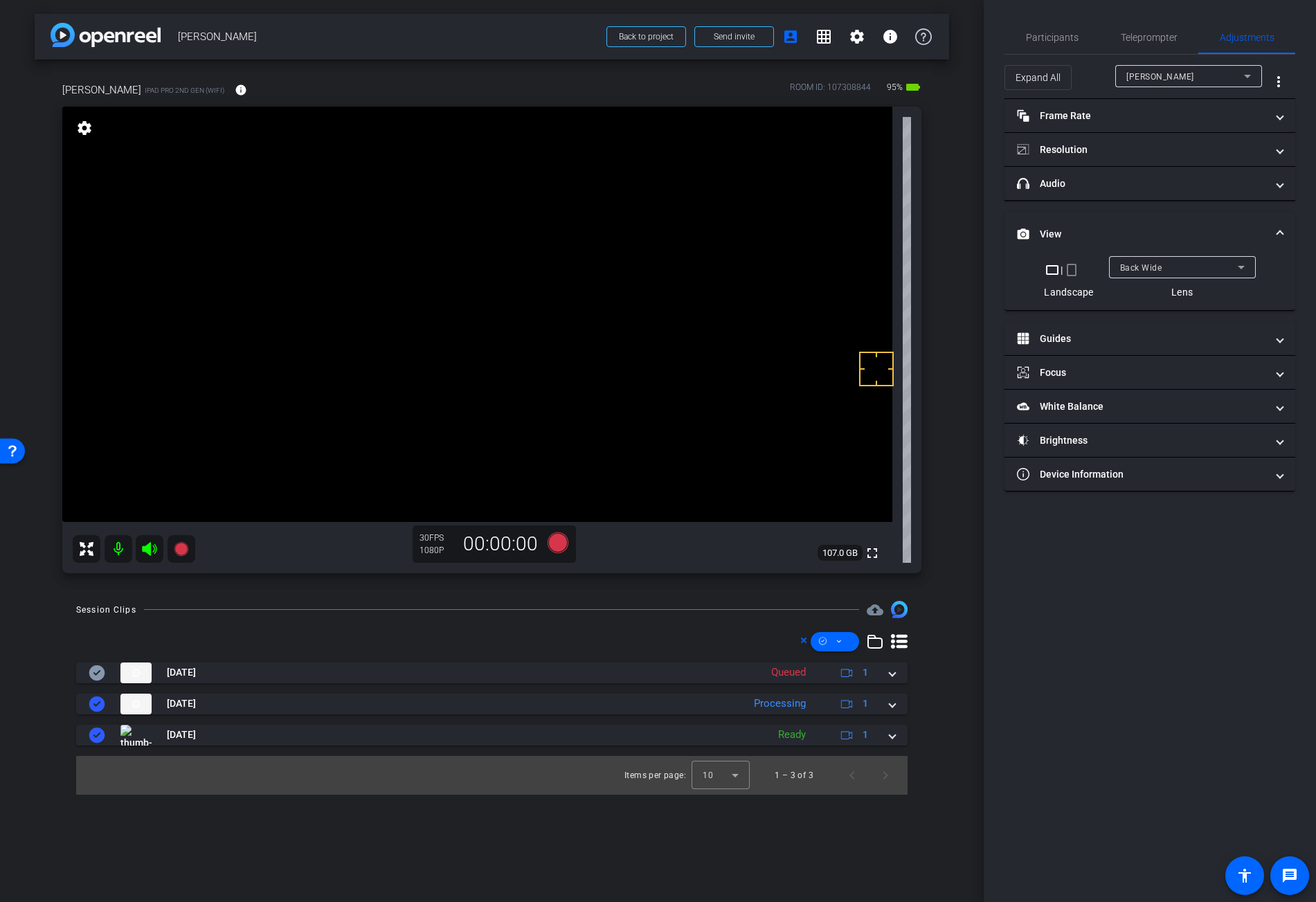
click at [1136, 257] on div "Back Wide" at bounding box center [1182, 267] width 124 height 22
click at [1159, 317] on span "Front Wide" at bounding box center [1143, 317] width 45 height 16
click at [1057, 39] on span "Participants" at bounding box center [1053, 37] width 53 height 10
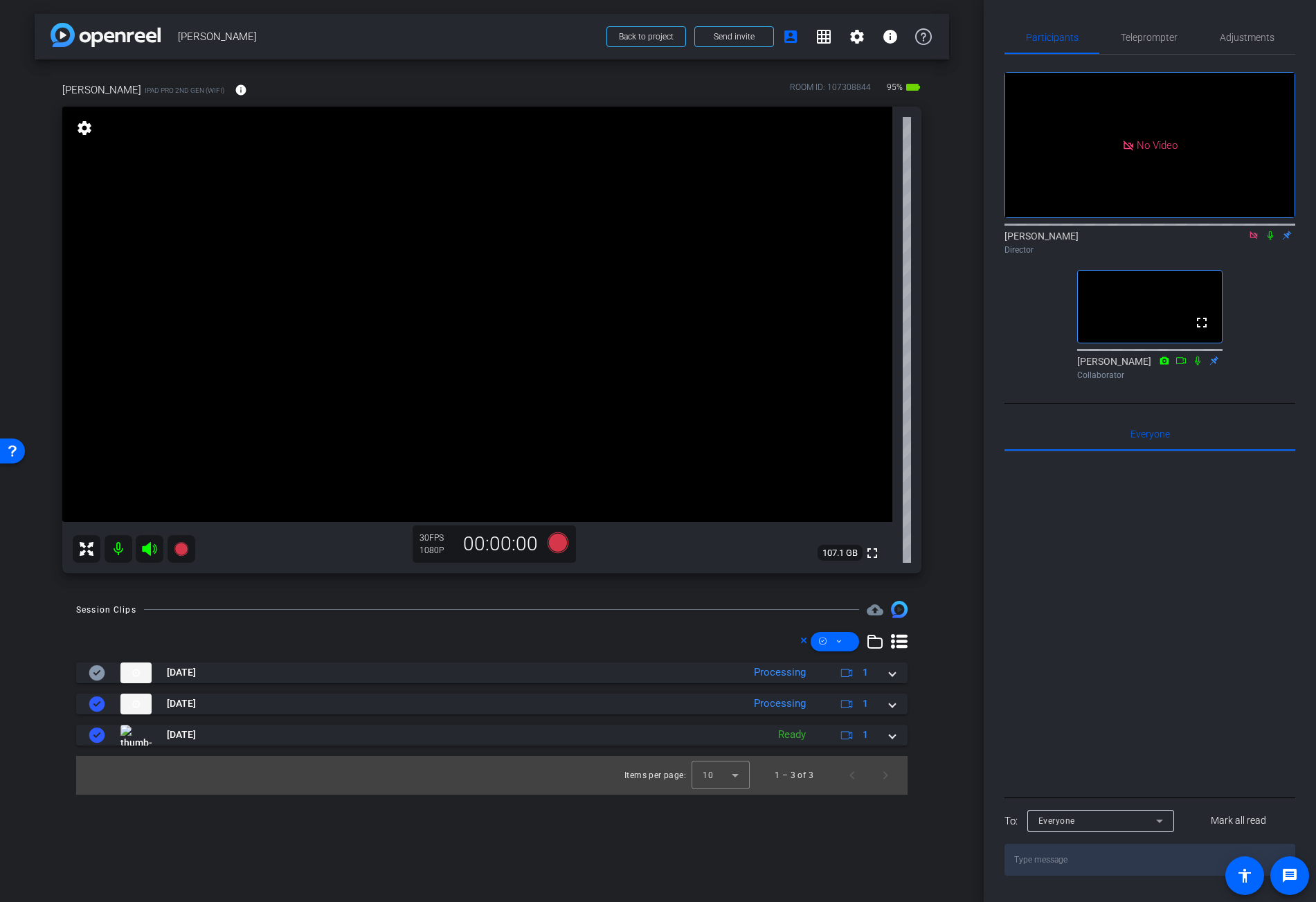
click at [1250, 231] on icon at bounding box center [1254, 235] width 11 height 10
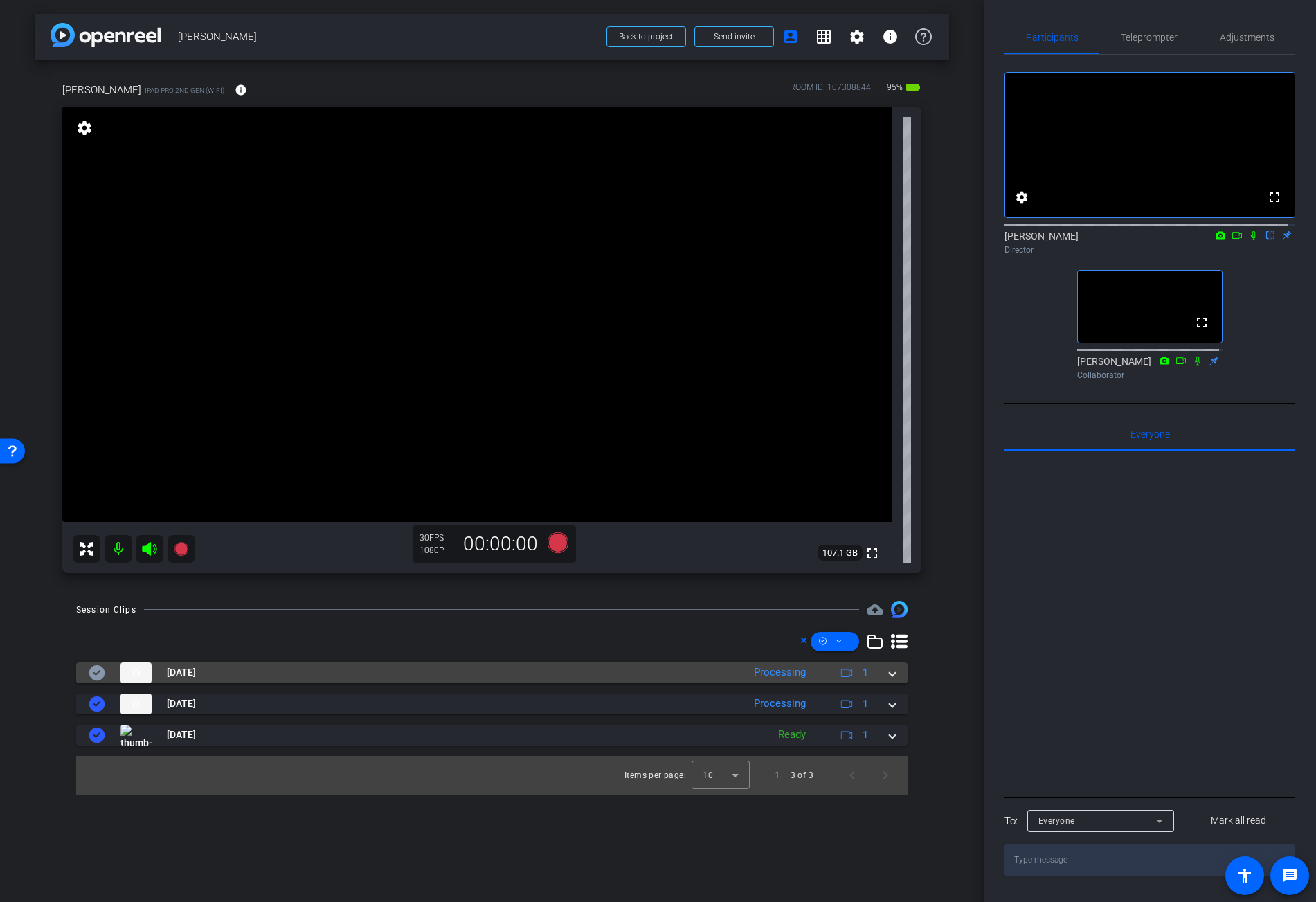
click at [896, 676] on mat-expansion-panel-header "Sep 30, 2025 Processing 1" at bounding box center [492, 673] width 832 height 21
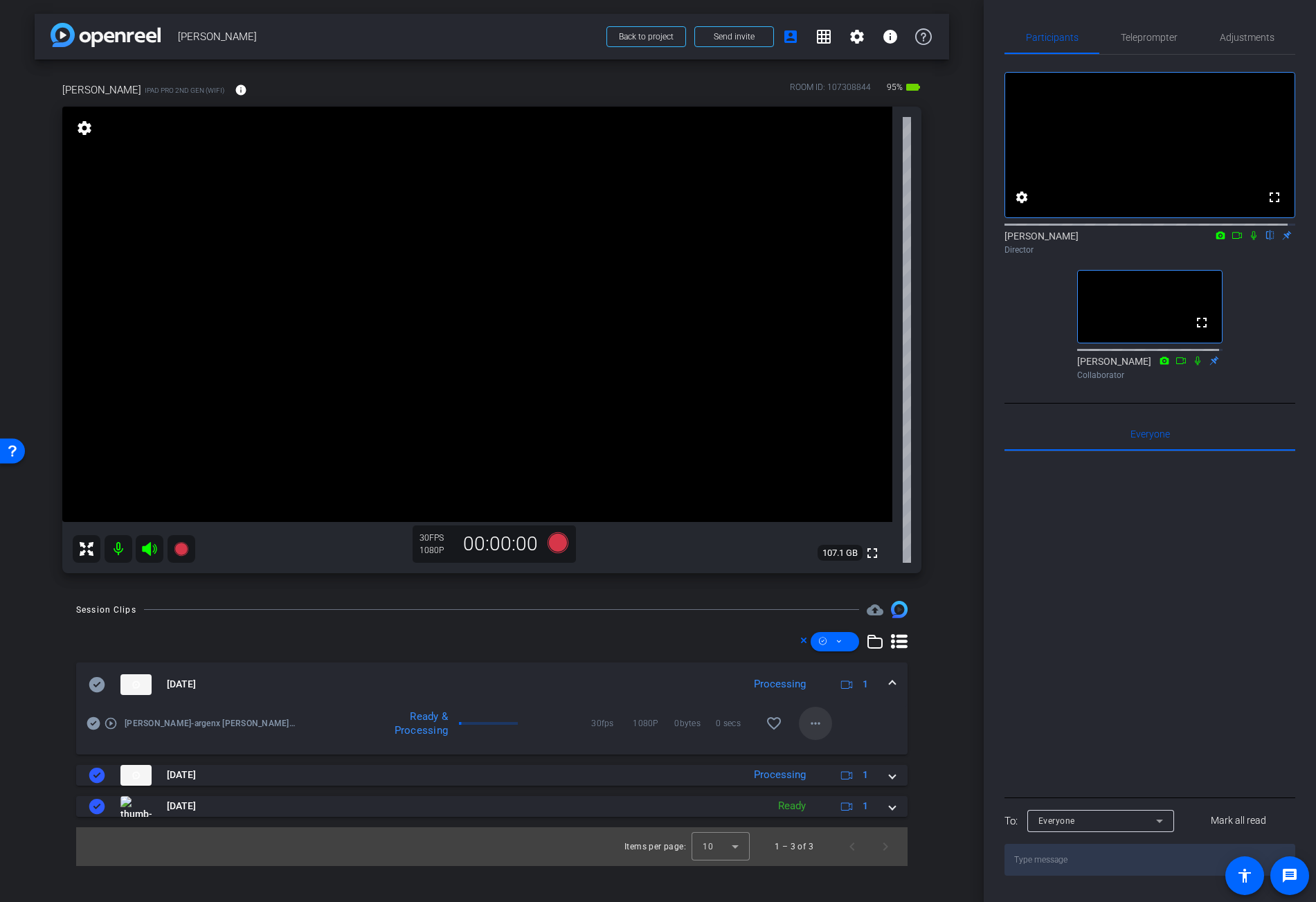
click at [817, 723] on mat-icon "more_horiz" at bounding box center [816, 724] width 16 height 16
click at [817, 723] on body "Accessibility Screen-Reader Guide, Feedback, and Issue Reporting | New window m…" at bounding box center [658, 451] width 1316 height 902
click at [858, 752] on span "Download Original" at bounding box center [851, 752] width 83 height 16
click at [94, 684] on icon at bounding box center [97, 685] width 16 height 15
click at [890, 680] on span at bounding box center [893, 685] width 5 height 15
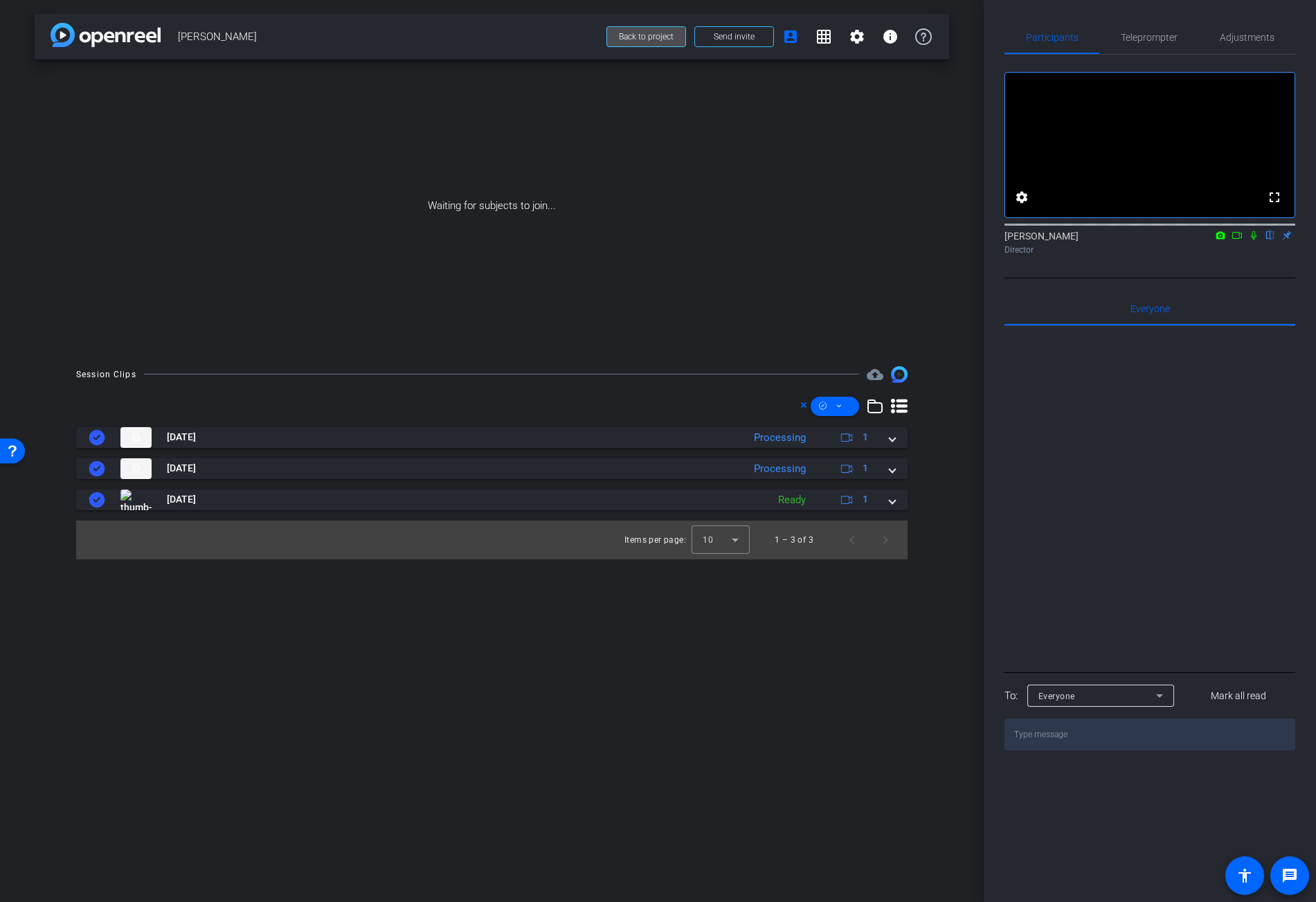
click at [655, 37] on span "Back to project" at bounding box center [647, 36] width 54 height 10
